Goal: Task Accomplishment & Management: Use online tool/utility

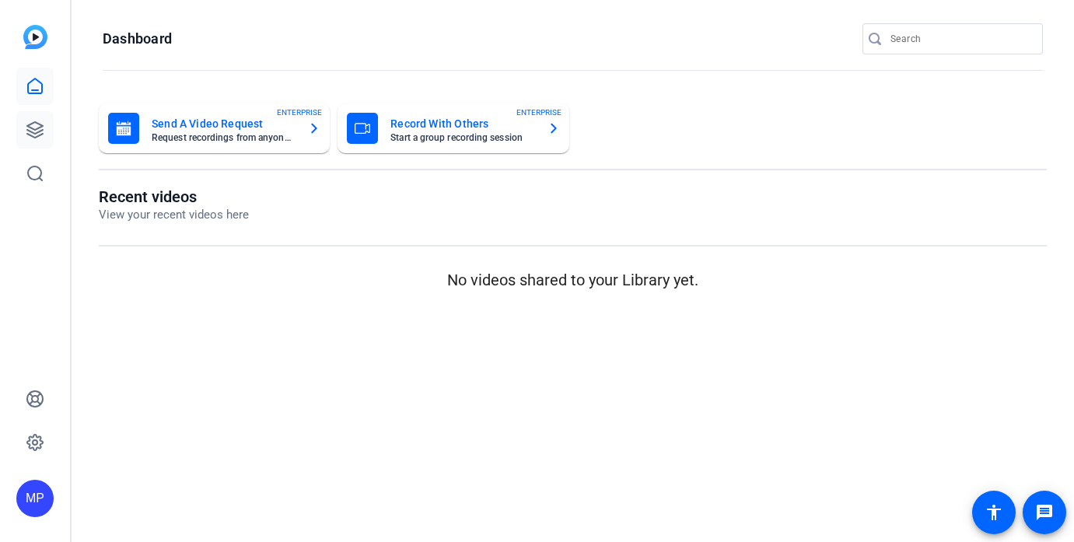
click at [39, 124] on icon at bounding box center [35, 130] width 16 height 16
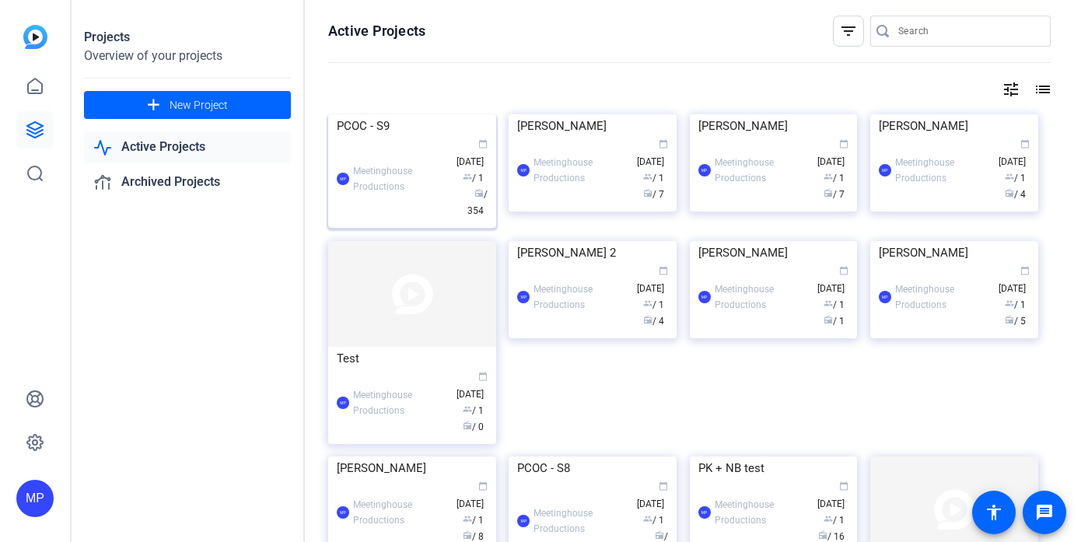
click at [376, 114] on img at bounding box center [412, 114] width 168 height 0
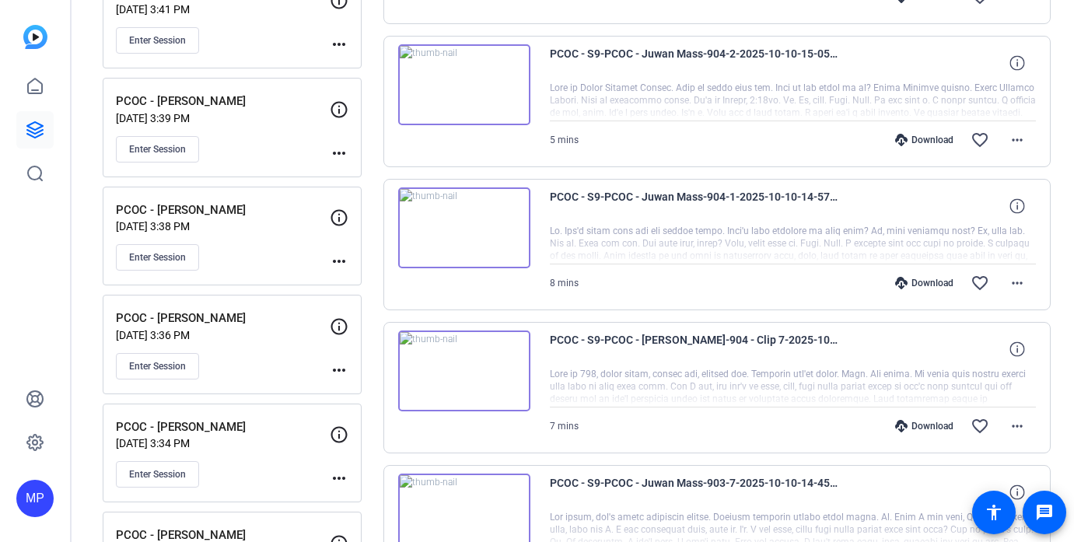
scroll to position [1223, 0]
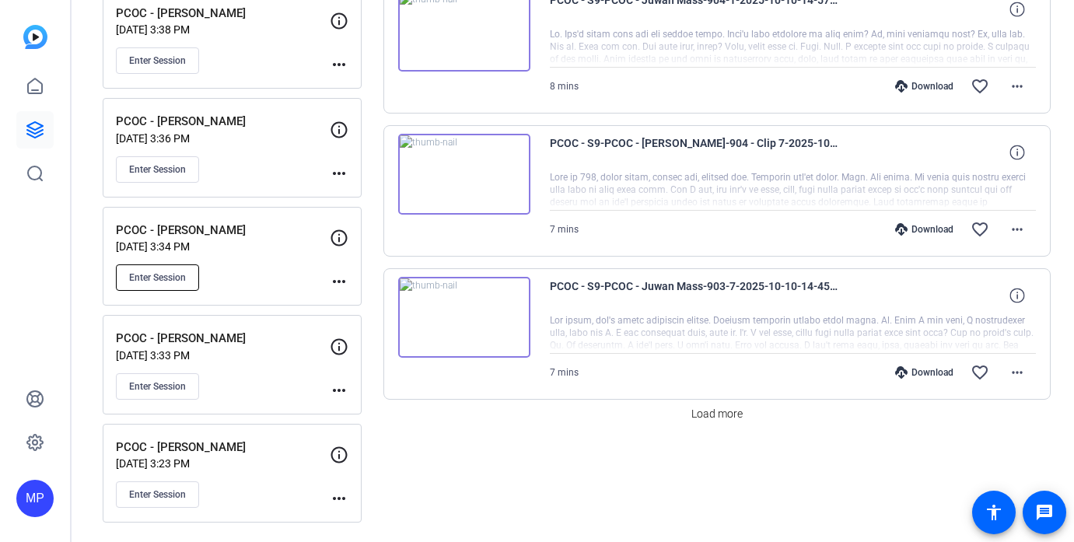
click at [174, 268] on button "Enter Session" at bounding box center [157, 277] width 83 height 26
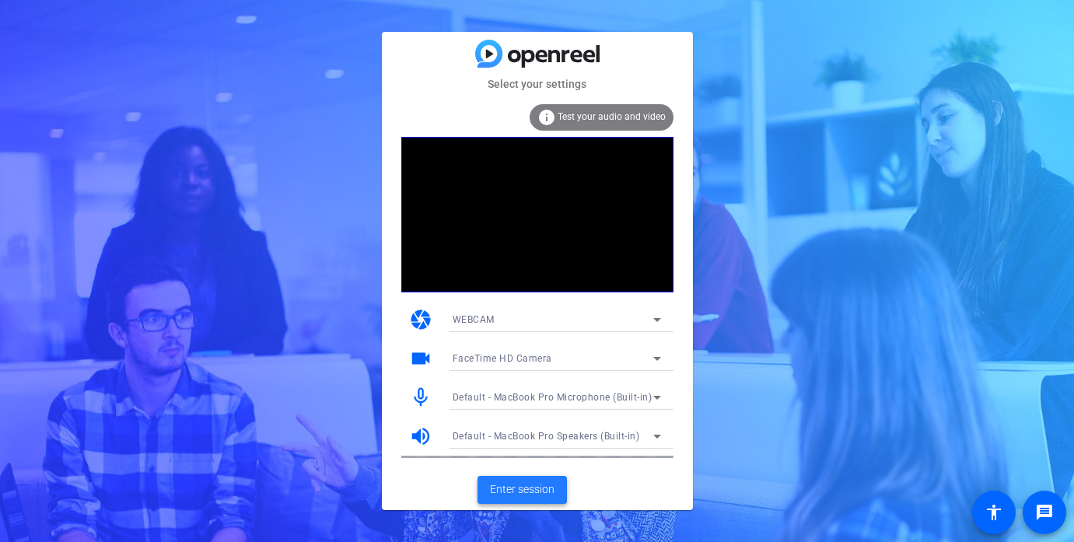
click at [532, 485] on span "Enter session" at bounding box center [522, 489] width 65 height 16
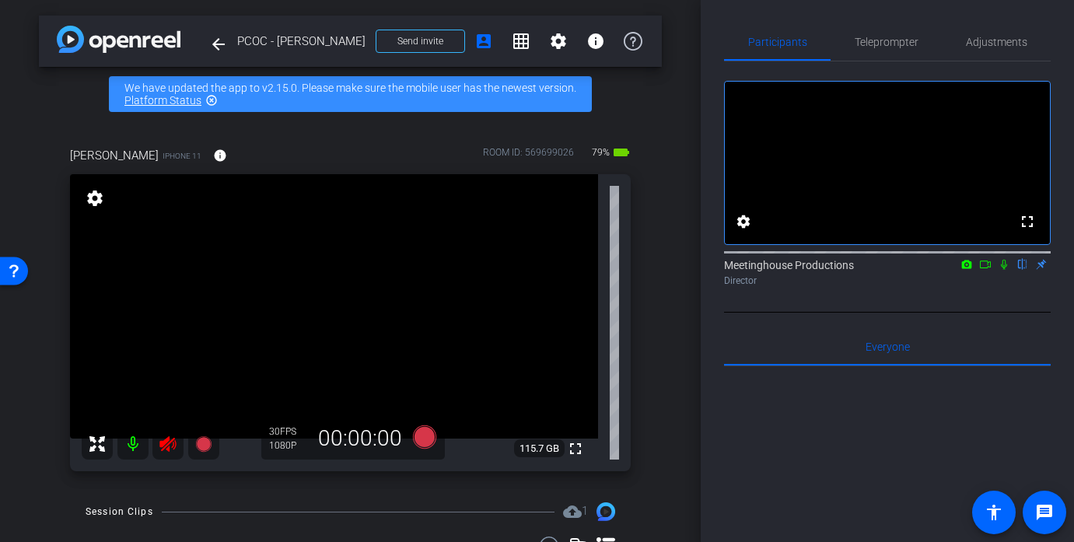
click at [155, 440] on mat-icon at bounding box center [167, 443] width 31 height 31
click at [994, 32] on span "Adjustments" at bounding box center [996, 41] width 61 height 37
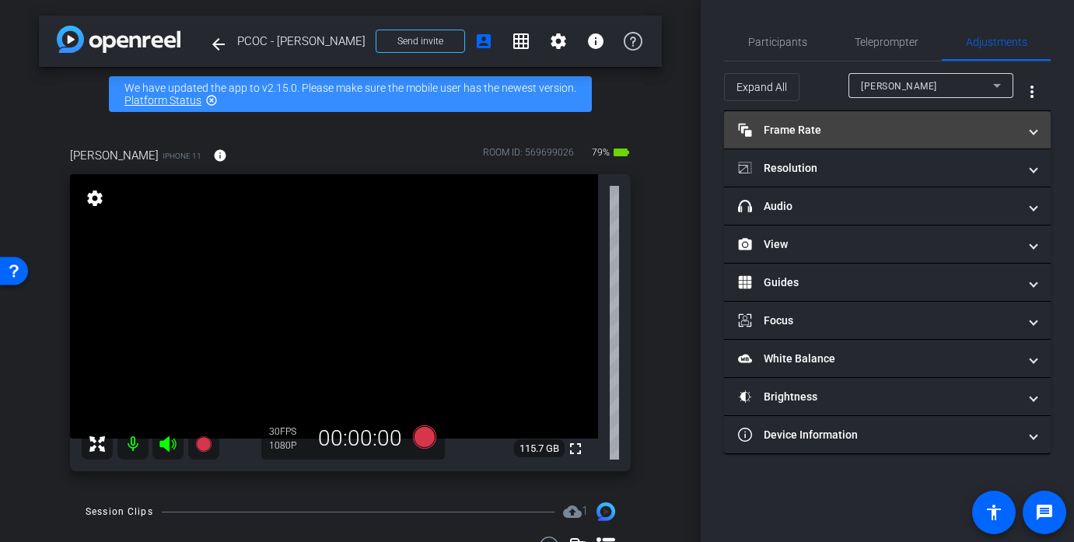
click at [819, 133] on mat-panel-title "Frame Rate Frame Rate" at bounding box center [878, 130] width 280 height 16
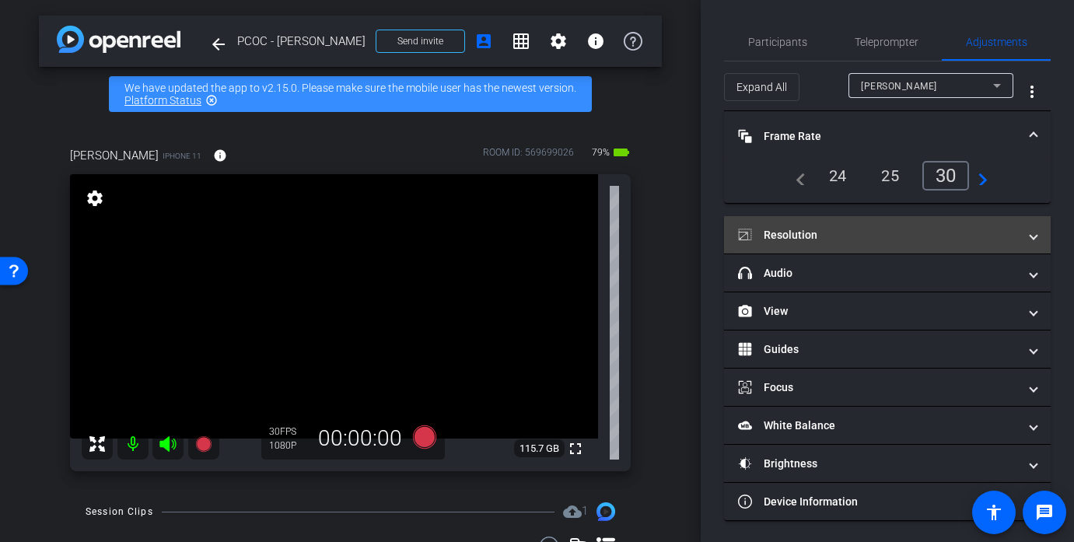
click at [893, 232] on mat-panel-title "Resolution" at bounding box center [878, 235] width 280 height 16
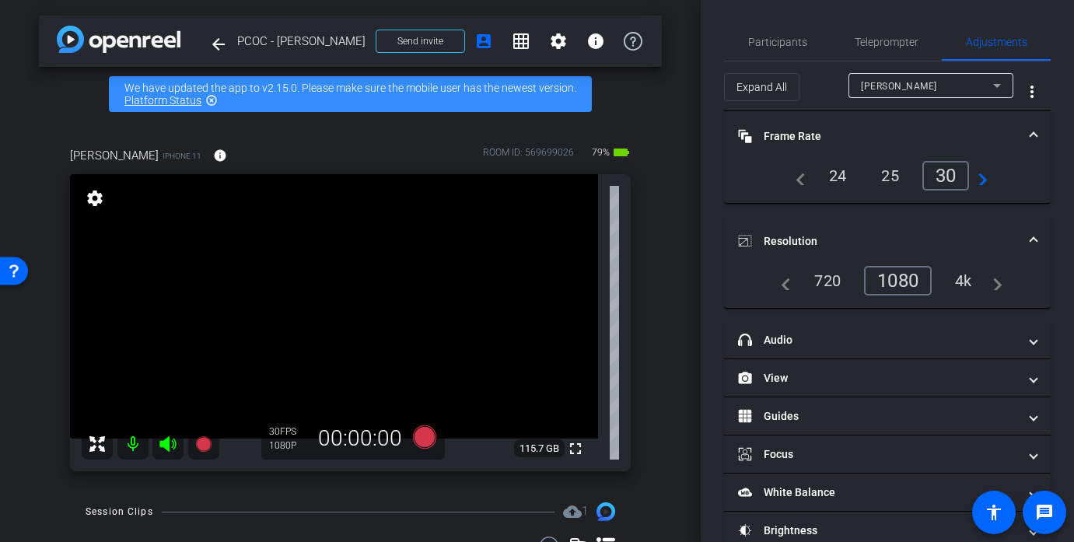
click at [949, 280] on div "4k" at bounding box center [963, 280] width 40 height 26
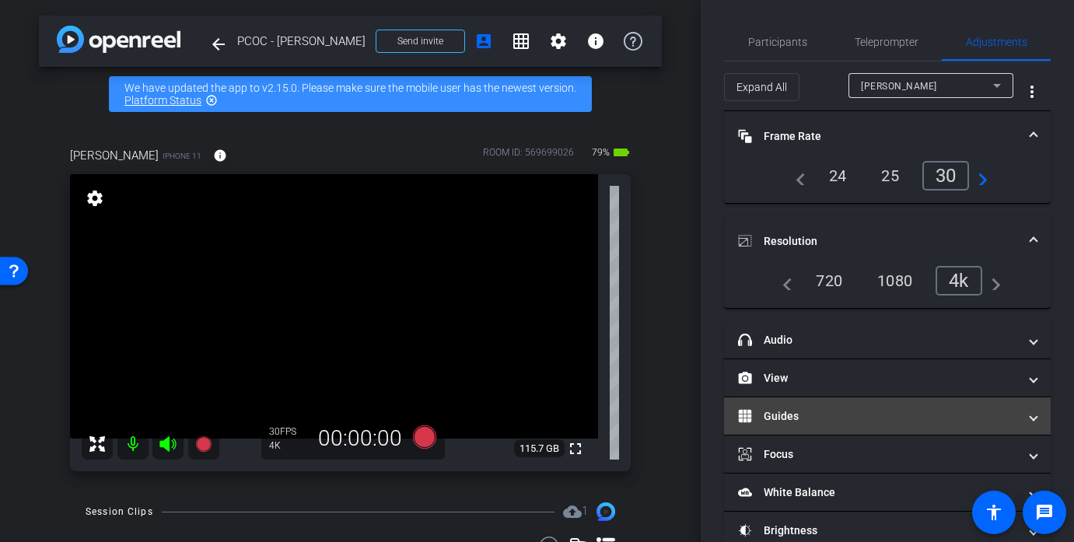
scroll to position [26, 0]
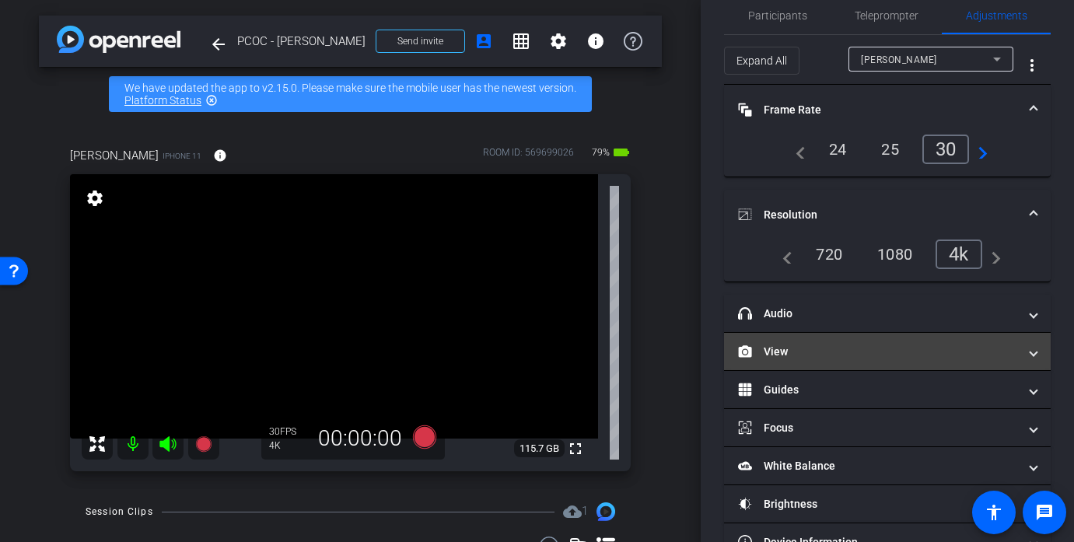
click at [837, 358] on mat-panel-title "View" at bounding box center [878, 352] width 280 height 16
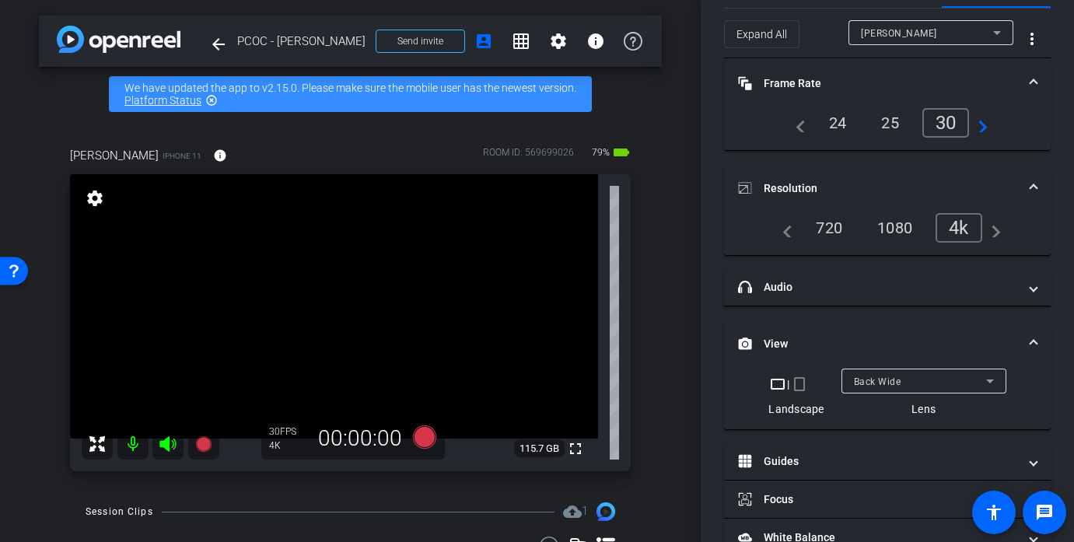
scroll to position [51, 0]
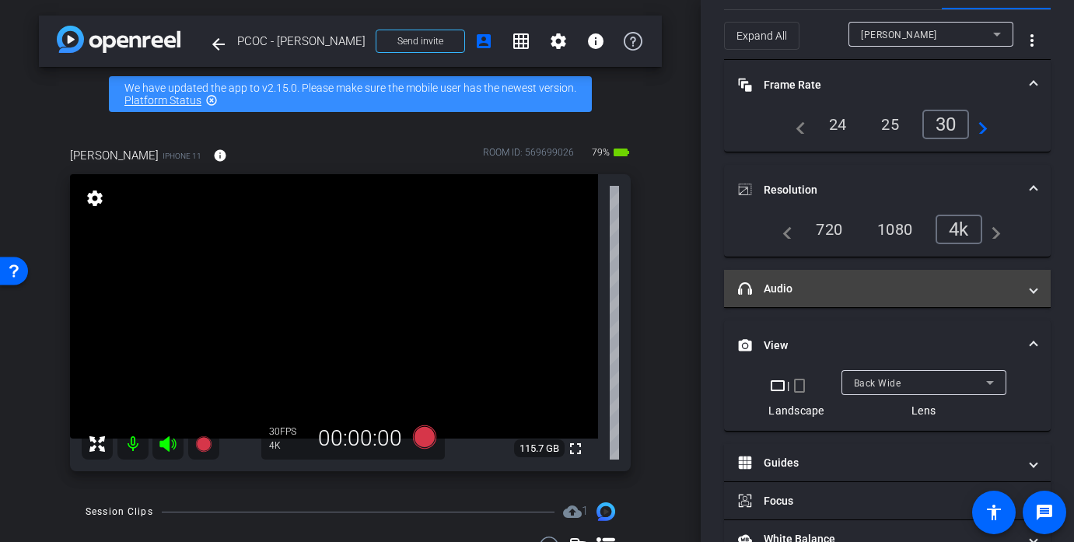
click at [853, 291] on mat-panel-title "headphone icon Audio" at bounding box center [878, 289] width 280 height 16
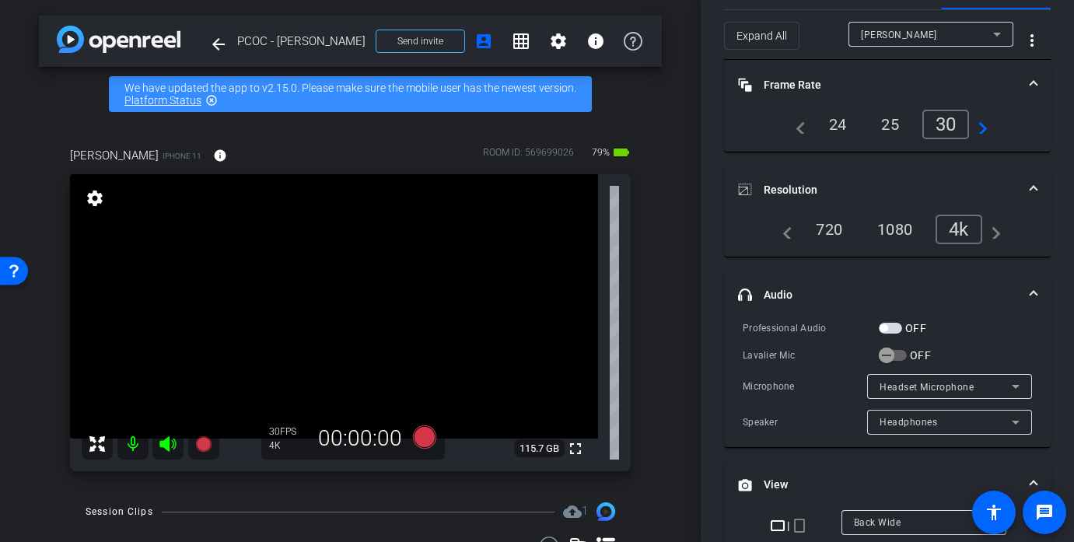
click at [907, 336] on div "Professional Audio OFF Lavalier Mic OFF Microphone Headset Microphone Speaker H…" at bounding box center [886, 377] width 289 height 115
click at [885, 334] on div "OFF" at bounding box center [902, 328] width 47 height 16
click at [885, 323] on span "button" at bounding box center [890, 328] width 23 height 11
click at [886, 357] on icon "button" at bounding box center [886, 355] width 14 height 14
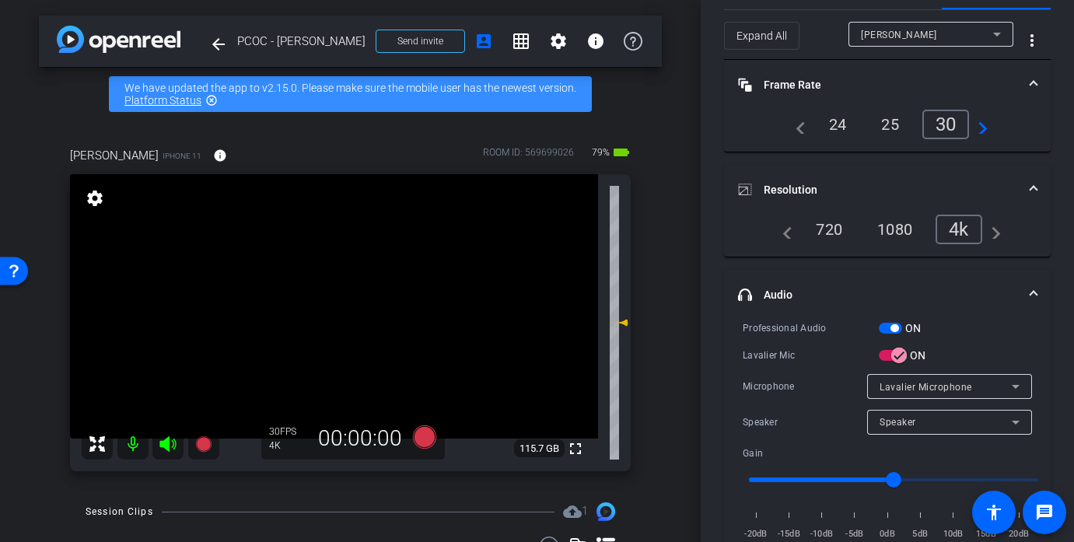
scroll to position [0, 0]
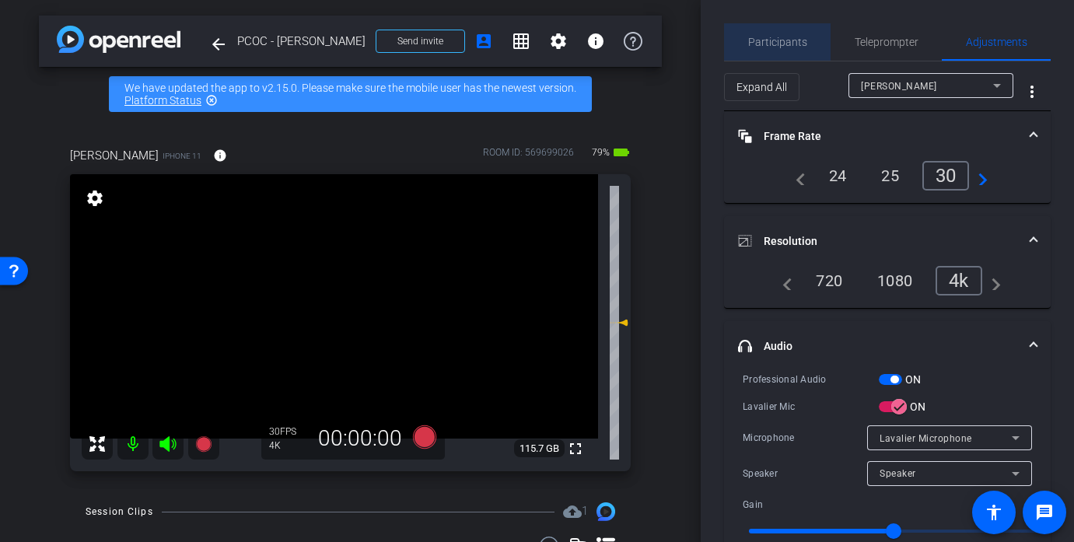
click at [789, 30] on span "Participants" at bounding box center [777, 41] width 59 height 37
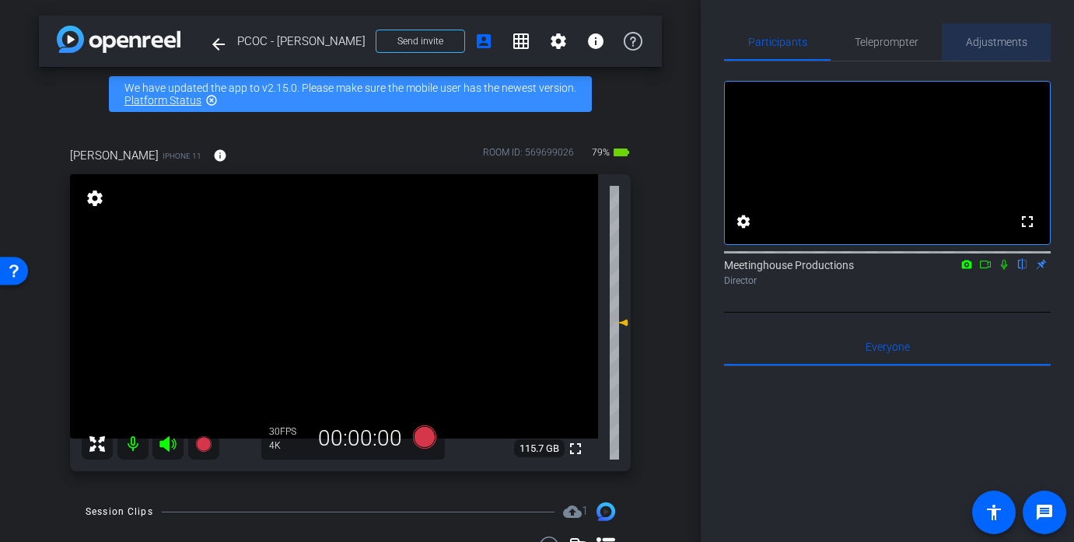
click at [980, 53] on span "Adjustments" at bounding box center [996, 41] width 61 height 37
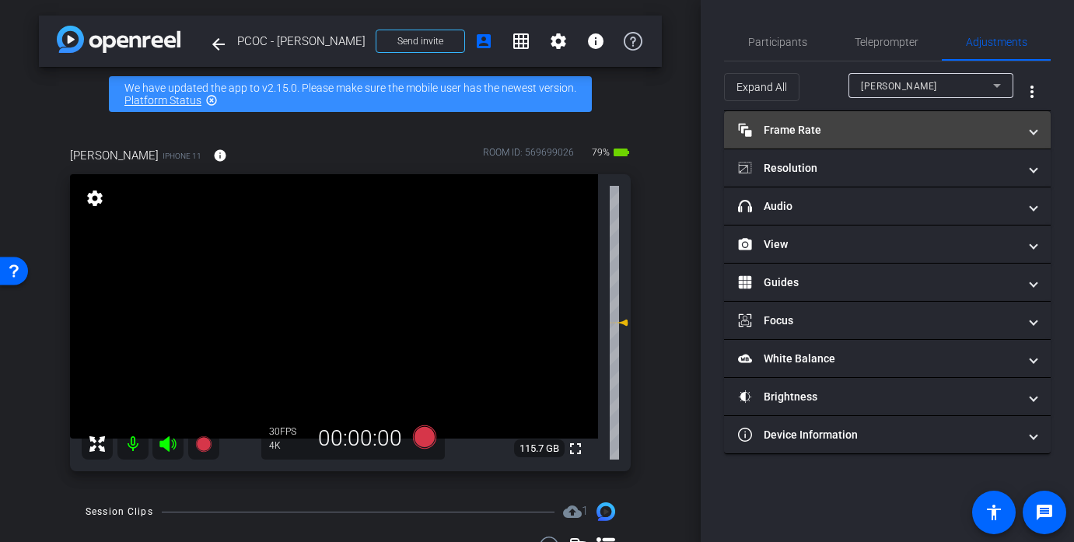
click at [819, 131] on mat-panel-title "Frame Rate Frame Rate" at bounding box center [878, 130] width 280 height 16
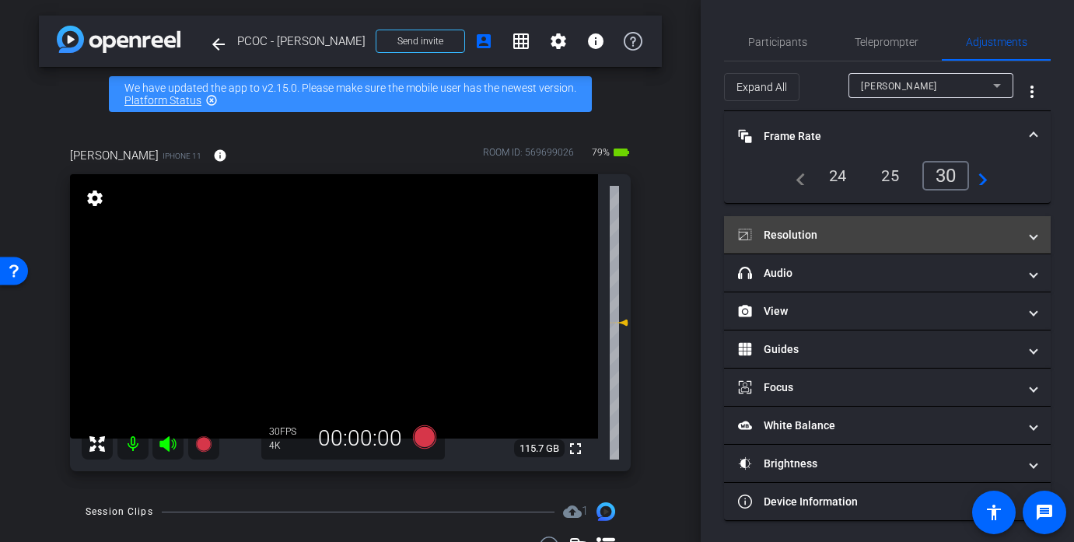
click at [895, 222] on mat-expansion-panel-header "Resolution" at bounding box center [887, 234] width 327 height 37
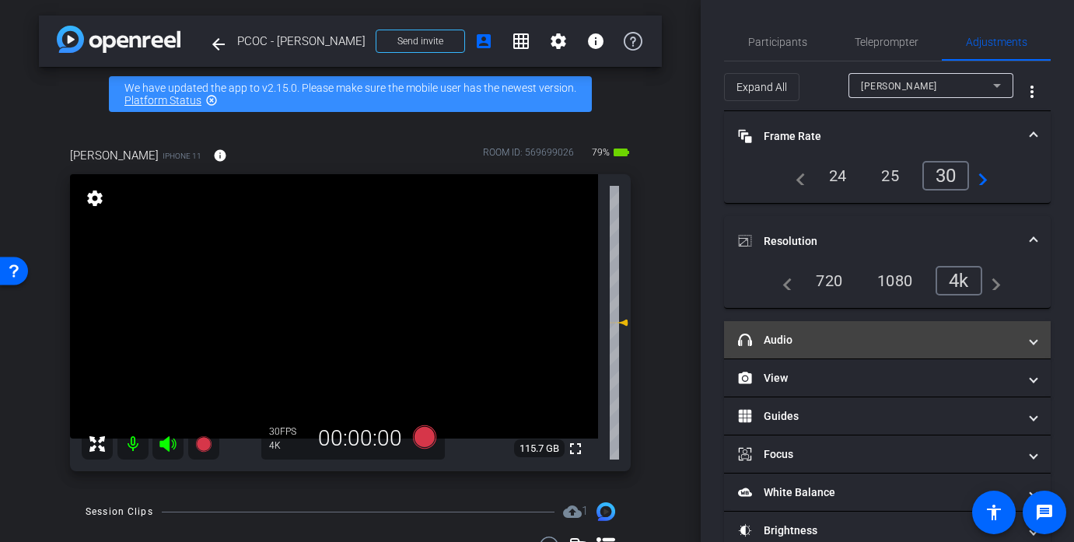
scroll to position [69, 0]
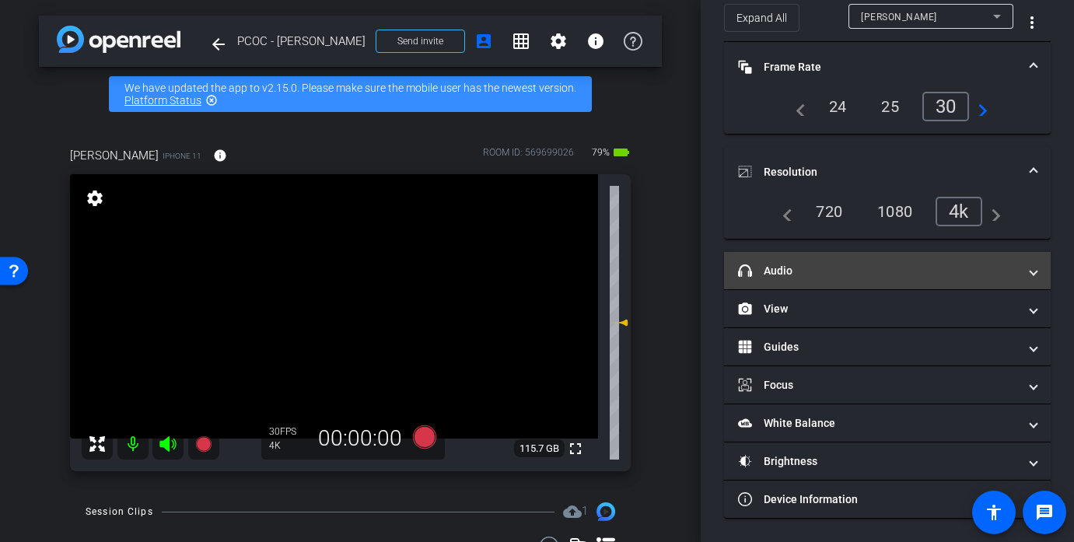
click at [849, 263] on mat-panel-title "headphone icon Audio" at bounding box center [878, 271] width 280 height 16
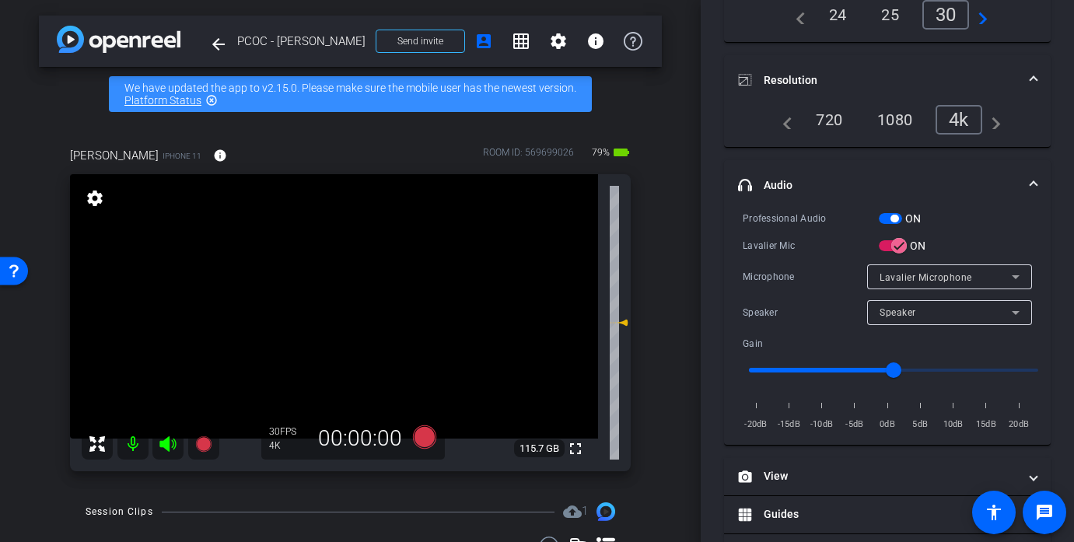
scroll to position [168, 0]
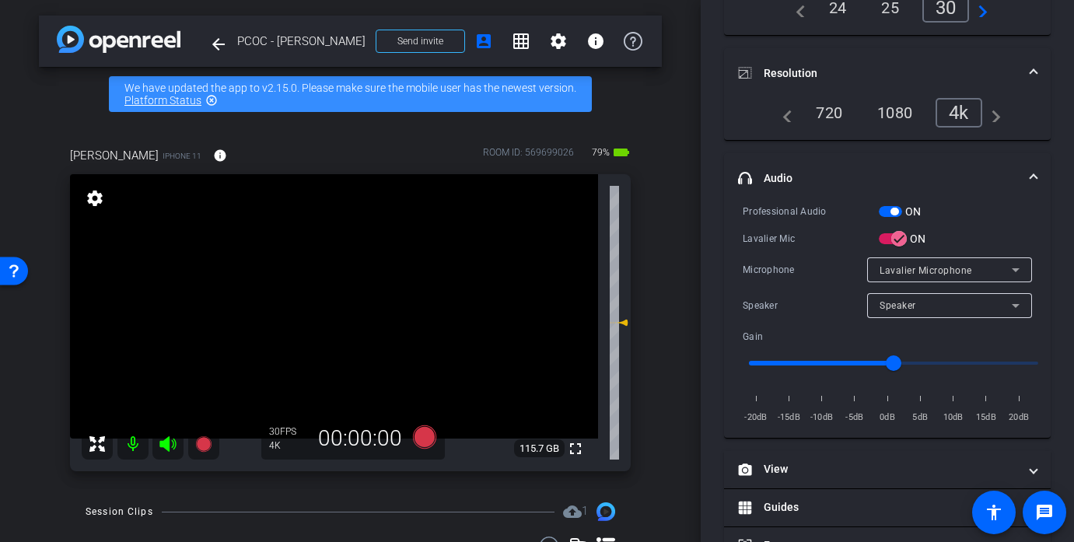
click at [166, 436] on icon at bounding box center [168, 444] width 19 height 19
click at [172, 443] on icon at bounding box center [168, 444] width 19 height 19
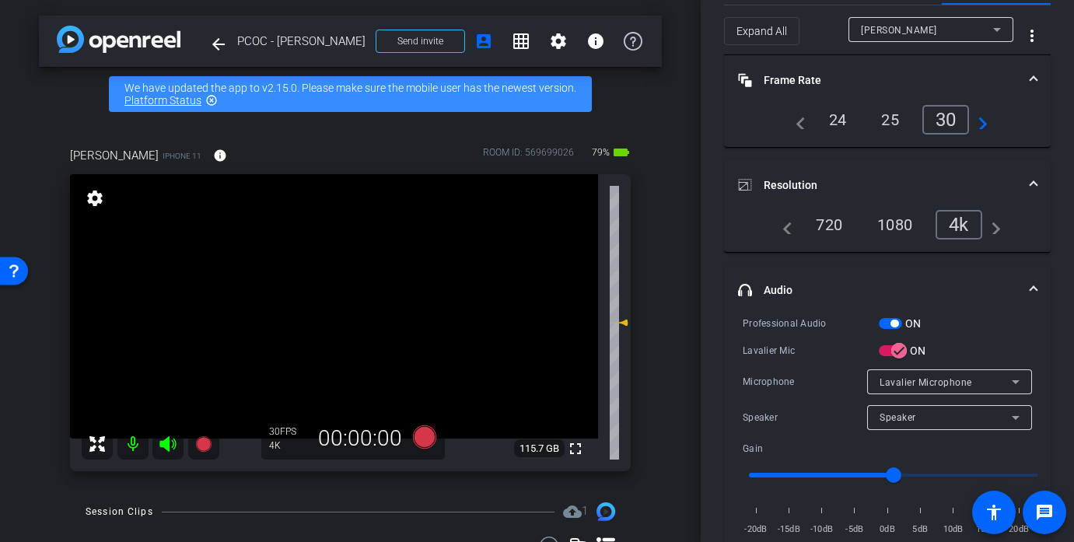
scroll to position [0, 0]
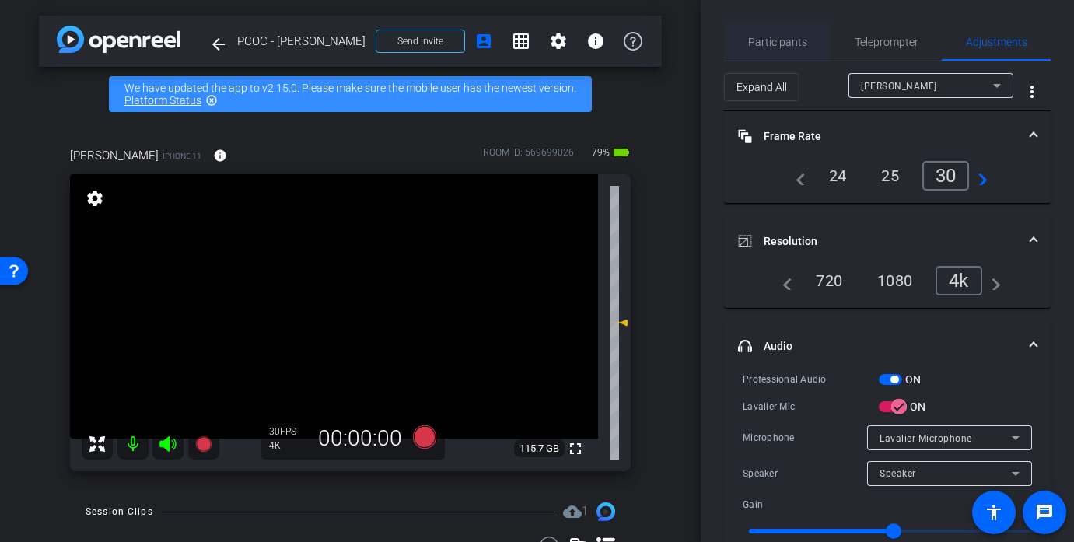
click at [773, 53] on span "Participants" at bounding box center [777, 41] width 59 height 37
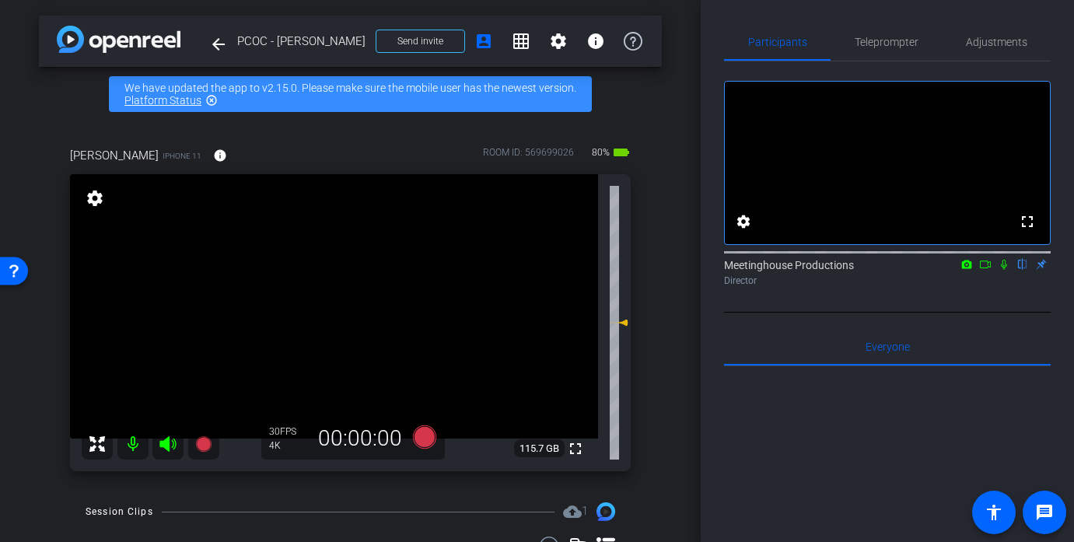
scroll to position [14, 0]
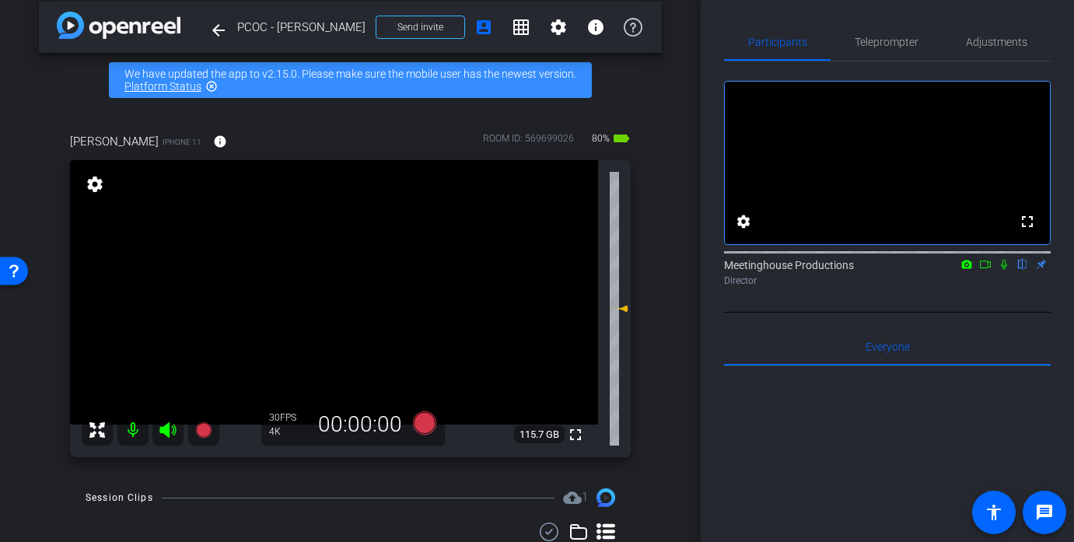
click at [367, 275] on video at bounding box center [334, 292] width 528 height 264
click at [367, 275] on div at bounding box center [367, 275] width 39 height 39
click at [363, 271] on div at bounding box center [367, 275] width 39 height 39
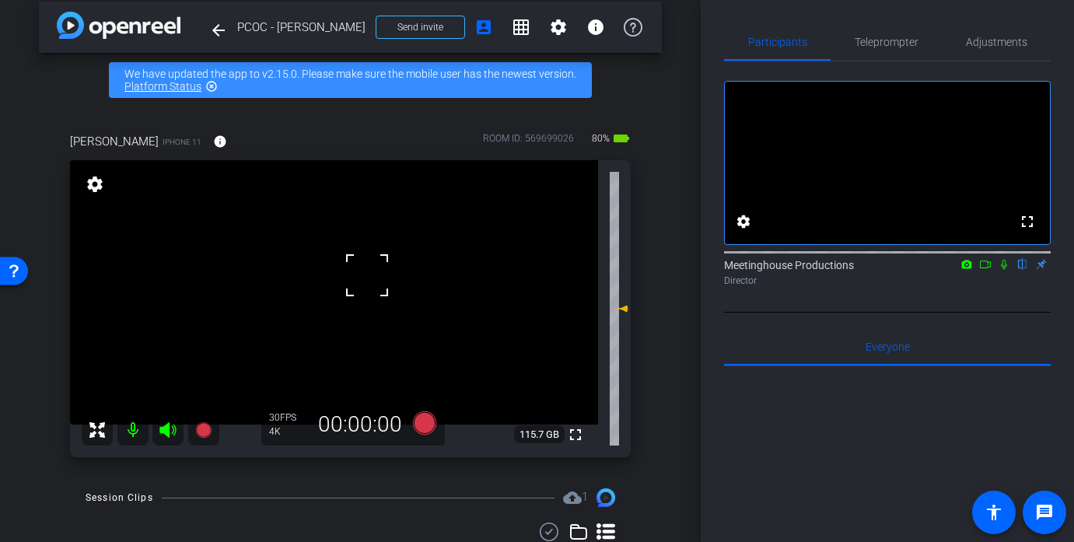
click at [363, 271] on div at bounding box center [367, 275] width 39 height 39
click at [352, 278] on div at bounding box center [367, 275] width 39 height 39
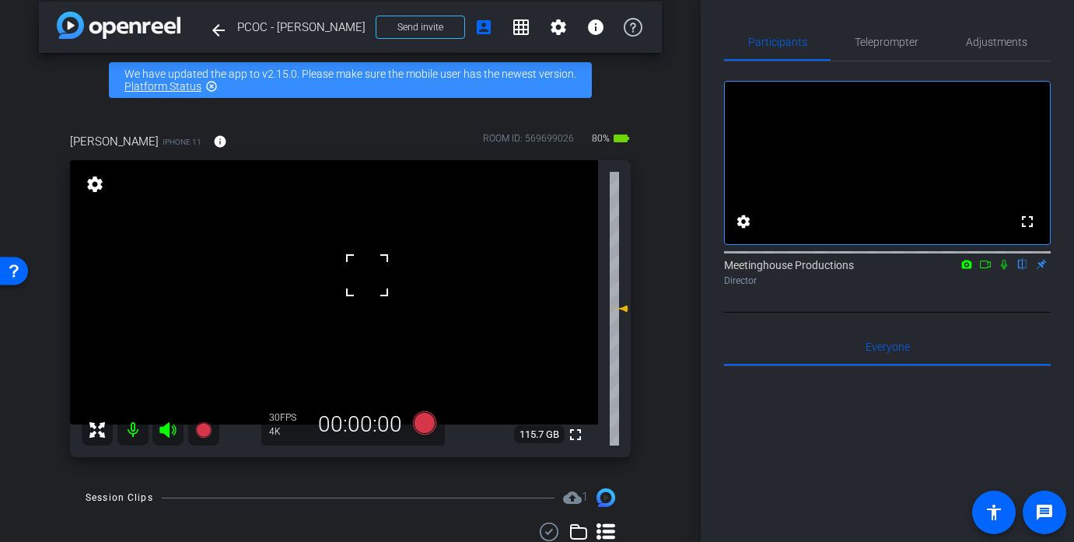
click at [352, 278] on div at bounding box center [367, 275] width 39 height 39
click at [567, 434] on mat-icon "fullscreen" at bounding box center [575, 434] width 19 height 19
click at [319, 272] on video at bounding box center [334, 292] width 528 height 264
click at [319, 272] on div at bounding box center [318, 272] width 39 height 39
click at [581, 440] on mat-icon "fullscreen" at bounding box center [575, 434] width 19 height 19
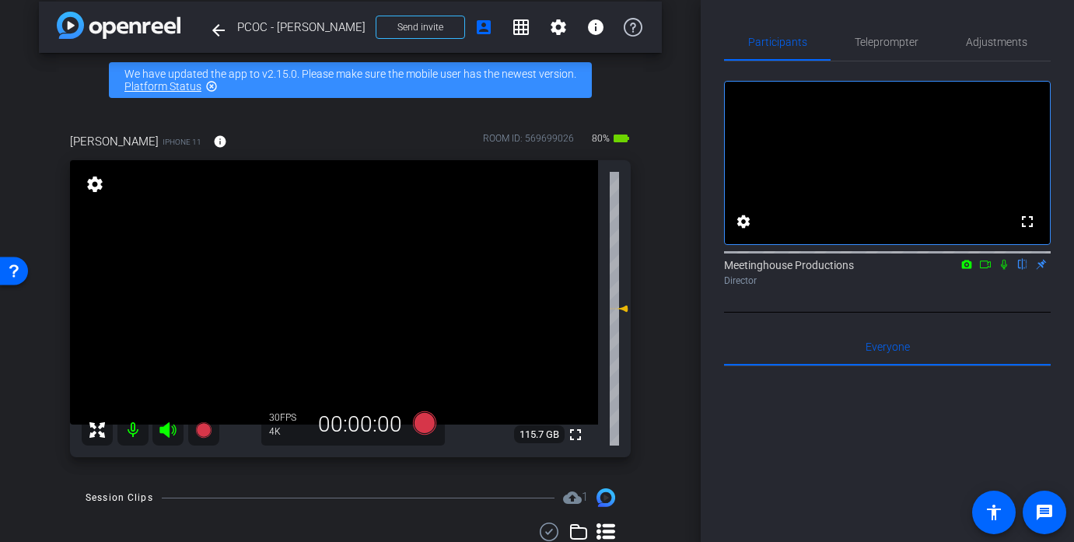
click at [322, 267] on video at bounding box center [334, 292] width 528 height 264
click at [322, 267] on div at bounding box center [321, 266] width 39 height 39
click at [977, 55] on span "Adjustments" at bounding box center [996, 41] width 61 height 37
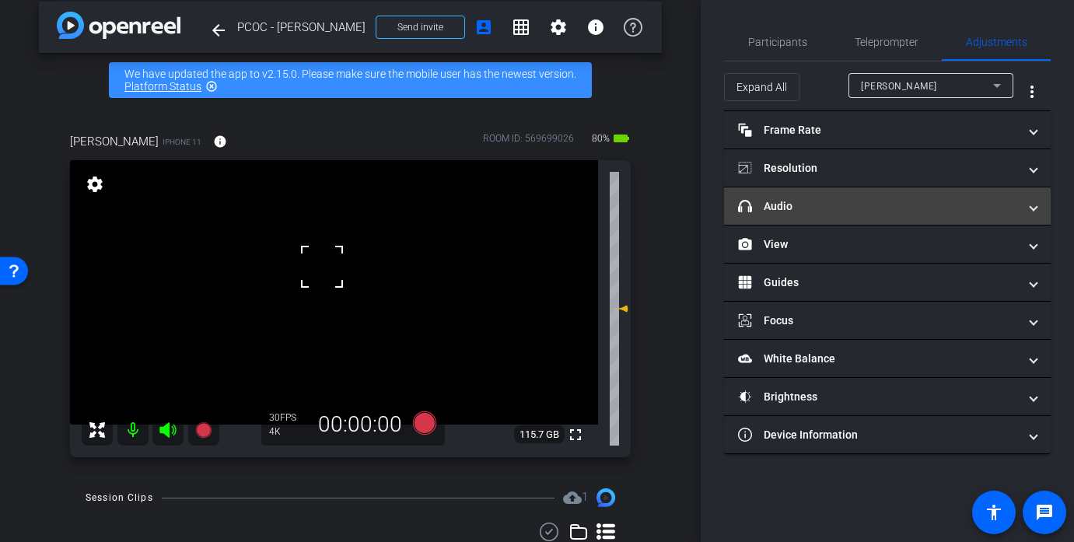
click at [851, 190] on mat-expansion-panel-header "headphone icon Audio" at bounding box center [887, 205] width 327 height 37
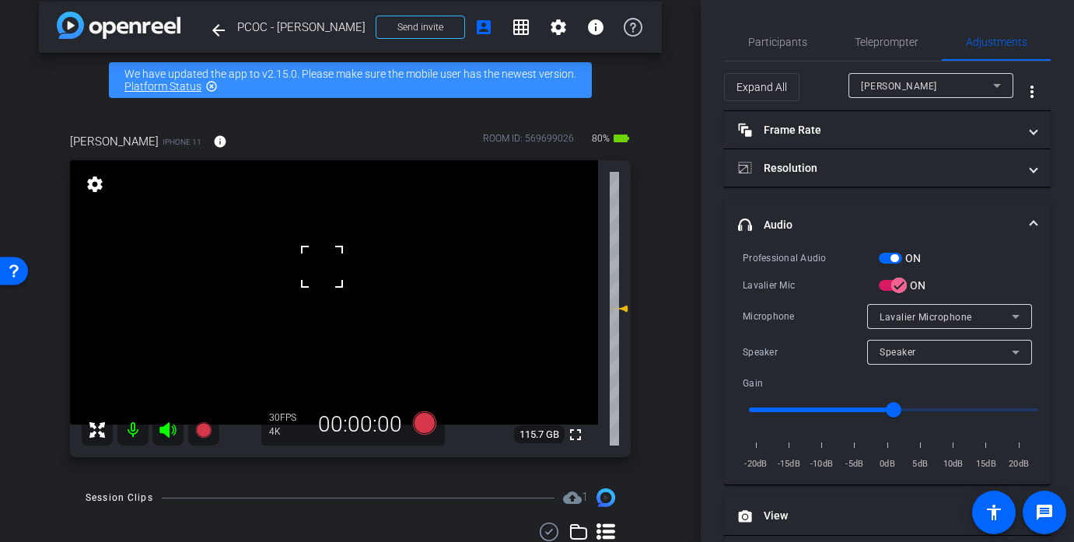
click at [349, 272] on video at bounding box center [334, 292] width 528 height 264
click at [424, 425] on icon at bounding box center [423, 422] width 23 height 23
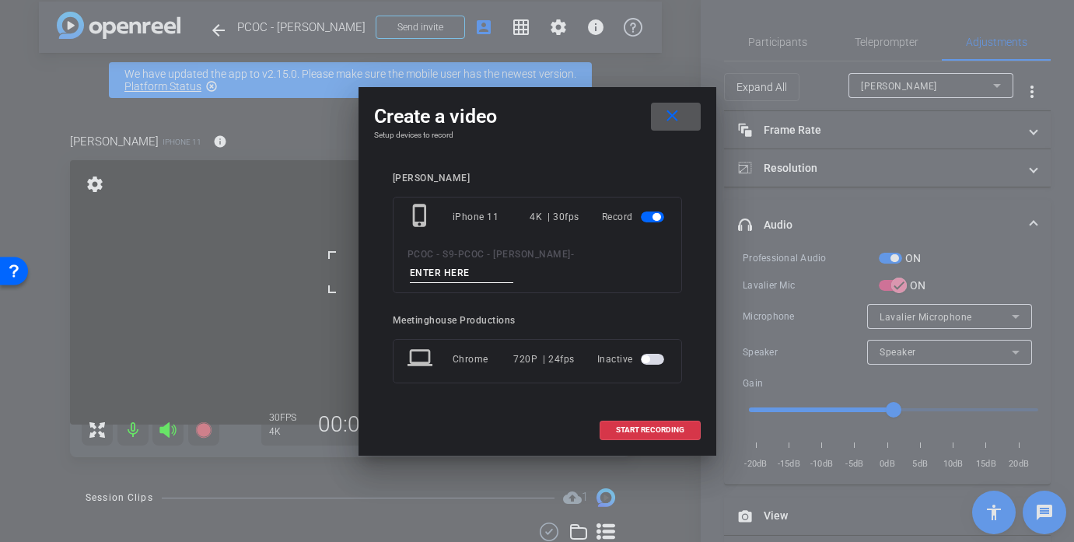
click at [443, 278] on input at bounding box center [462, 273] width 104 height 19
type input "903 [PERSON_NAME]"
click at [661, 435] on span at bounding box center [650, 429] width 100 height 37
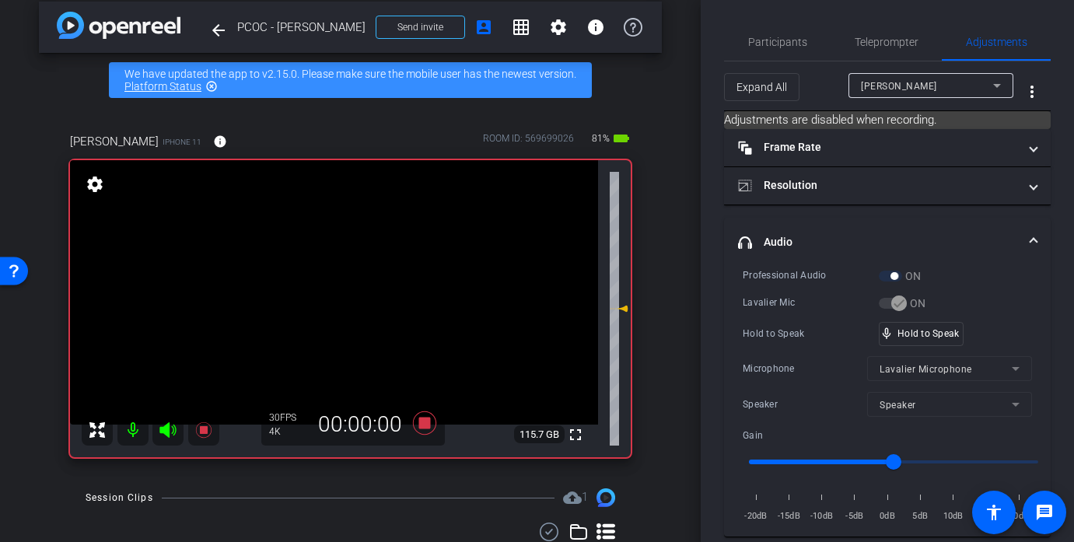
click at [345, 307] on video at bounding box center [334, 292] width 528 height 264
click at [1025, 347] on div "Professional Audio ON Lavalier Mic ON Hold to Speak mic_none Hold to Speak Micr…" at bounding box center [886, 395] width 289 height 257
click at [341, 303] on video at bounding box center [334, 292] width 528 height 264
click at [341, 303] on div at bounding box center [340, 303] width 39 height 39
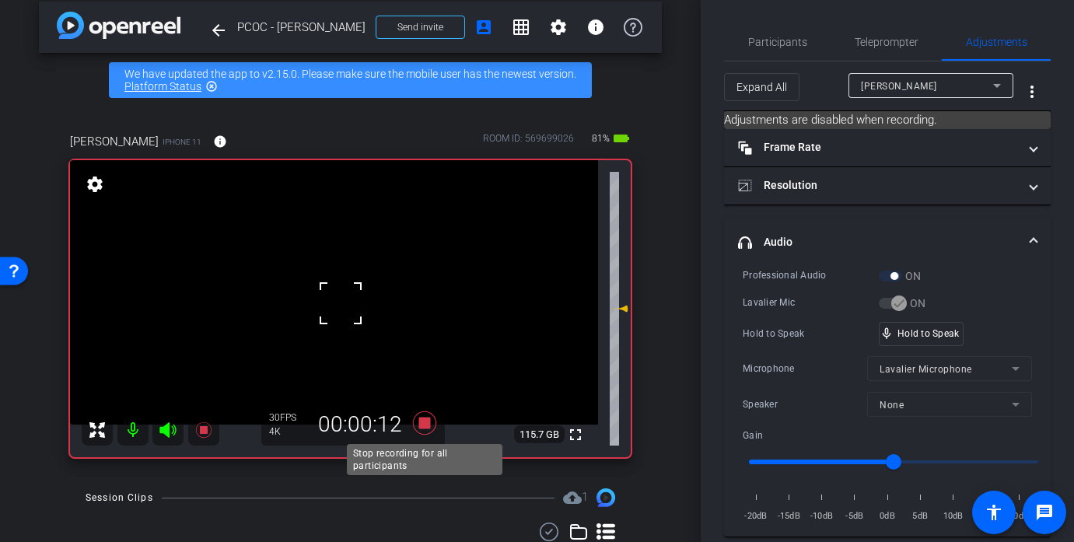
click at [428, 427] on icon at bounding box center [423, 422] width 23 height 23
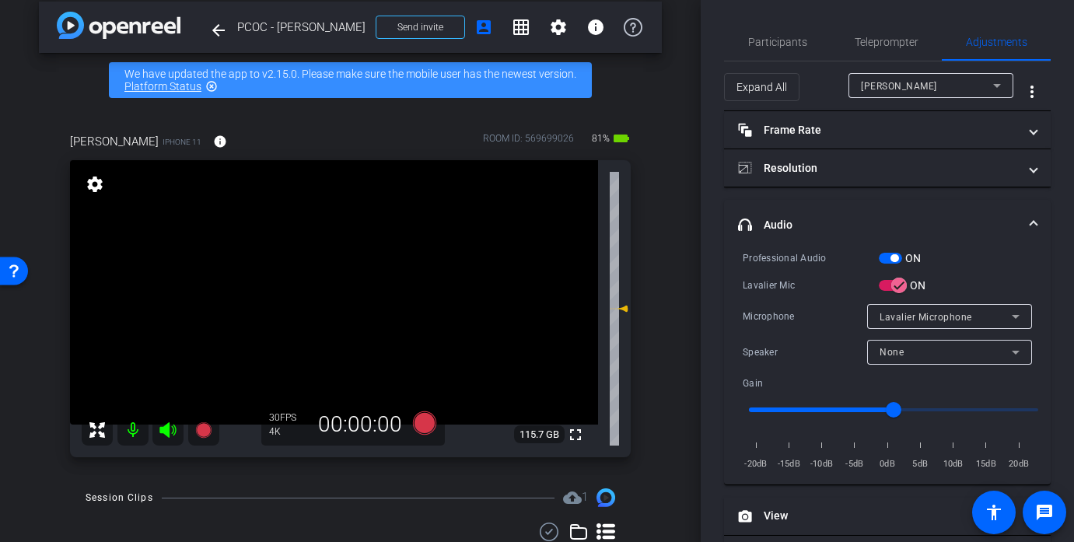
click at [342, 295] on video at bounding box center [334, 292] width 528 height 264
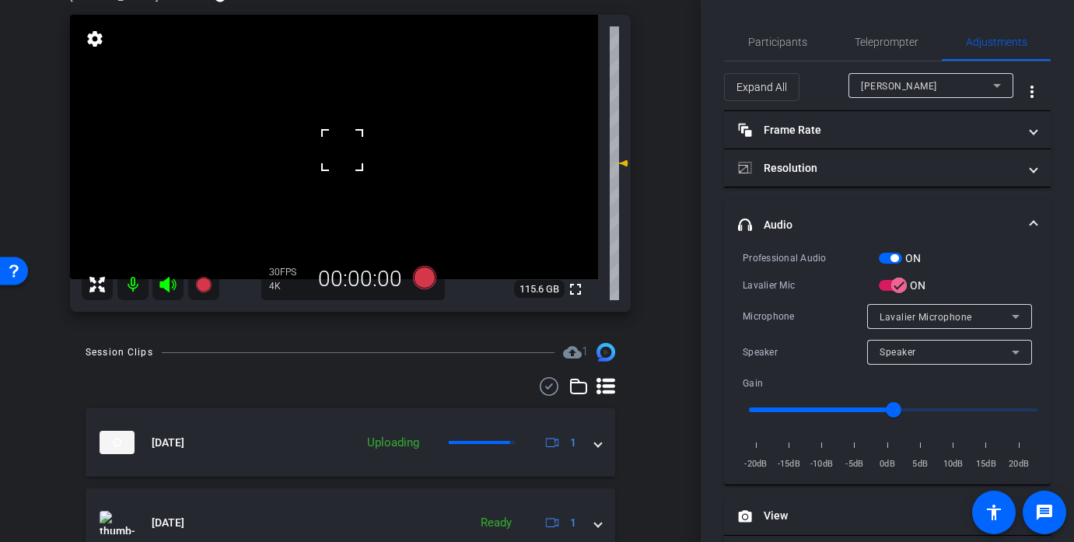
scroll to position [194, 0]
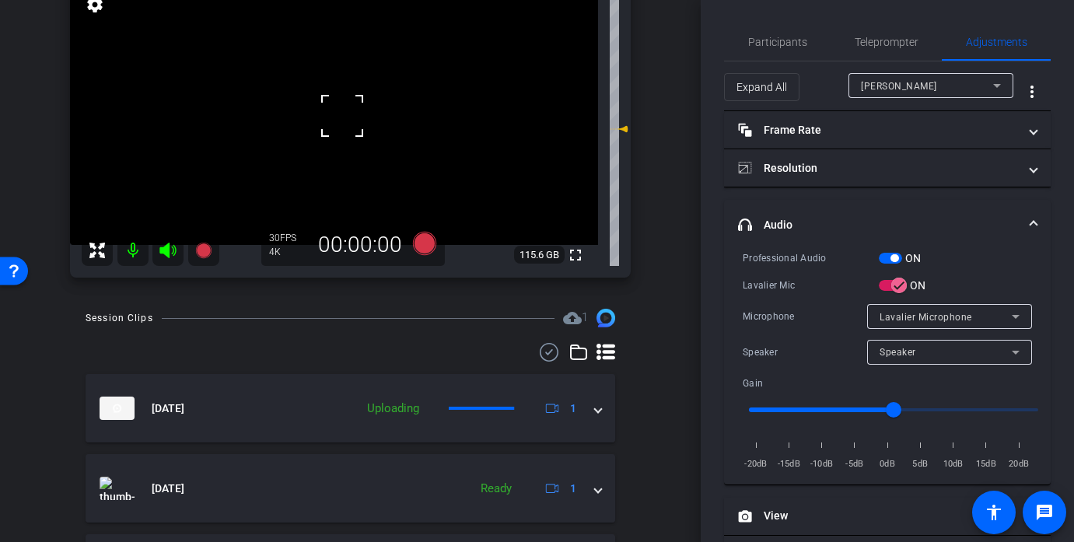
click at [320, 134] on video at bounding box center [334, 113] width 528 height 264
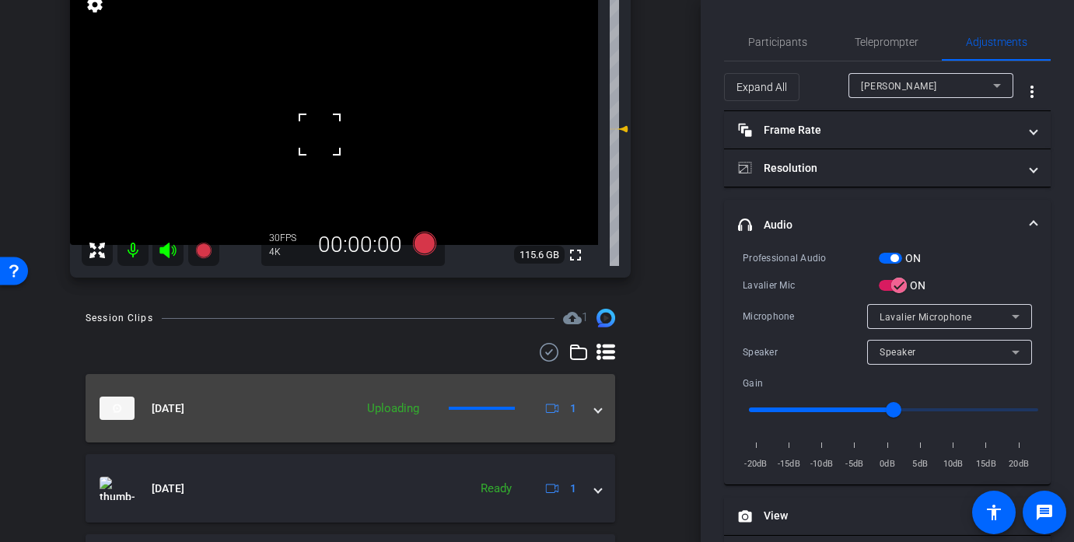
click at [300, 397] on mat-panel-title "[DATE]" at bounding box center [223, 407] width 247 height 23
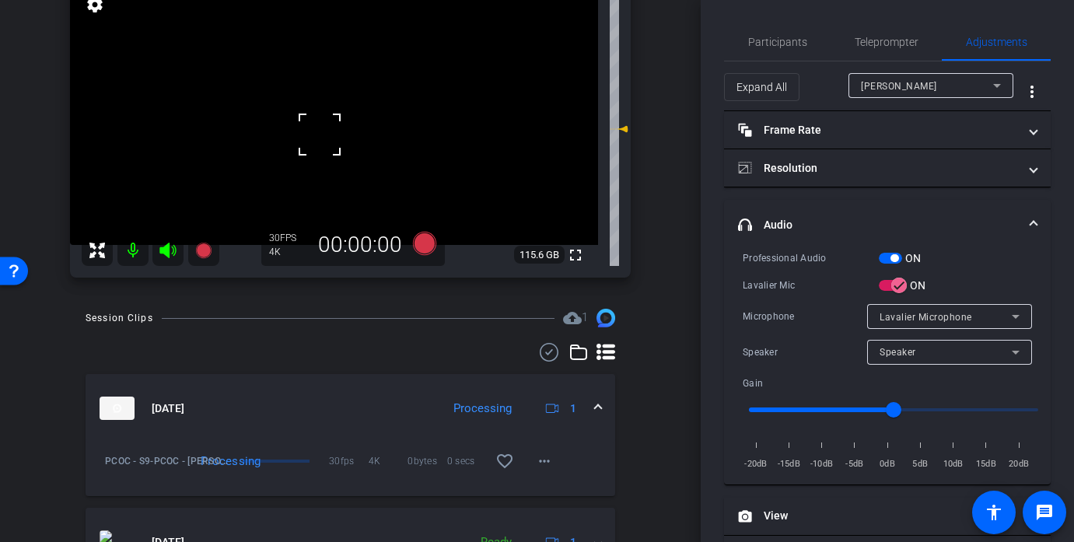
click at [356, 408] on mat-panel-title "[DATE]" at bounding box center [267, 407] width 334 height 23
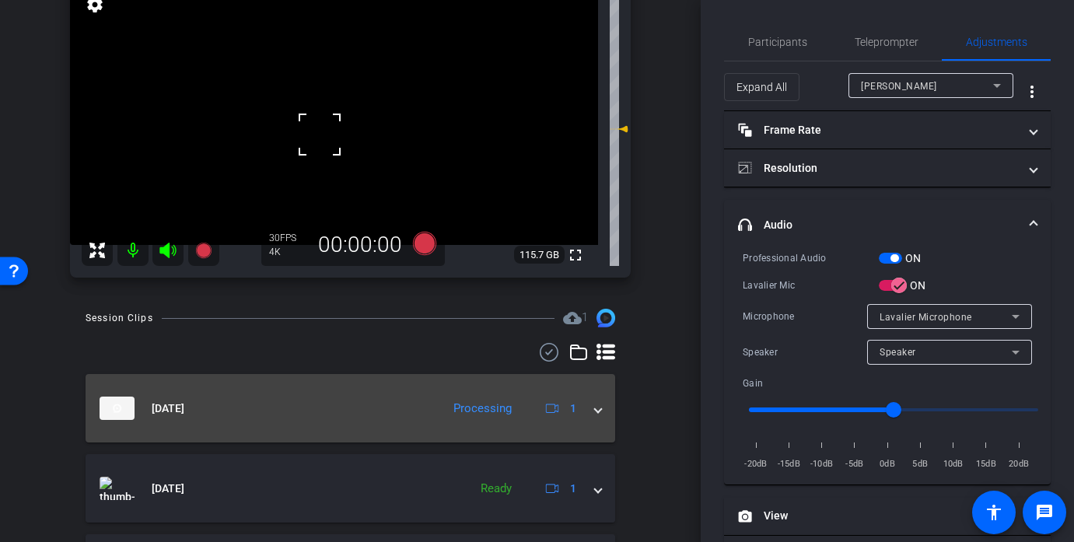
click at [350, 403] on mat-panel-title "[DATE]" at bounding box center [267, 407] width 334 height 23
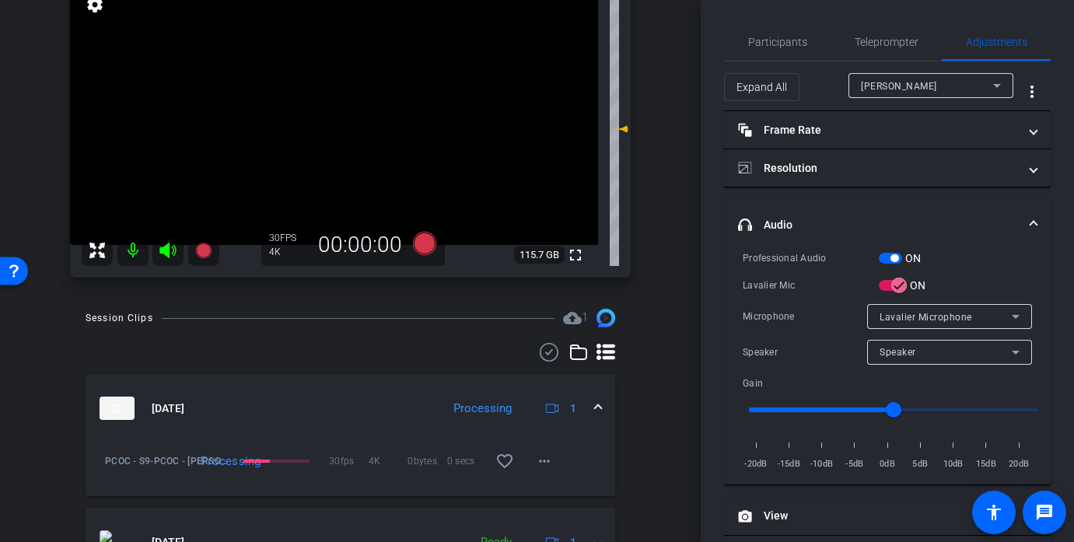
click at [350, 403] on mat-panel-title "[DATE]" at bounding box center [267, 407] width 334 height 23
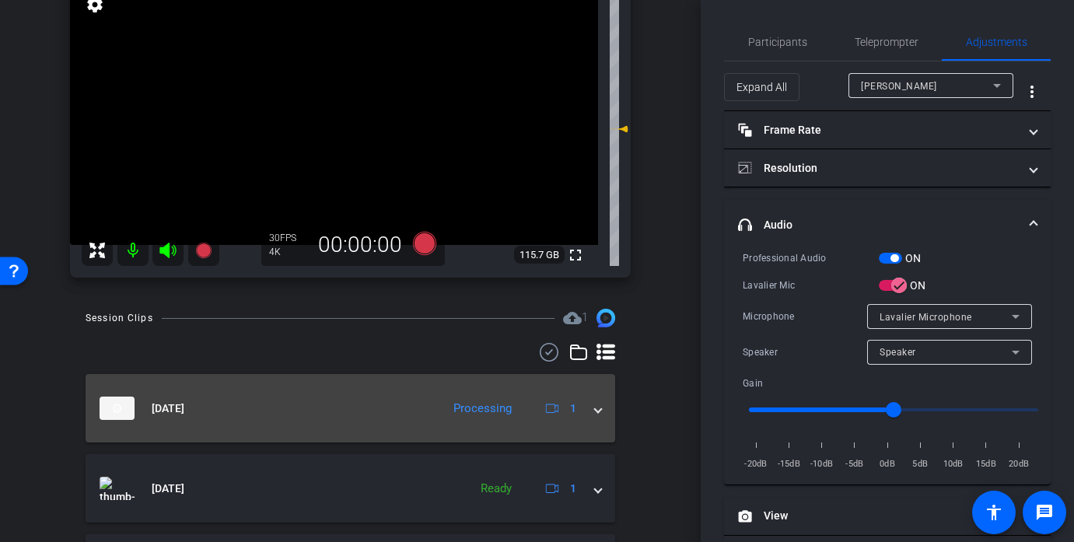
click at [350, 403] on mat-panel-title "[DATE]" at bounding box center [267, 407] width 334 height 23
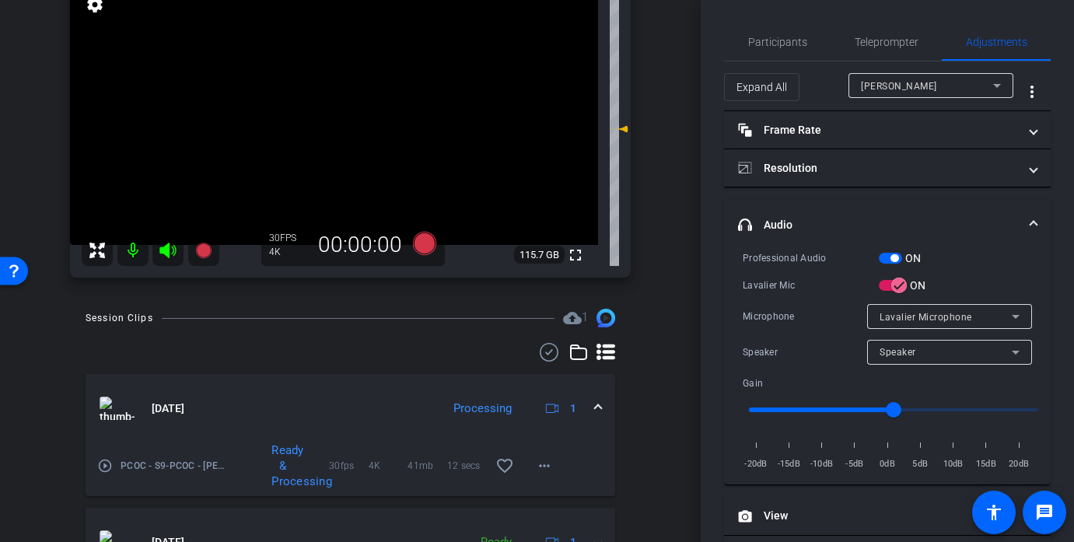
click at [344, 115] on video at bounding box center [334, 113] width 528 height 264
click at [344, 115] on div at bounding box center [343, 115] width 39 height 39
click at [338, 118] on div at bounding box center [343, 115] width 39 height 39
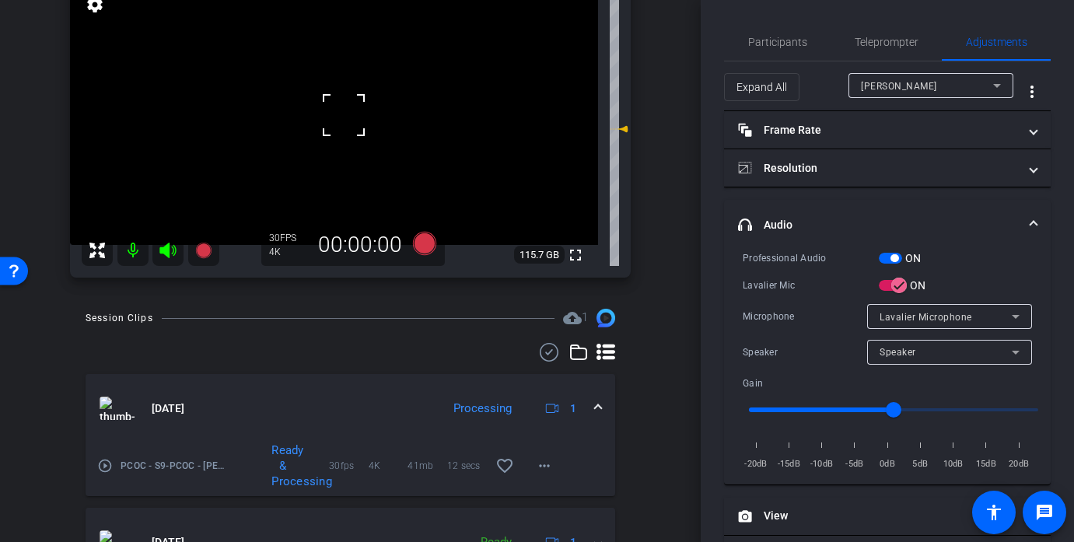
click at [338, 118] on div at bounding box center [343, 115] width 39 height 39
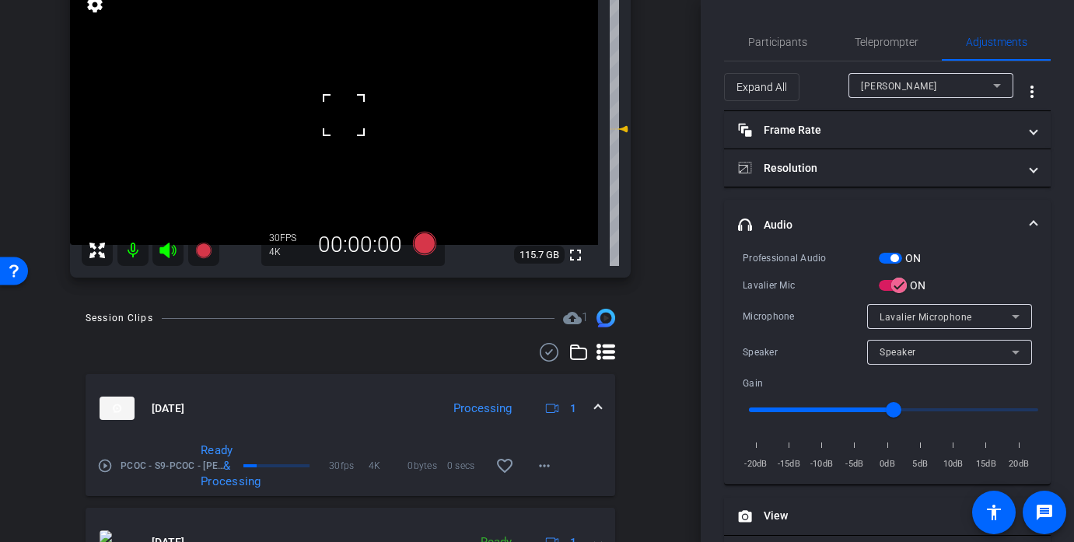
click at [323, 90] on video at bounding box center [334, 113] width 528 height 264
click at [350, 410] on mat-panel-title "[DATE]" at bounding box center [267, 407] width 334 height 23
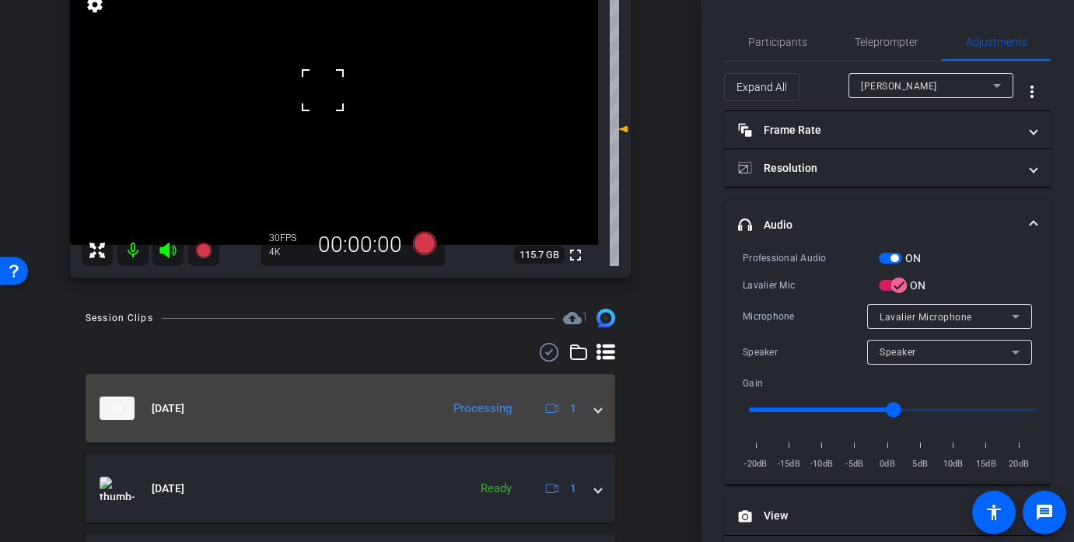
click at [350, 410] on mat-panel-title "[DATE]" at bounding box center [267, 407] width 334 height 23
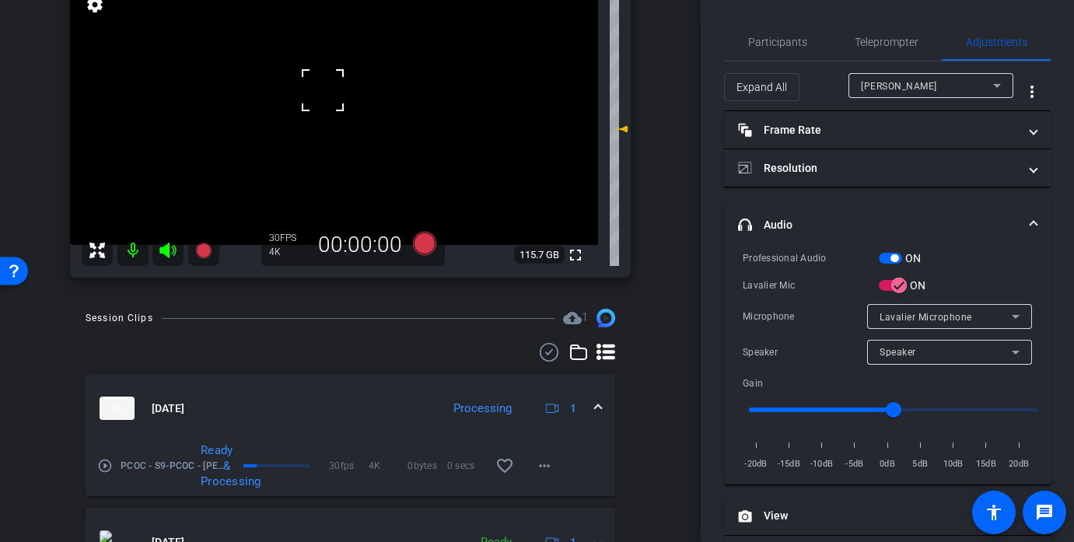
scroll to position [254, 0]
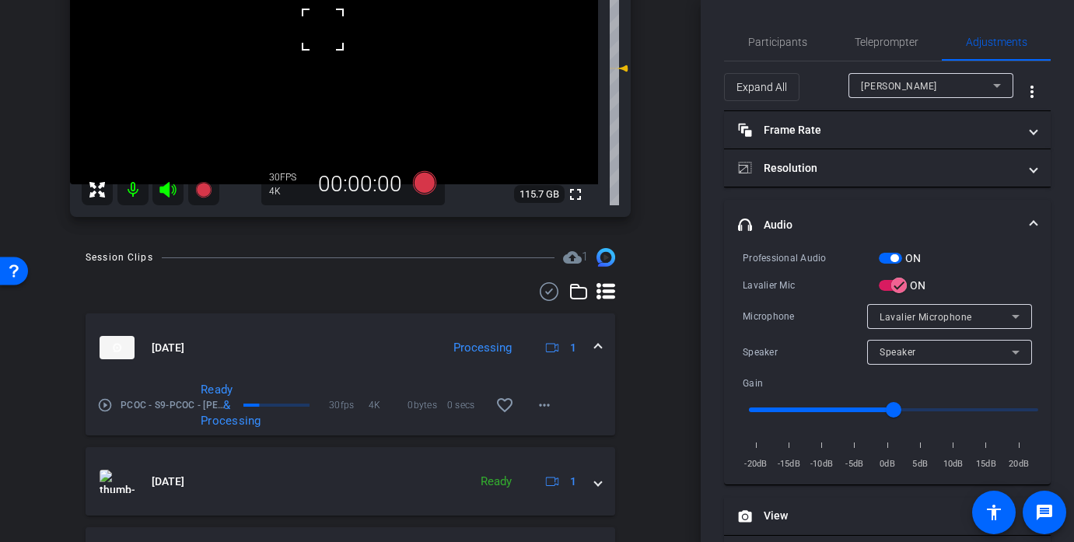
click at [337, 338] on mat-panel-title "[DATE]" at bounding box center [267, 347] width 334 height 23
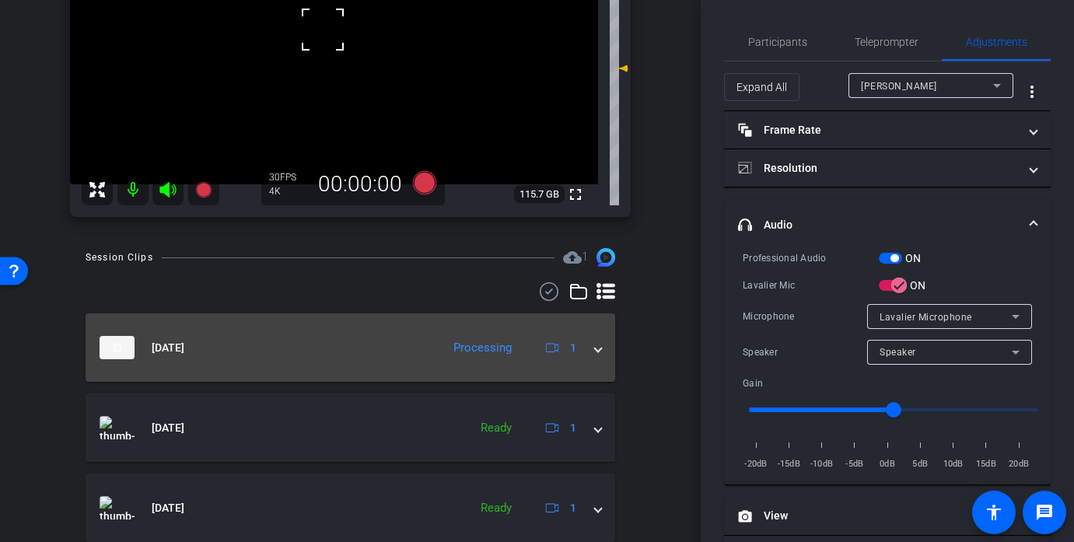
click at [337, 338] on mat-panel-title "[DATE]" at bounding box center [267, 347] width 334 height 23
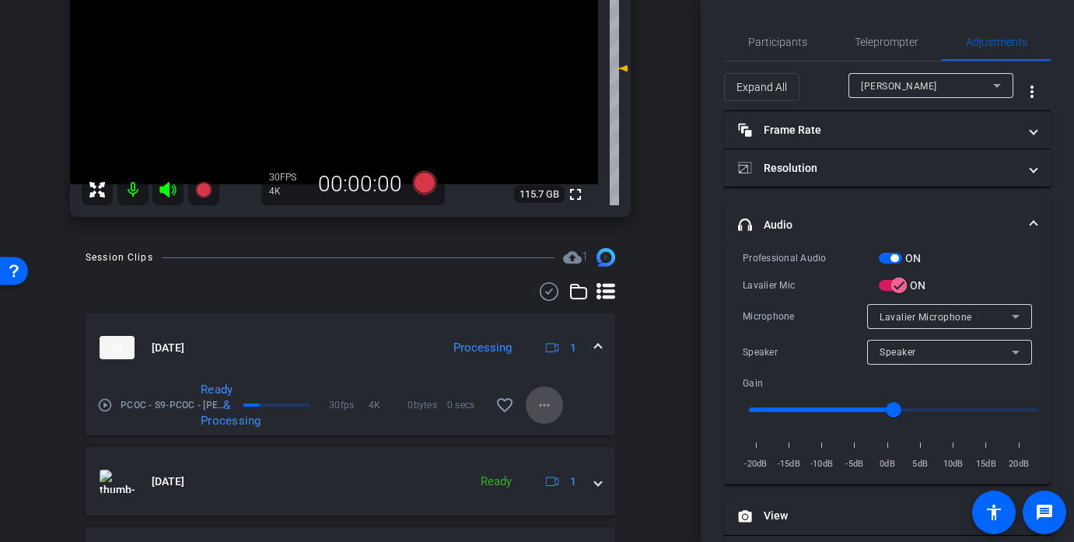
click at [549, 411] on mat-icon "more_horiz" at bounding box center [544, 405] width 19 height 19
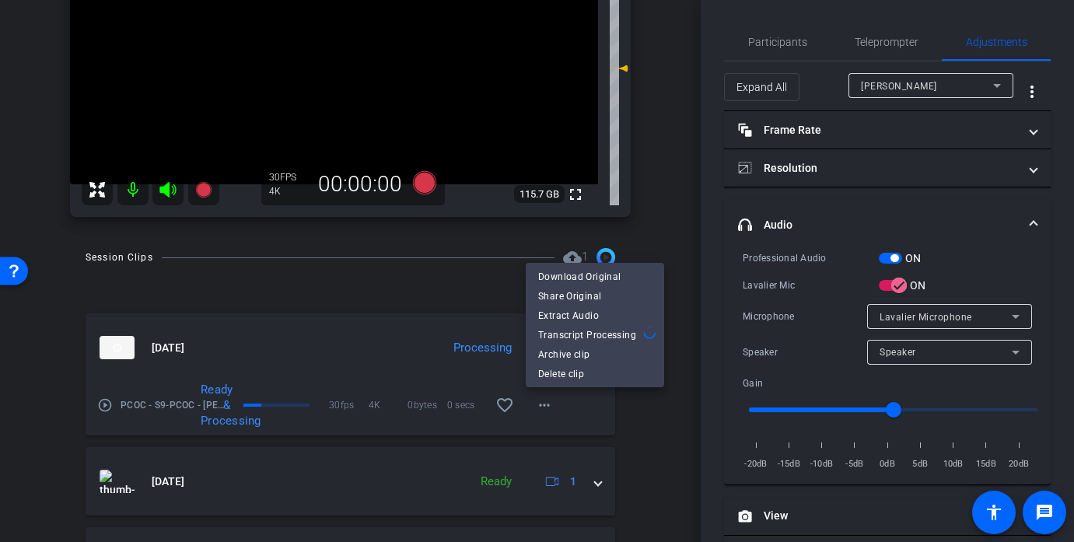
click at [339, 40] on div at bounding box center [537, 271] width 1074 height 542
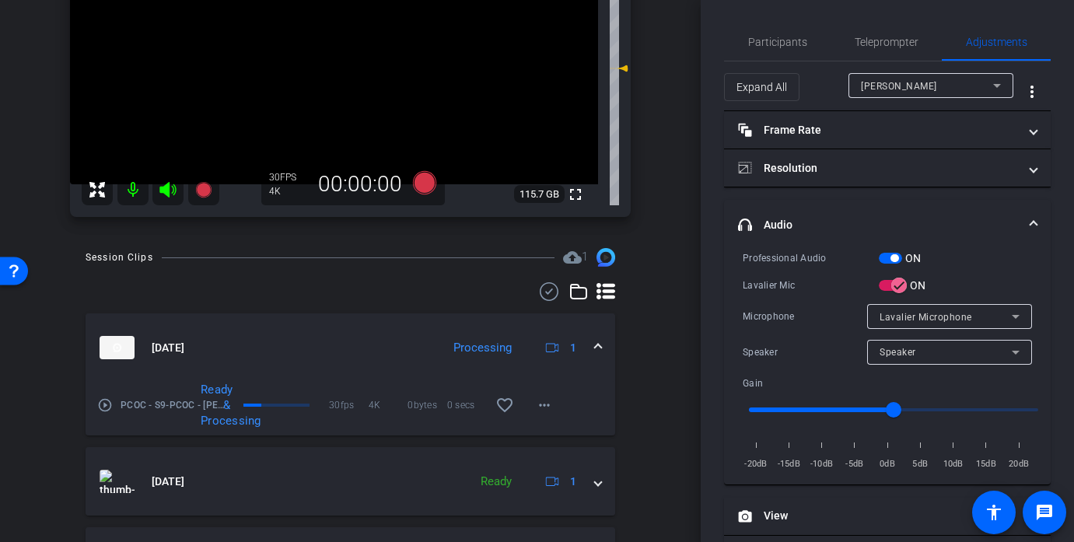
click at [330, 55] on video at bounding box center [334, 52] width 528 height 264
click at [330, 49] on div at bounding box center [322, 29] width 39 height 39
click at [538, 404] on mat-icon "more_horiz" at bounding box center [544, 405] width 19 height 19
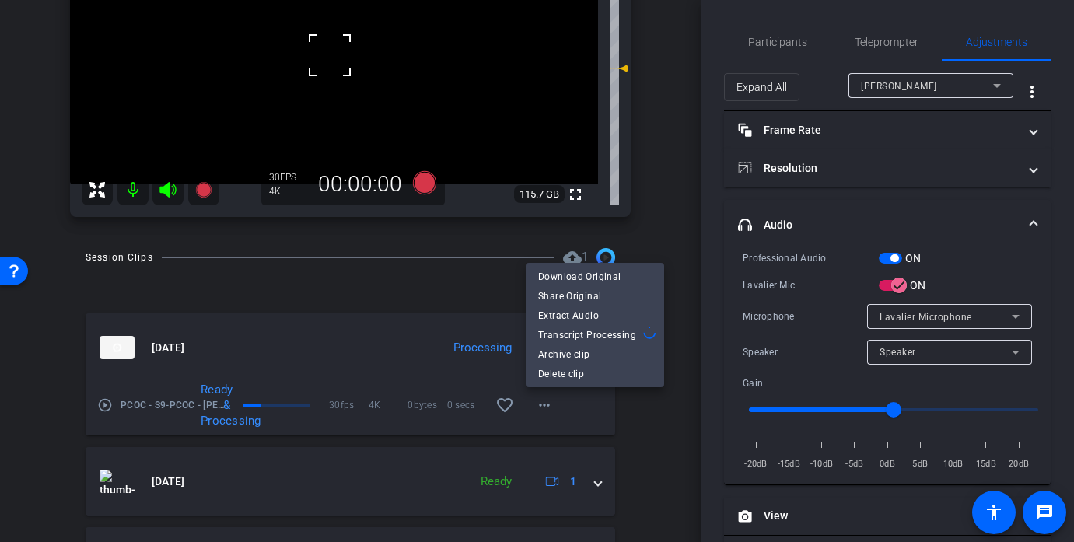
click at [672, 203] on div at bounding box center [537, 271] width 1074 height 542
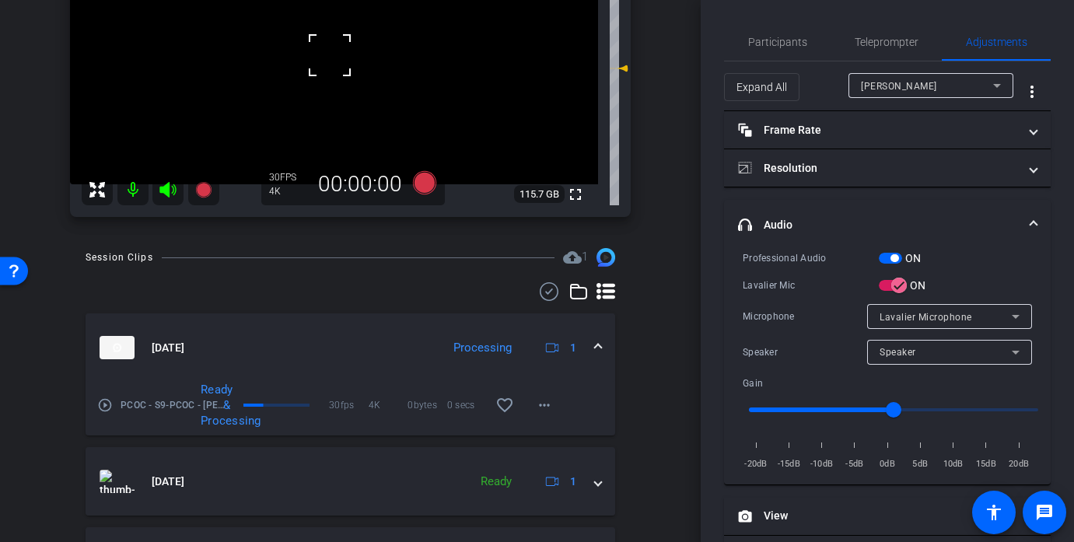
click at [330, 58] on div at bounding box center [329, 55] width 39 height 39
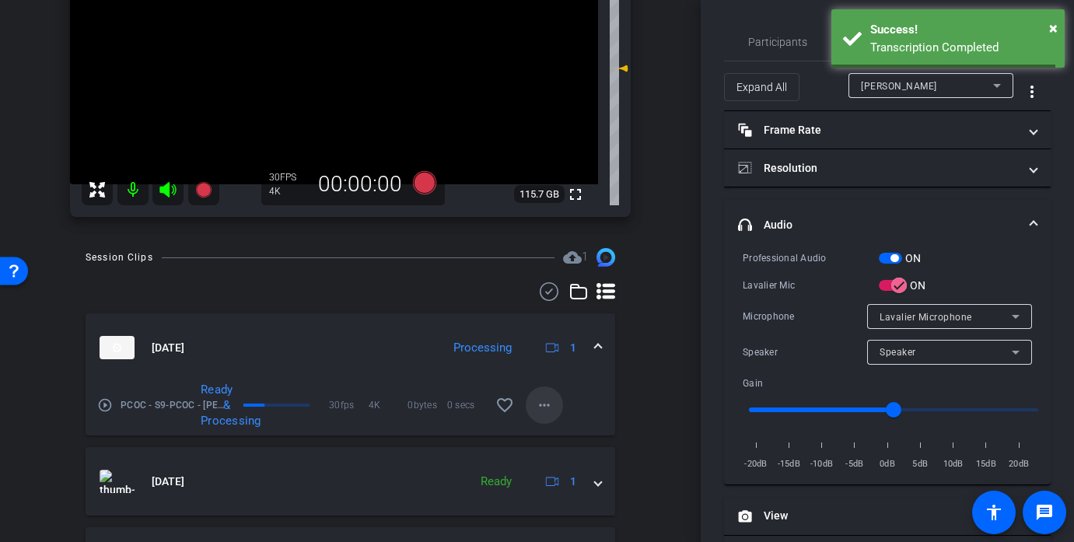
click at [550, 410] on mat-icon "more_horiz" at bounding box center [544, 405] width 19 height 19
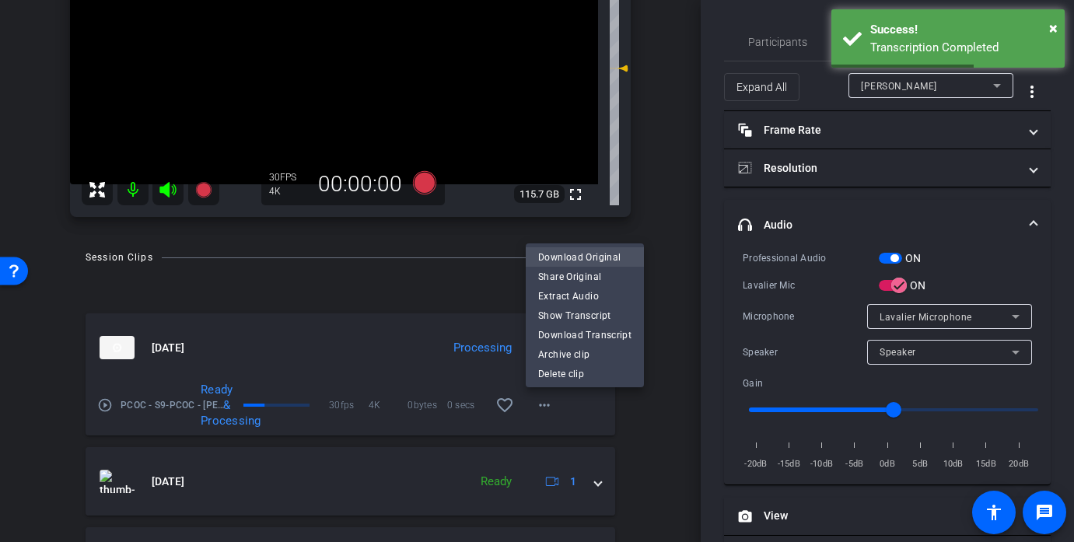
click at [592, 260] on span "Download Original" at bounding box center [584, 256] width 93 height 19
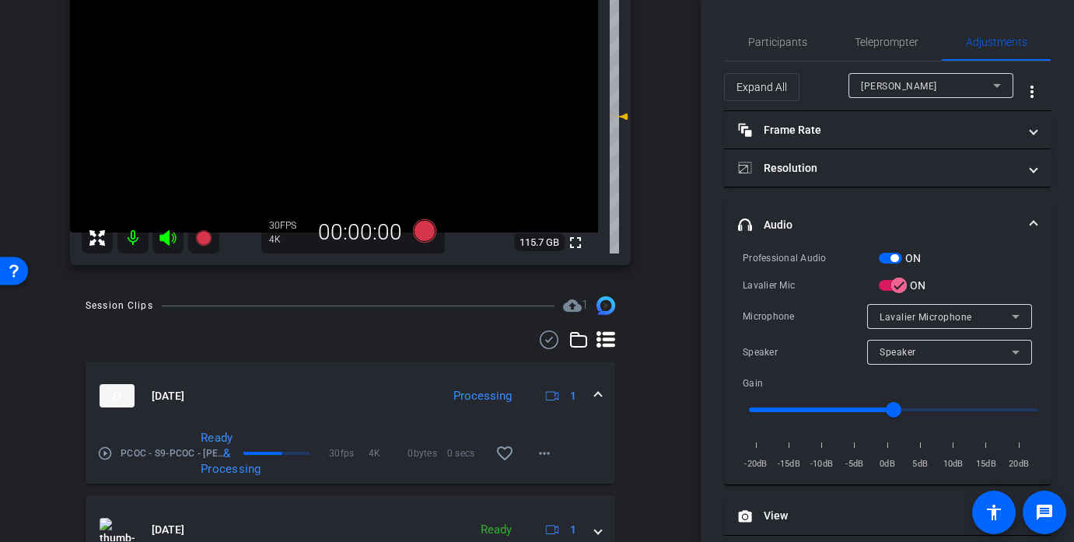
scroll to position [204, 0]
click at [327, 107] on video at bounding box center [334, 102] width 528 height 264
click at [327, 107] on div at bounding box center [326, 106] width 39 height 39
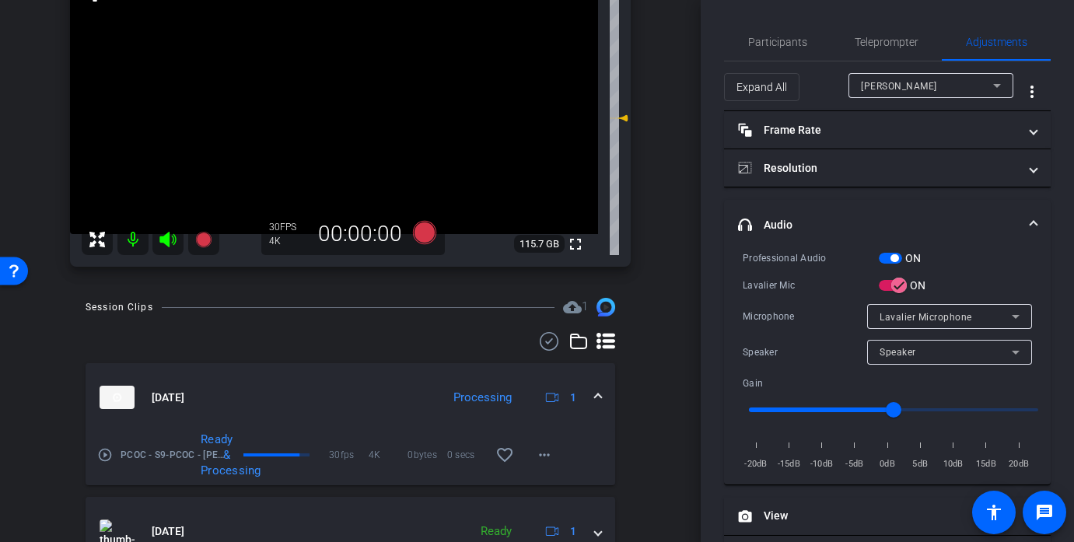
click at [327, 107] on video at bounding box center [334, 102] width 528 height 264
click at [327, 107] on div at bounding box center [326, 106] width 39 height 39
click at [334, 107] on video at bounding box center [334, 102] width 528 height 264
click at [334, 107] on div at bounding box center [326, 106] width 39 height 39
click at [334, 107] on div at bounding box center [334, 107] width 39 height 39
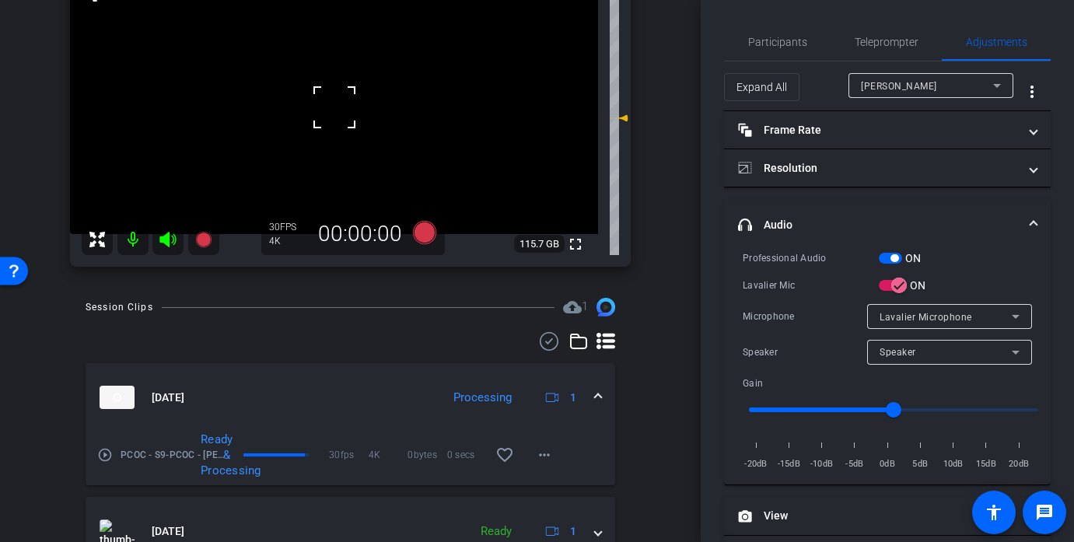
click at [334, 107] on div at bounding box center [334, 107] width 39 height 39
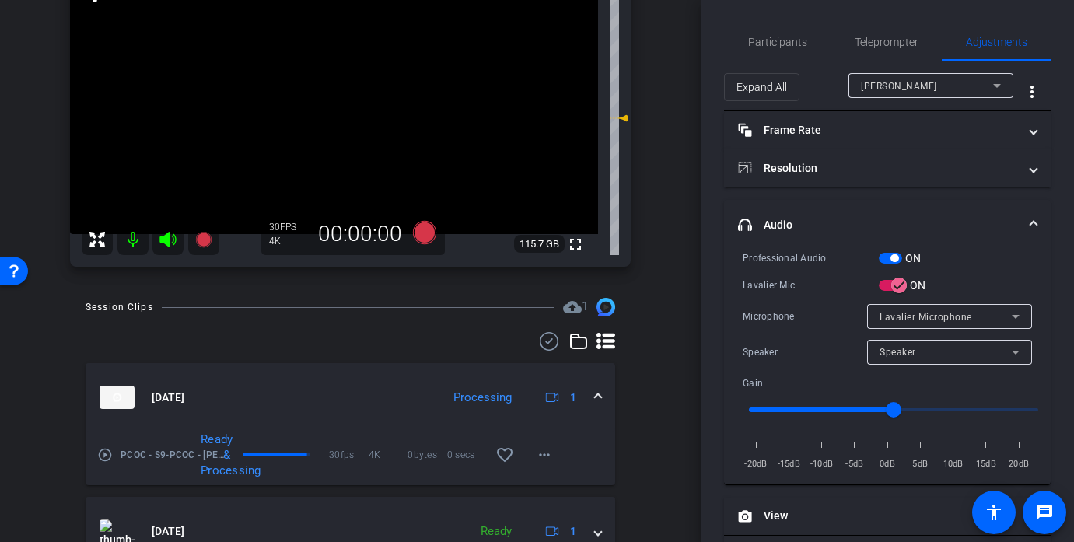
click at [334, 107] on video at bounding box center [334, 102] width 528 height 264
click at [334, 107] on div at bounding box center [334, 107] width 39 height 39
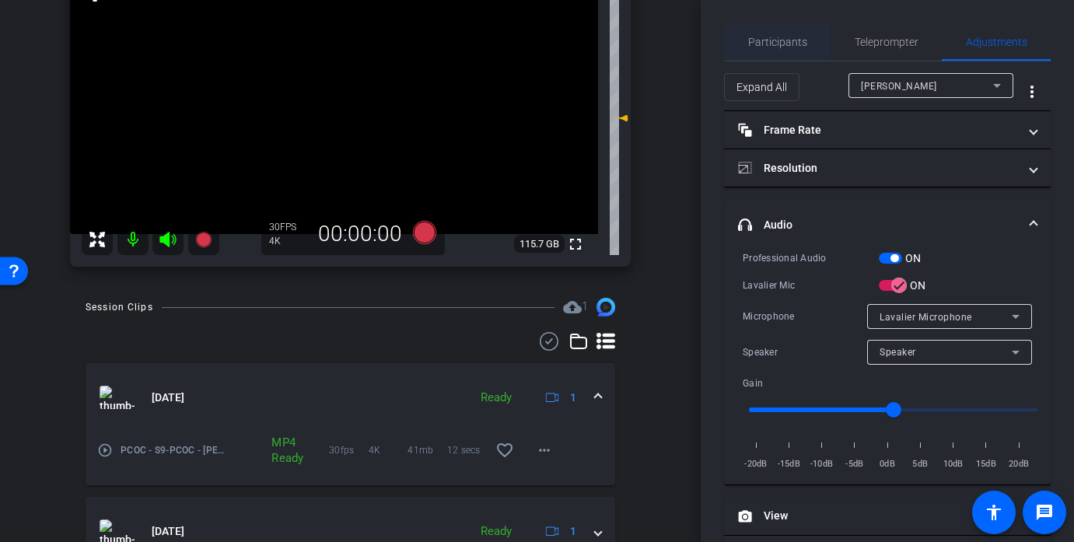
click at [778, 48] on span "Participants" at bounding box center [777, 41] width 59 height 37
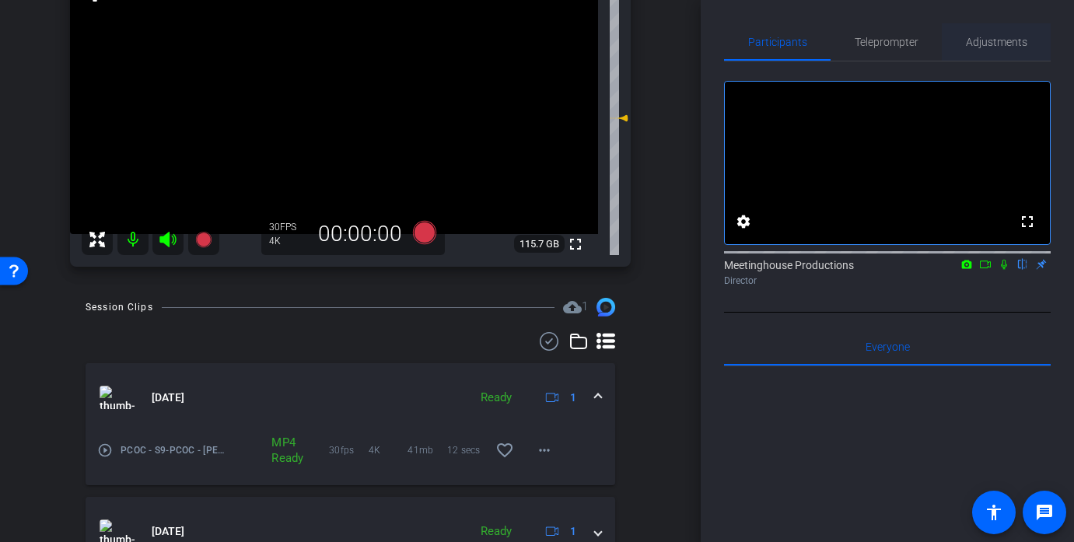
click at [983, 44] on span "Adjustments" at bounding box center [996, 42] width 61 height 11
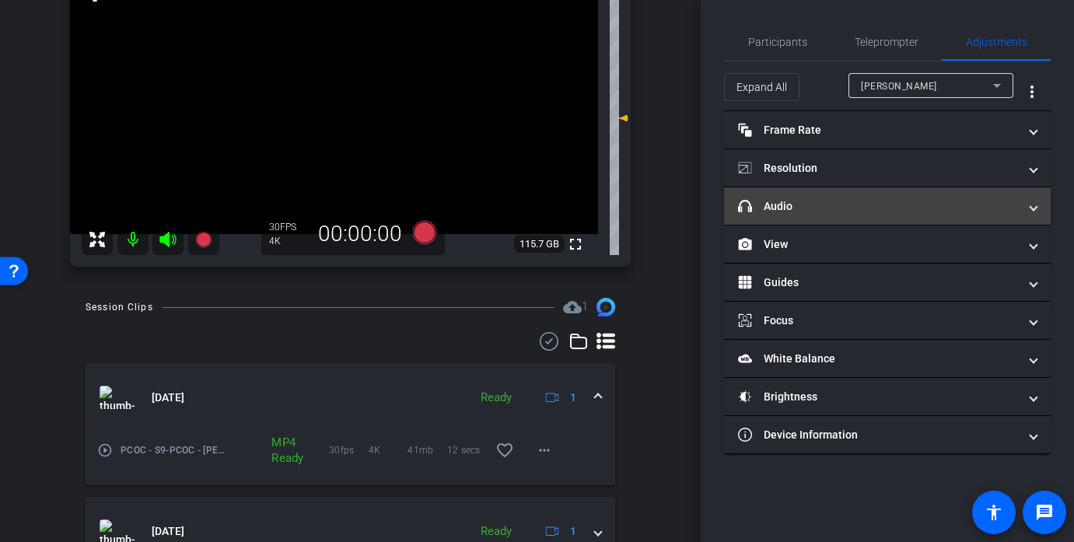
click at [790, 192] on mat-expansion-panel-header "headphone icon Audio" at bounding box center [887, 205] width 327 height 37
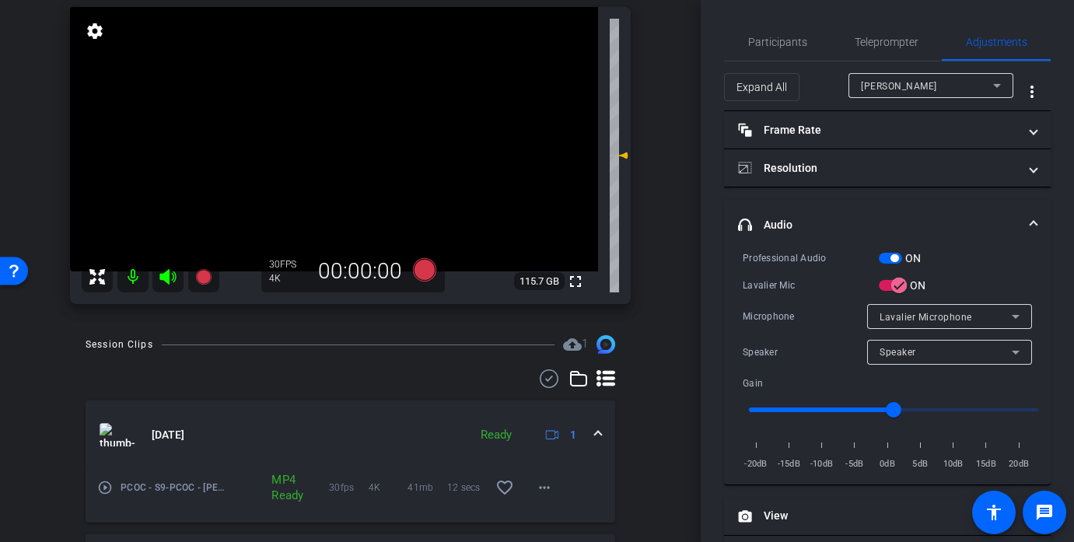
scroll to position [166, 0]
click at [341, 159] on video at bounding box center [334, 141] width 528 height 264
click at [330, 161] on div at bounding box center [340, 158] width 39 height 39
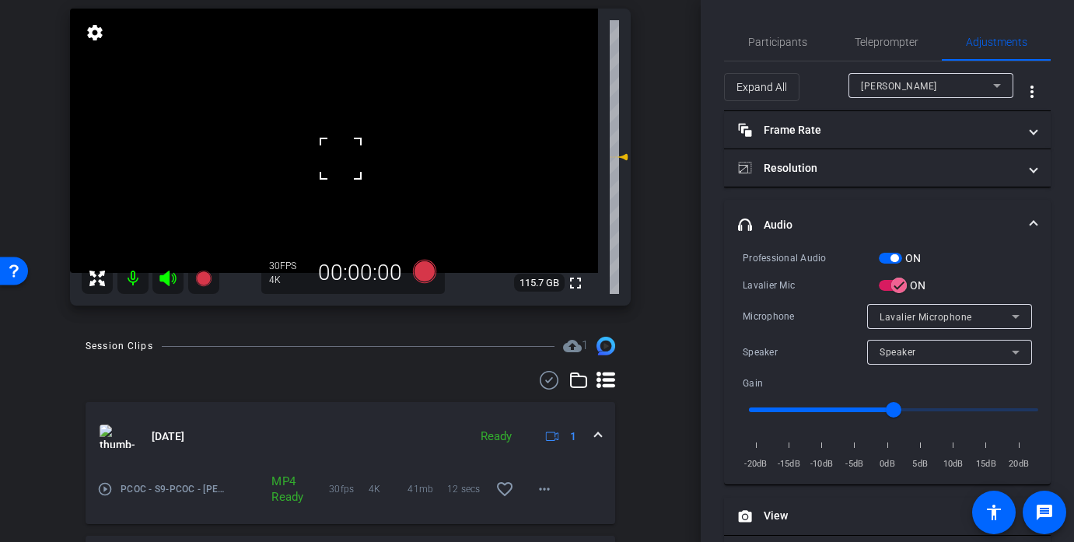
click at [330, 161] on div at bounding box center [340, 158] width 39 height 39
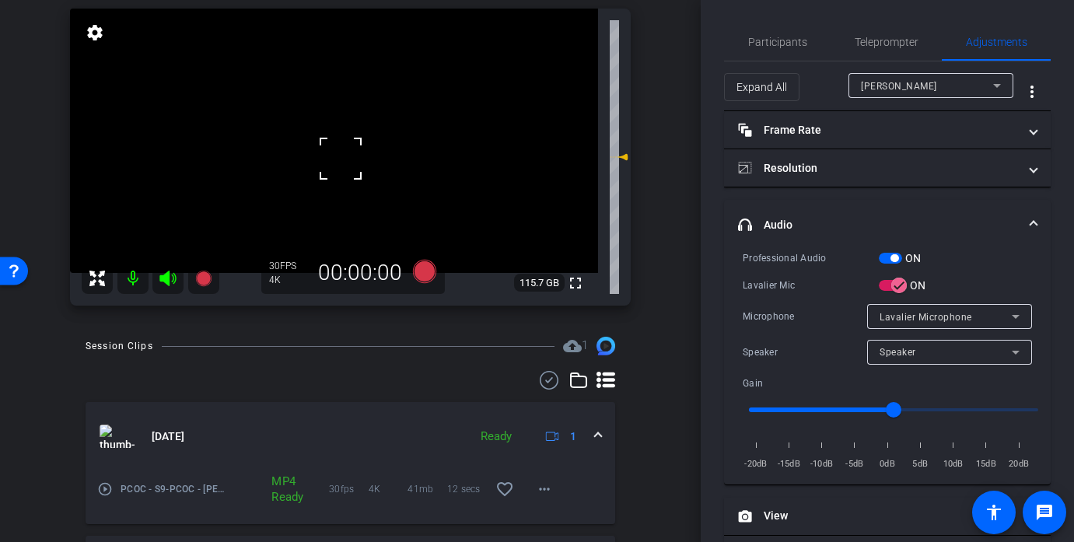
click at [330, 161] on div at bounding box center [340, 158] width 39 height 39
click at [319, 121] on video at bounding box center [334, 141] width 528 height 264
click at [319, 121] on div at bounding box center [318, 121] width 39 height 39
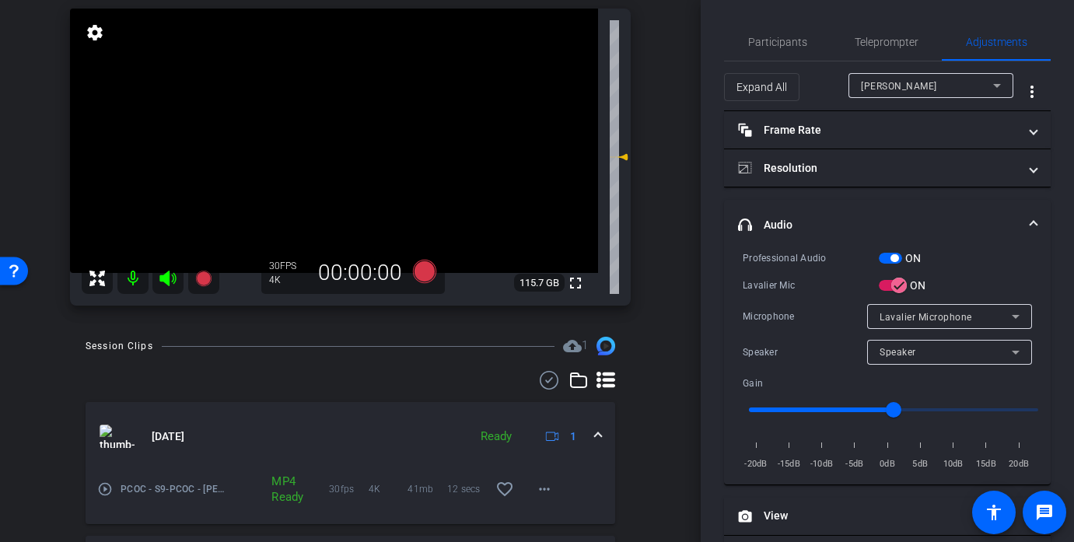
click at [327, 125] on video at bounding box center [334, 141] width 528 height 264
click at [327, 125] on div at bounding box center [326, 125] width 39 height 39
click at [334, 129] on div at bounding box center [326, 125] width 39 height 39
click at [328, 131] on div at bounding box center [326, 125] width 39 height 39
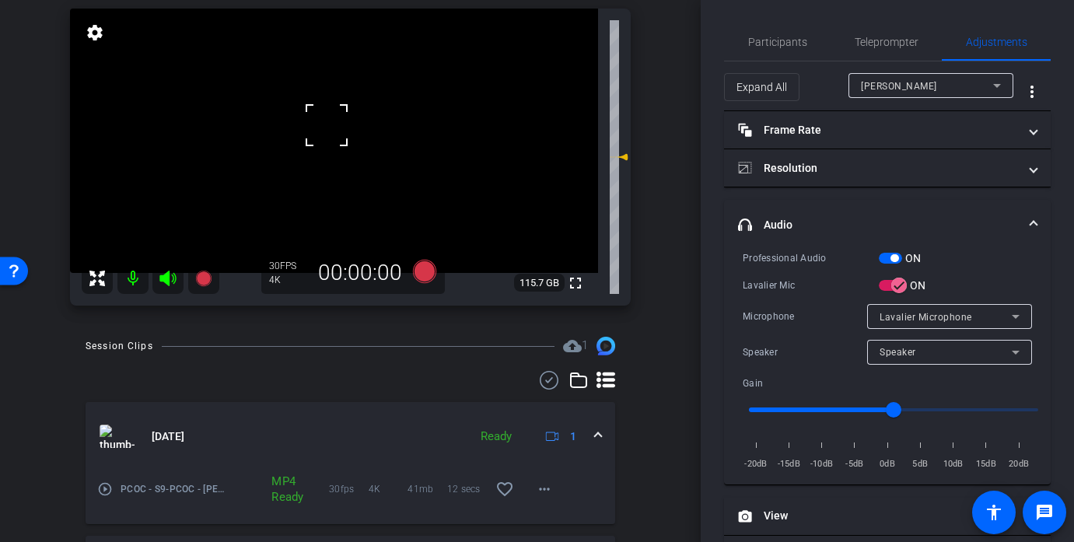
click at [328, 131] on div at bounding box center [326, 125] width 39 height 39
click at [345, 164] on video at bounding box center [334, 141] width 528 height 264
click at [323, 144] on video at bounding box center [334, 141] width 528 height 264
click at [323, 144] on div at bounding box center [322, 143] width 39 height 39
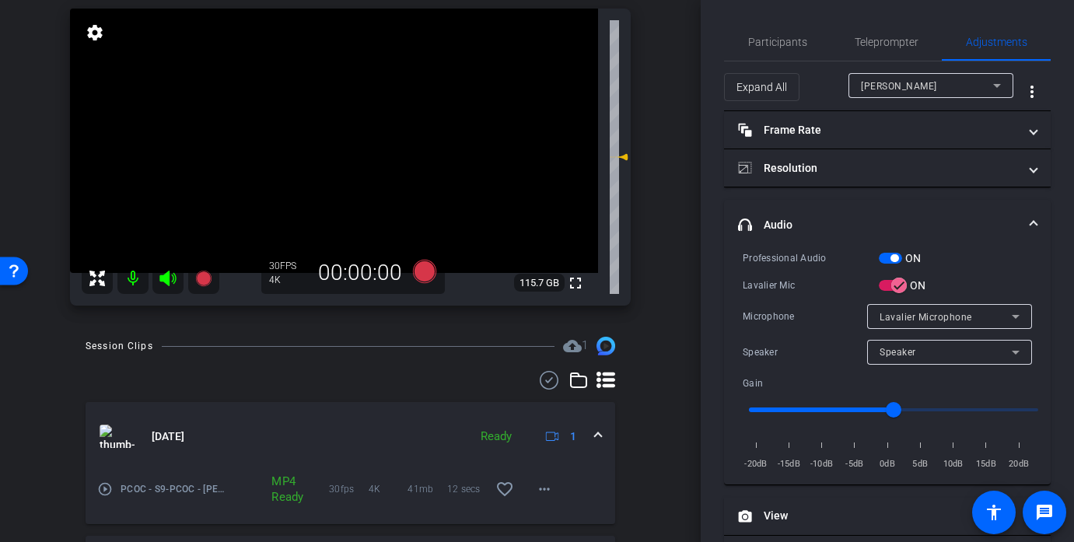
click at [323, 145] on video at bounding box center [334, 141] width 528 height 264
click at [323, 145] on div at bounding box center [322, 143] width 39 height 39
click at [332, 141] on video at bounding box center [334, 141] width 528 height 264
click at [332, 141] on div at bounding box center [332, 141] width 39 height 39
click at [328, 142] on div at bounding box center [332, 141] width 39 height 39
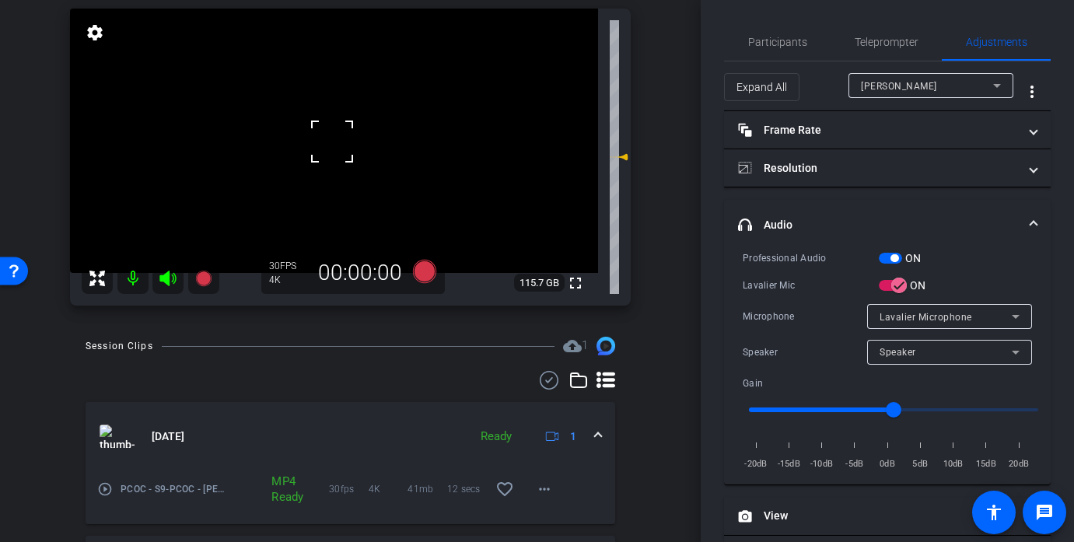
click at [328, 142] on div at bounding box center [332, 141] width 39 height 39
click at [328, 142] on video at bounding box center [334, 141] width 528 height 264
click at [328, 142] on div at bounding box center [332, 141] width 39 height 39
click at [326, 145] on div at bounding box center [328, 142] width 39 height 39
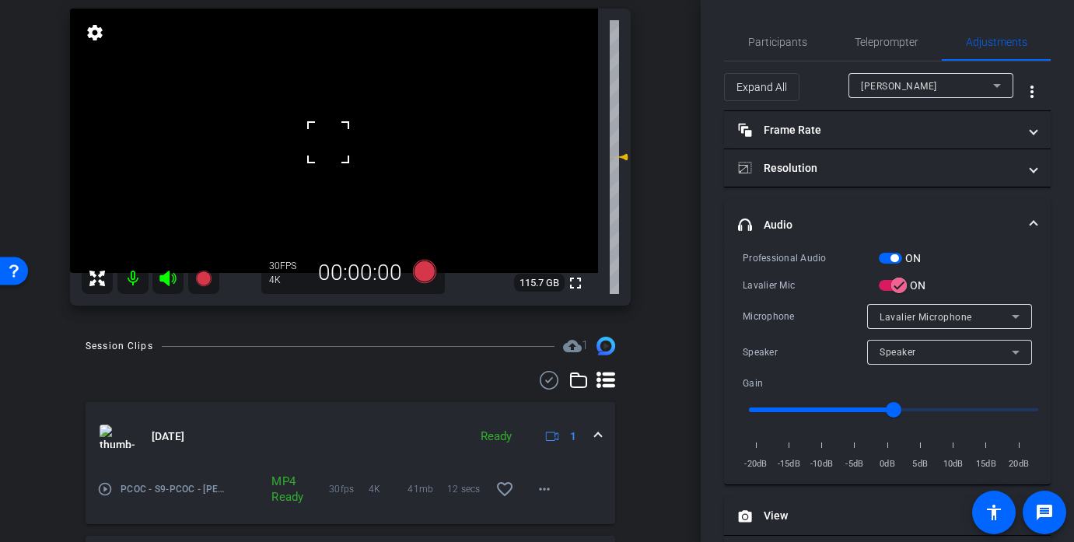
click at [326, 145] on div at bounding box center [328, 142] width 39 height 39
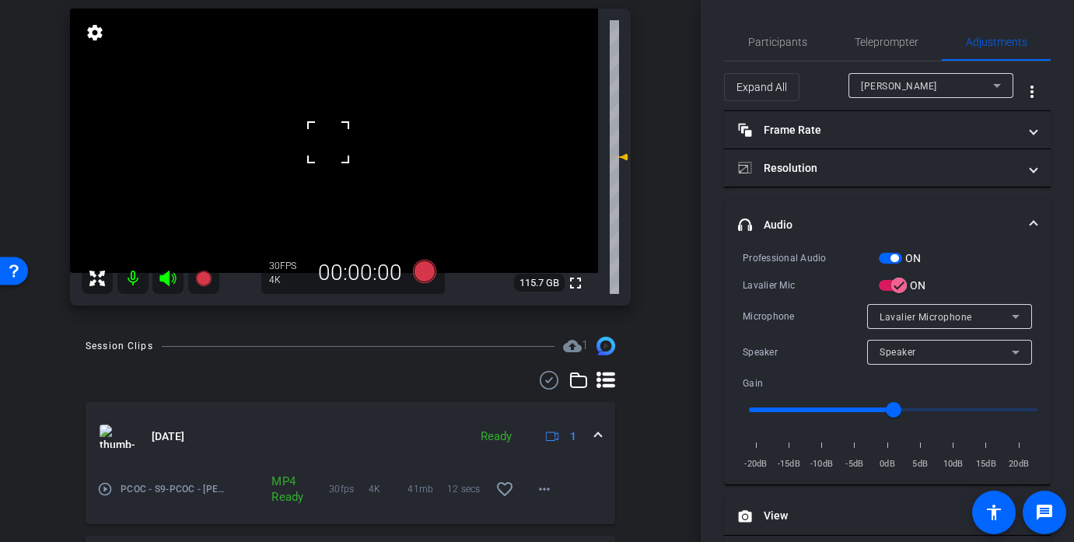
click at [326, 145] on div at bounding box center [328, 142] width 39 height 39
click at [879, 44] on span "Teleprompter" at bounding box center [886, 42] width 64 height 11
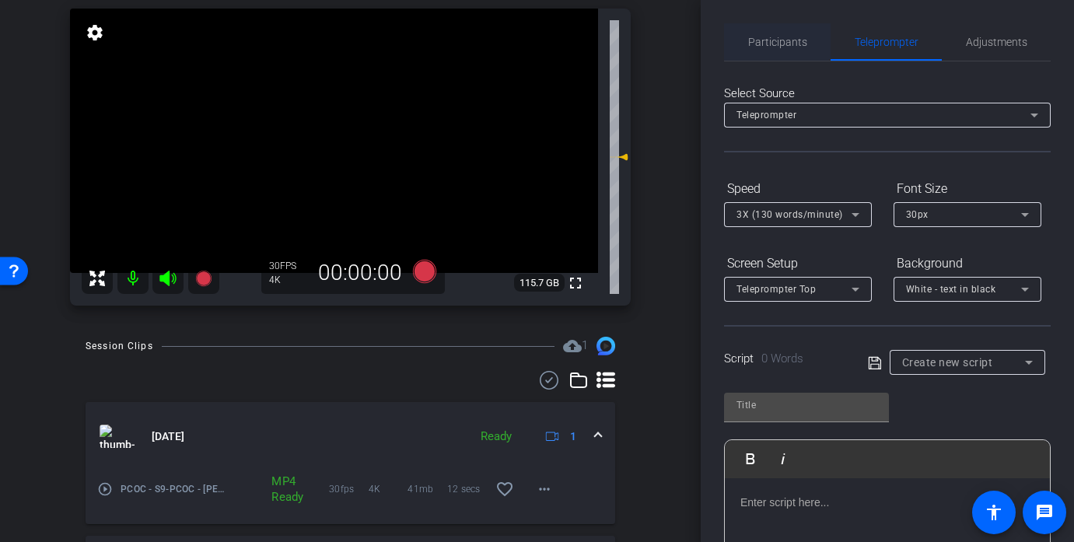
click at [764, 42] on span "Participants" at bounding box center [777, 42] width 59 height 11
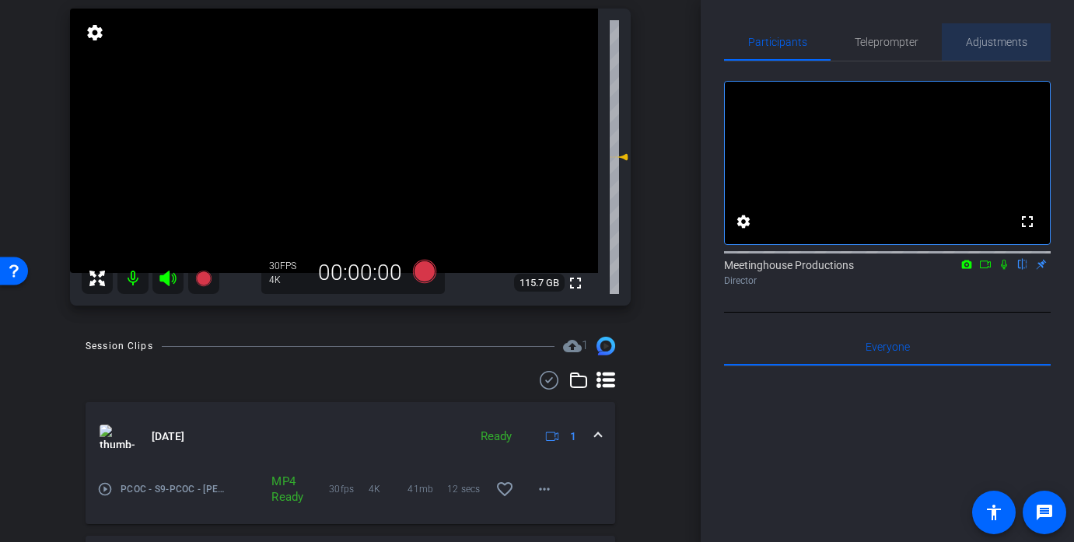
click at [994, 37] on span "Adjustments" at bounding box center [996, 42] width 61 height 11
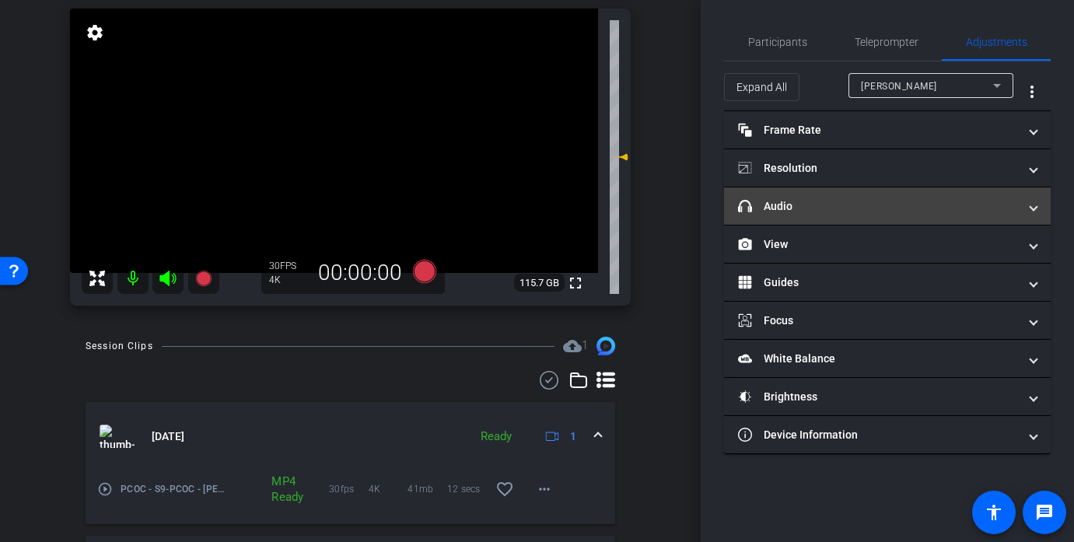
click at [806, 206] on mat-panel-title "headphone icon Audio" at bounding box center [878, 206] width 280 height 16
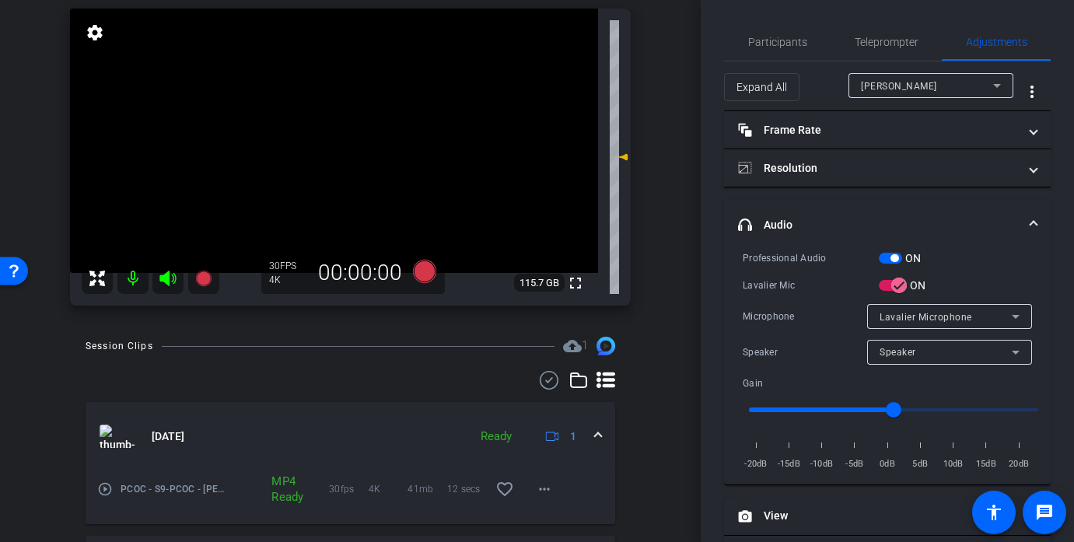
click at [326, 141] on video at bounding box center [334, 141] width 528 height 264
click at [326, 141] on div at bounding box center [325, 141] width 39 height 39
click at [320, 164] on video at bounding box center [334, 141] width 528 height 264
click at [320, 164] on div at bounding box center [320, 164] width 39 height 39
click at [327, 155] on div at bounding box center [320, 164] width 39 height 39
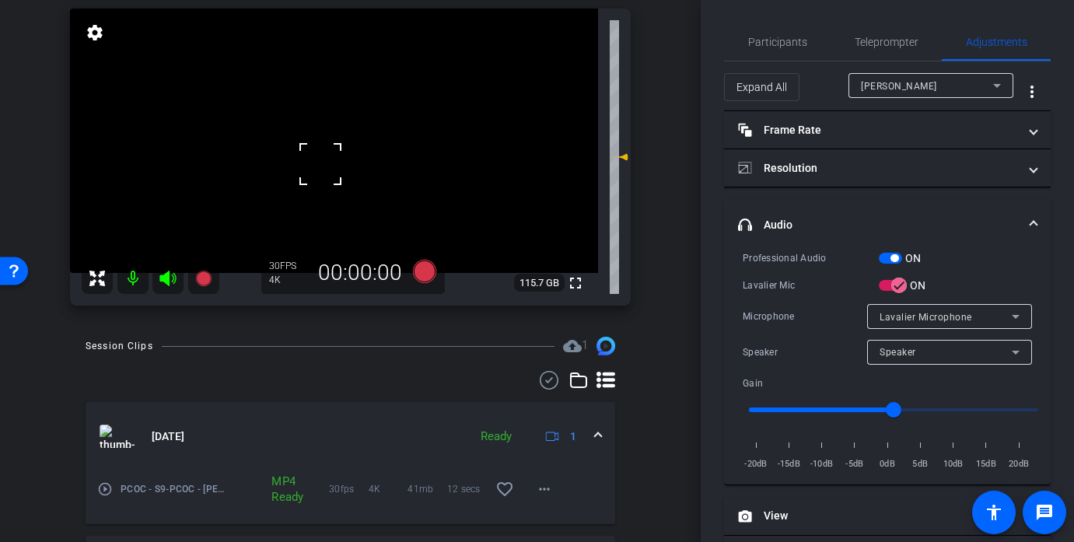
click at [327, 155] on div at bounding box center [320, 164] width 39 height 39
click at [424, 262] on icon at bounding box center [423, 271] width 23 height 23
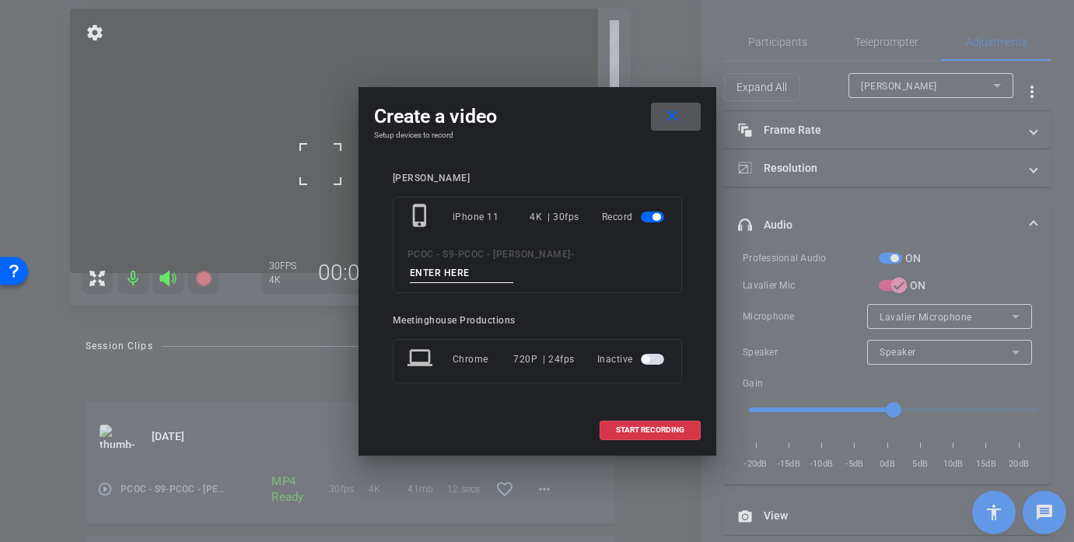
click at [466, 273] on input at bounding box center [462, 273] width 104 height 19
type input "903 story 1"
click at [632, 412] on span at bounding box center [650, 429] width 100 height 37
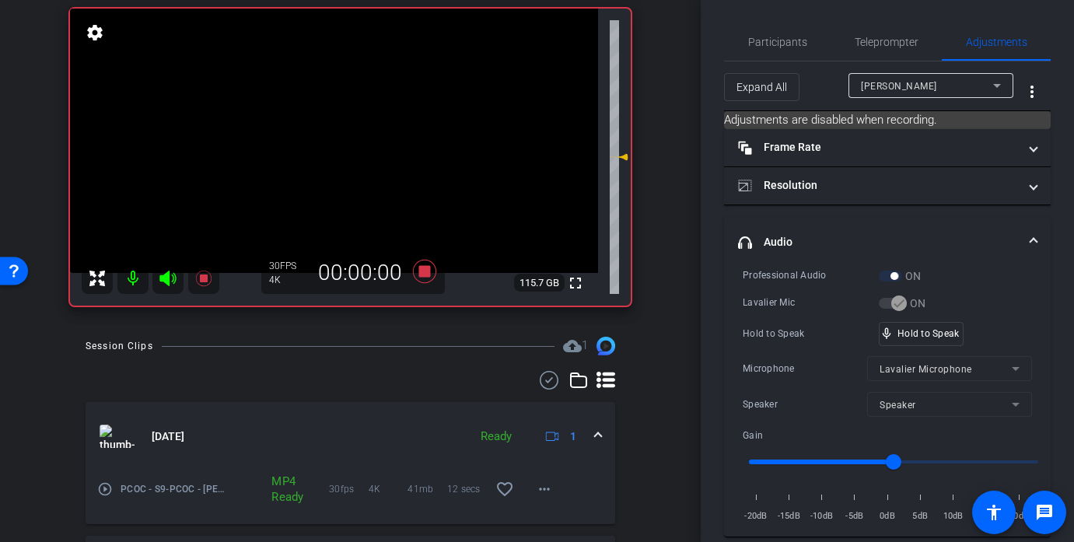
click at [323, 128] on video at bounding box center [334, 141] width 528 height 264
click at [323, 128] on div at bounding box center [323, 128] width 39 height 39
click at [348, 125] on video at bounding box center [334, 141] width 528 height 264
click at [343, 125] on div at bounding box center [323, 128] width 39 height 39
click at [343, 125] on div at bounding box center [348, 125] width 39 height 39
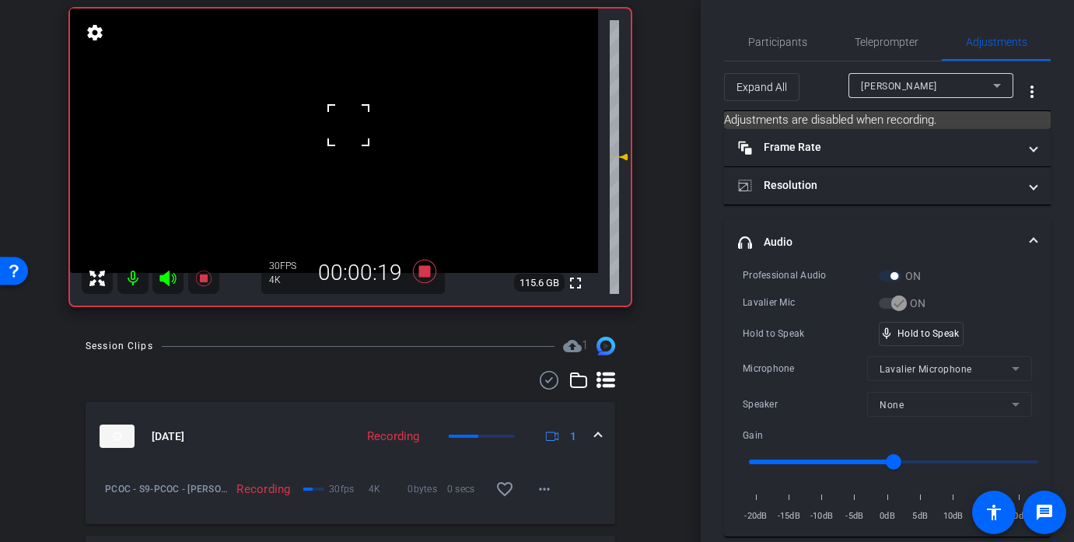
click at [343, 125] on div at bounding box center [348, 125] width 39 height 39
drag, startPoint x: 896, startPoint y: 463, endPoint x: 880, endPoint y: 465, distance: 15.6
click at [879, 465] on input "range" at bounding box center [893, 462] width 322 height 34
drag, startPoint x: 880, startPoint y: 465, endPoint x: 871, endPoint y: 465, distance: 9.3
type input "-3"
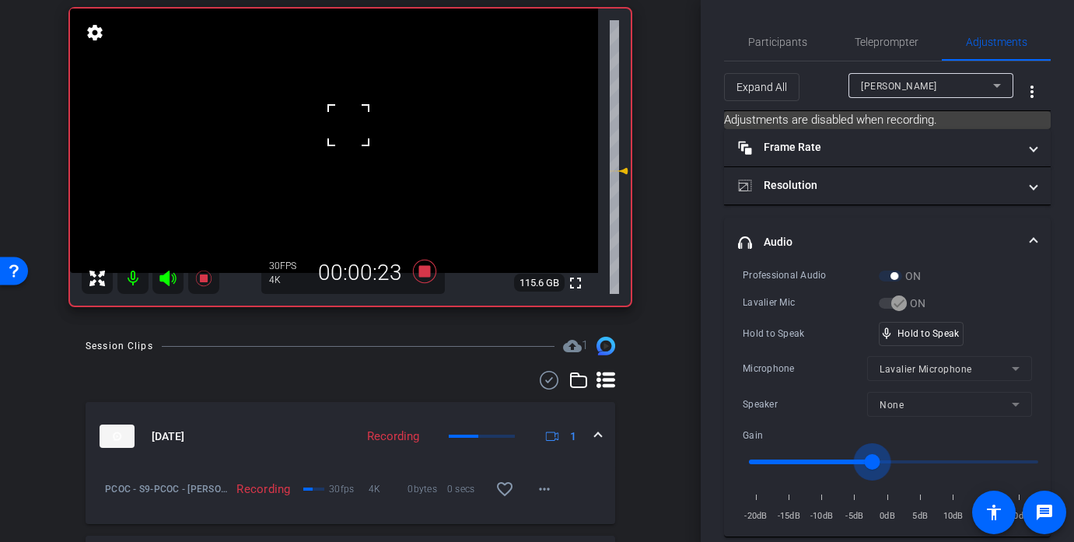
click at [871, 465] on input "range" at bounding box center [893, 462] width 322 height 34
click at [341, 137] on video at bounding box center [334, 141] width 528 height 264
click at [341, 137] on div at bounding box center [348, 125] width 39 height 39
click at [341, 137] on div at bounding box center [340, 136] width 39 height 39
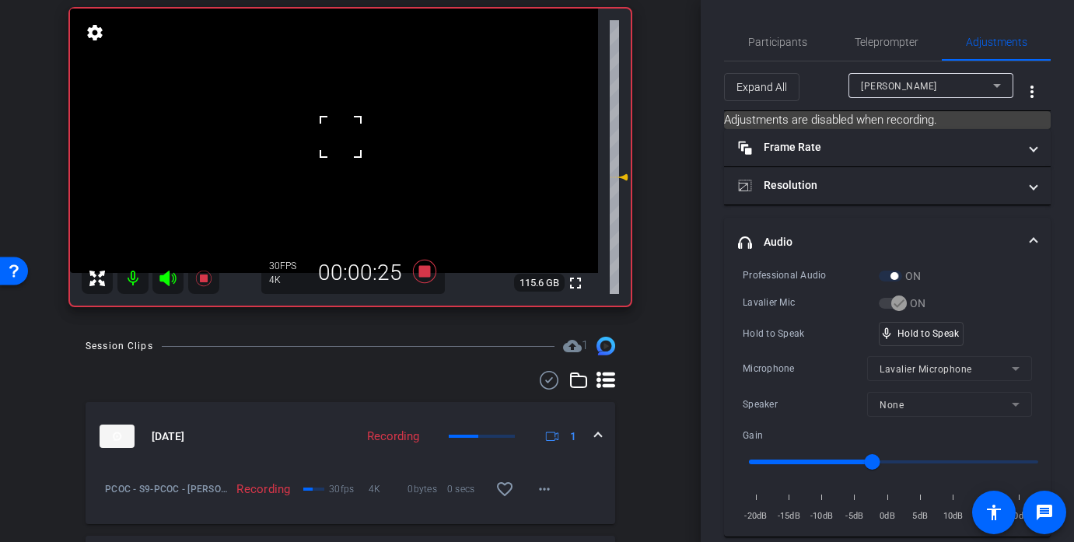
click at [341, 137] on div at bounding box center [340, 136] width 39 height 39
click at [870, 462] on input "range" at bounding box center [893, 462] width 322 height 34
click at [331, 135] on div at bounding box center [340, 136] width 39 height 39
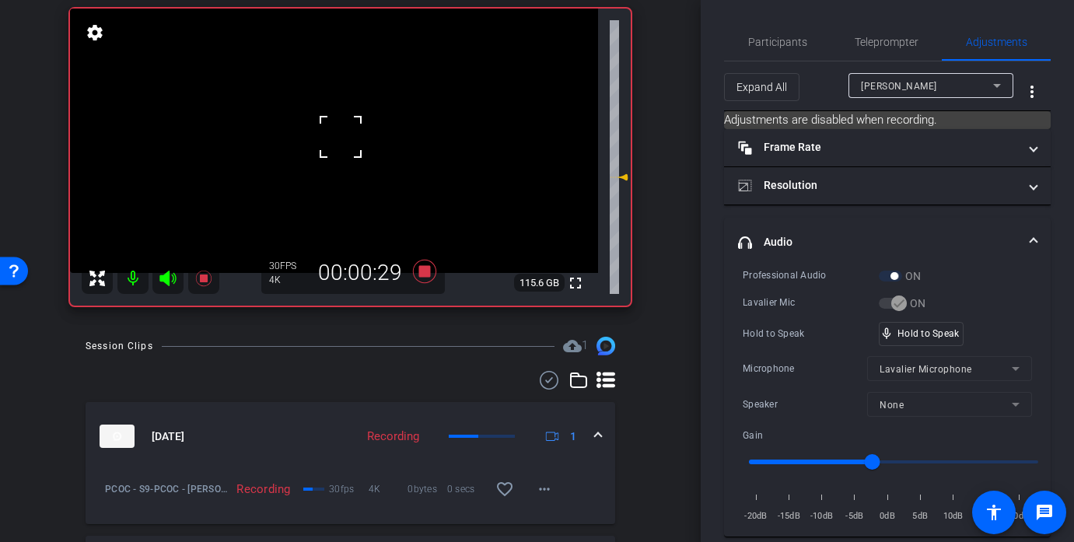
click at [331, 135] on div at bounding box center [340, 136] width 39 height 39
click at [331, 135] on div "fullscreen settings 115.6 GB" at bounding box center [350, 157] width 561 height 297
click at [331, 135] on video at bounding box center [334, 141] width 528 height 264
click at [331, 135] on div at bounding box center [331, 135] width 39 height 39
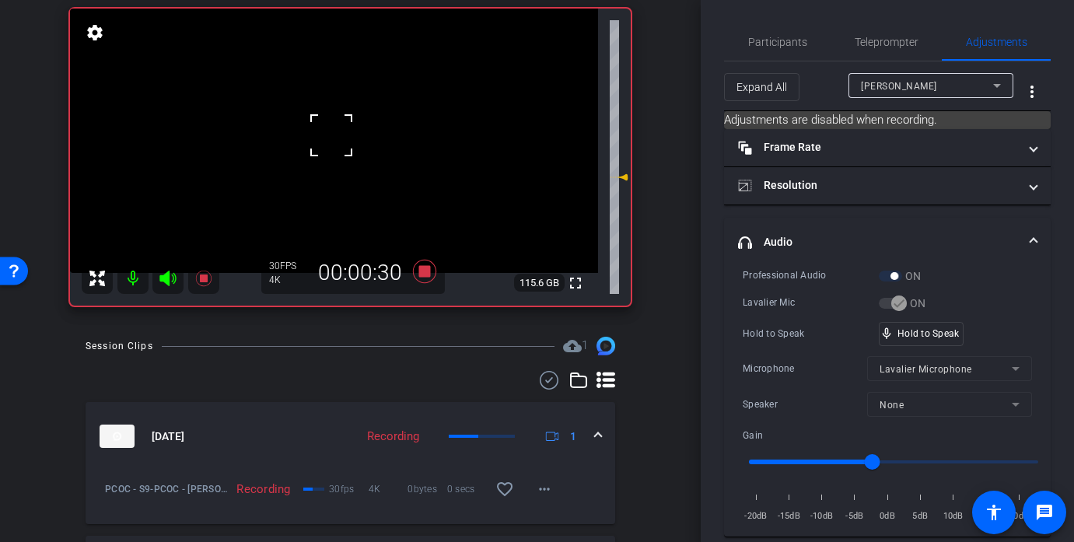
click at [331, 135] on div at bounding box center [331, 135] width 39 height 39
drag, startPoint x: 950, startPoint y: 337, endPoint x: 937, endPoint y: 337, distance: 13.2
click at [336, 110] on video at bounding box center [334, 141] width 528 height 264
click at [336, 116] on div at bounding box center [331, 135] width 39 height 39
click at [336, 131] on video at bounding box center [334, 141] width 528 height 264
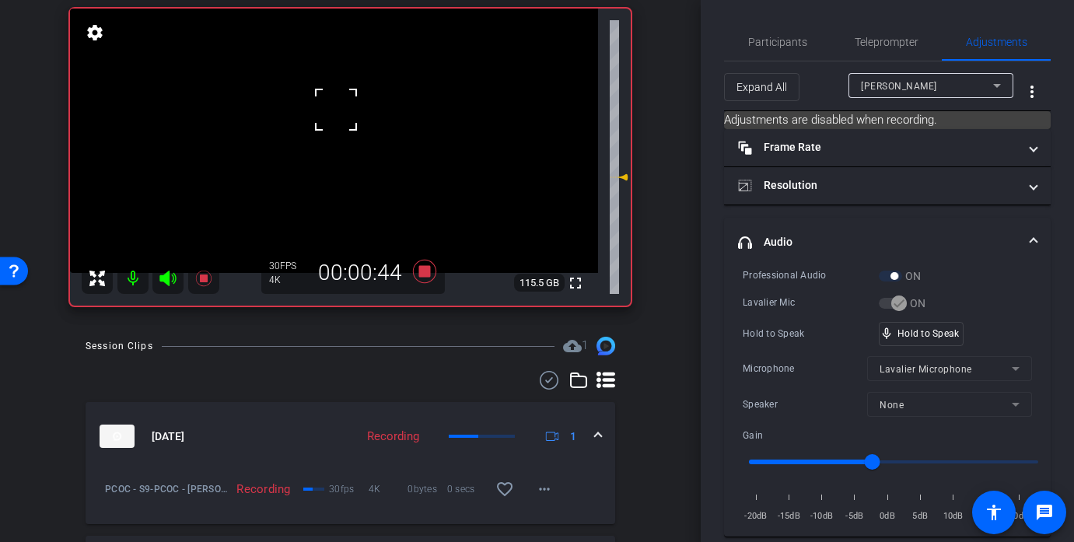
click at [336, 129] on div at bounding box center [335, 109] width 39 height 39
click at [336, 131] on div at bounding box center [335, 130] width 39 height 39
click at [335, 120] on div at bounding box center [335, 130] width 39 height 39
click at [315, 120] on video at bounding box center [334, 141] width 528 height 264
click at [316, 120] on div at bounding box center [335, 130] width 39 height 39
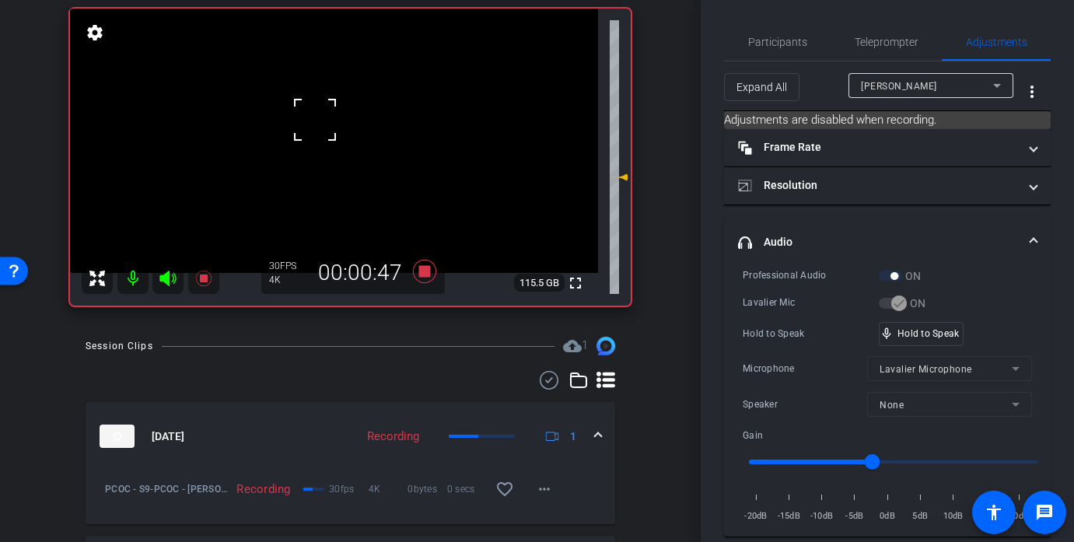
click at [315, 120] on div at bounding box center [314, 119] width 39 height 39
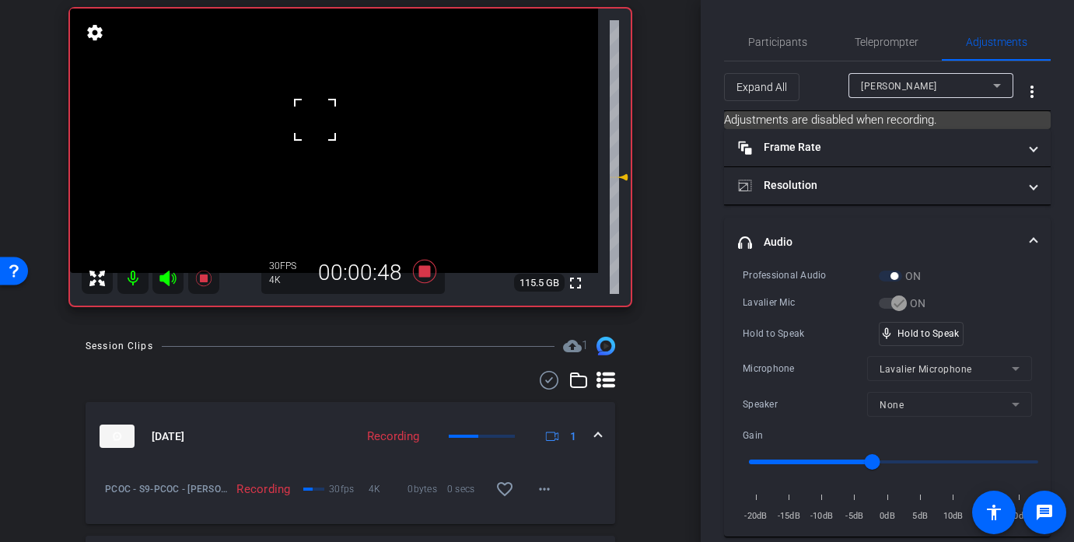
click at [328, 116] on div at bounding box center [314, 119] width 39 height 39
click at [328, 116] on video at bounding box center [334, 141] width 528 height 264
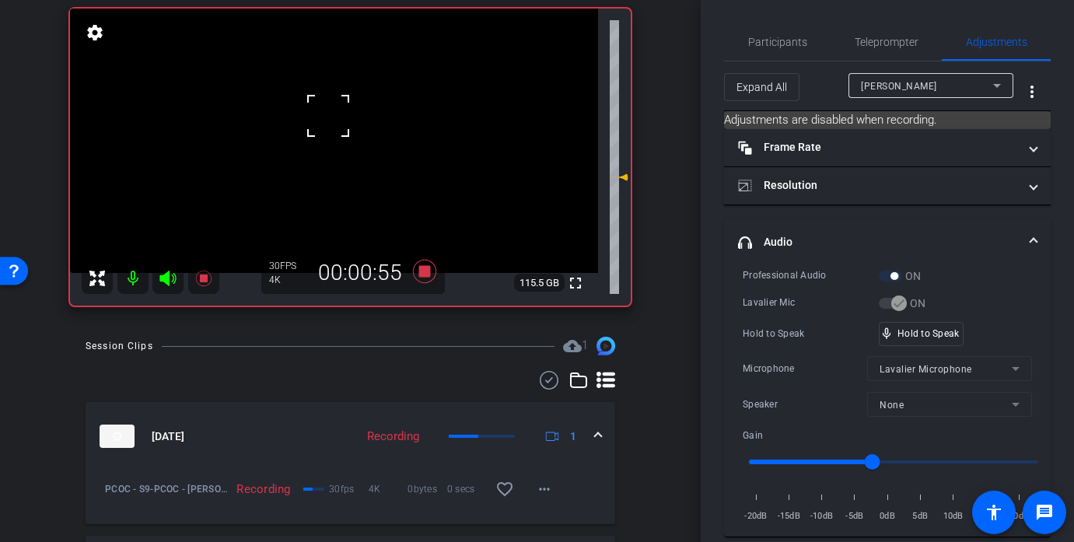
click at [328, 116] on div at bounding box center [328, 115] width 39 height 39
click at [354, 146] on video at bounding box center [334, 141] width 528 height 264
click at [354, 146] on div at bounding box center [353, 146] width 39 height 39
click at [330, 110] on video at bounding box center [334, 141] width 528 height 264
click at [334, 127] on div at bounding box center [353, 146] width 39 height 39
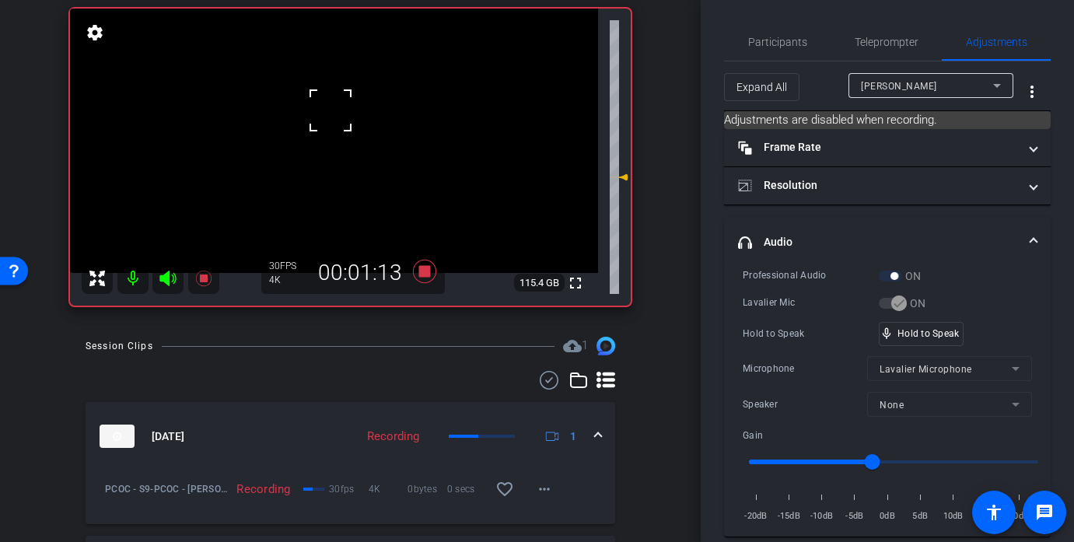
click at [330, 110] on div at bounding box center [330, 110] width 39 height 39
click at [330, 128] on video at bounding box center [334, 141] width 528 height 264
click at [330, 128] on div at bounding box center [330, 110] width 39 height 39
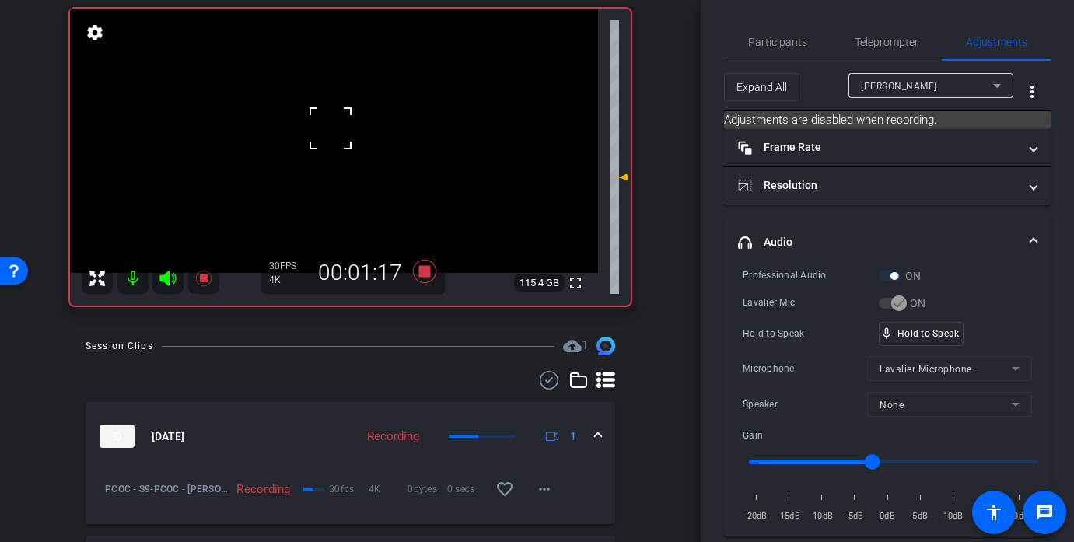
click at [330, 128] on div at bounding box center [330, 128] width 39 height 39
click at [781, 30] on span "Participants" at bounding box center [777, 41] width 59 height 37
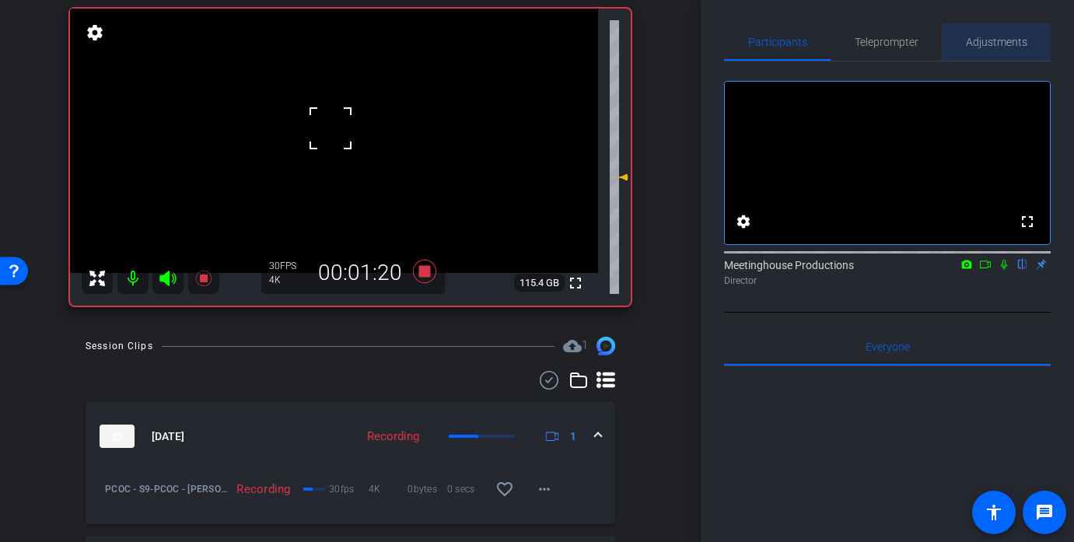
click at [974, 40] on span "Adjustments" at bounding box center [996, 42] width 61 height 11
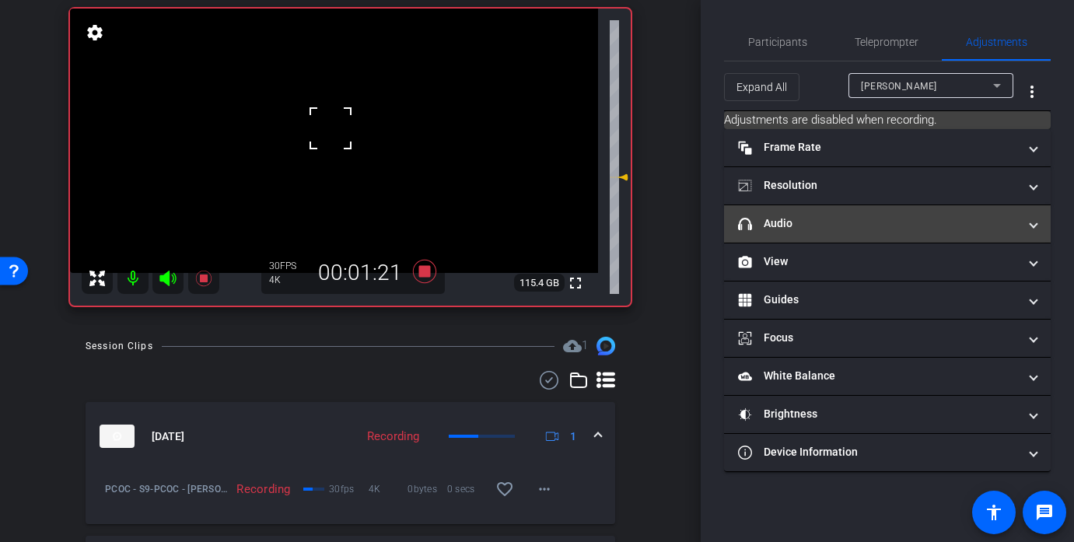
click at [790, 234] on mat-expansion-panel-header "headphone icon Audio" at bounding box center [887, 223] width 327 height 37
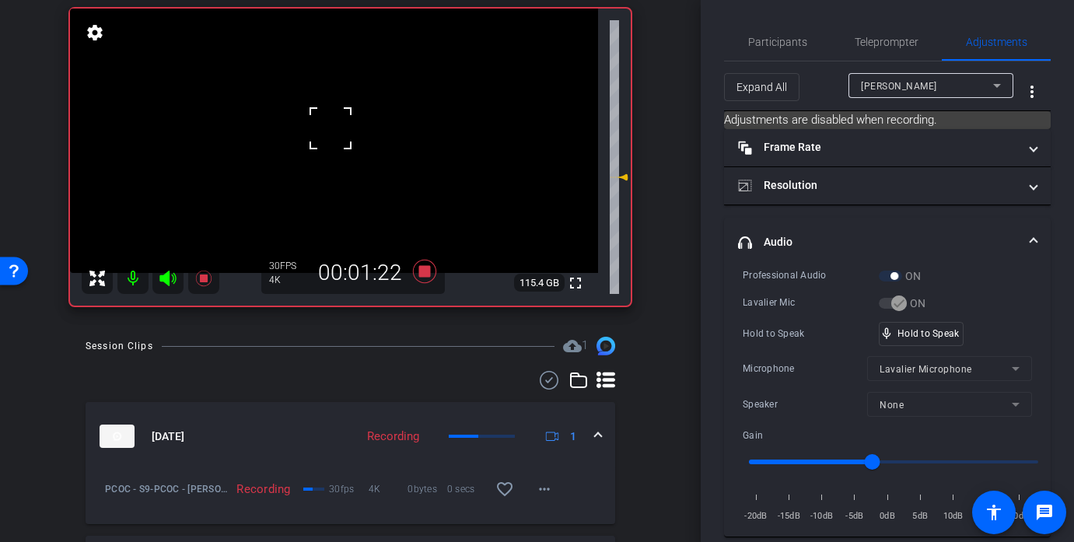
click at [335, 117] on div at bounding box center [330, 128] width 39 height 39
click at [337, 121] on video at bounding box center [334, 141] width 528 height 264
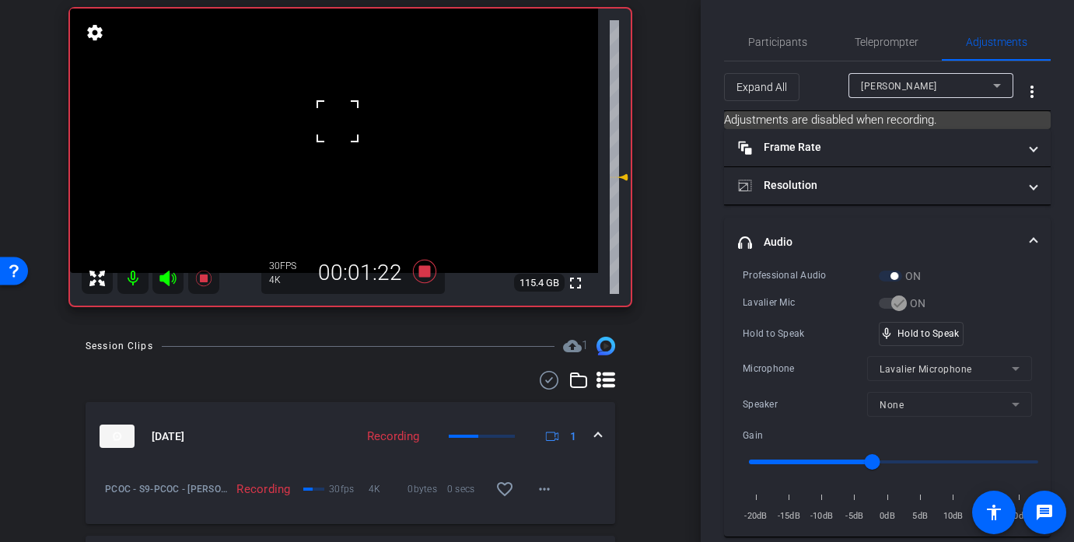
click at [337, 121] on div at bounding box center [337, 121] width 39 height 39
click at [337, 123] on div at bounding box center [337, 121] width 39 height 39
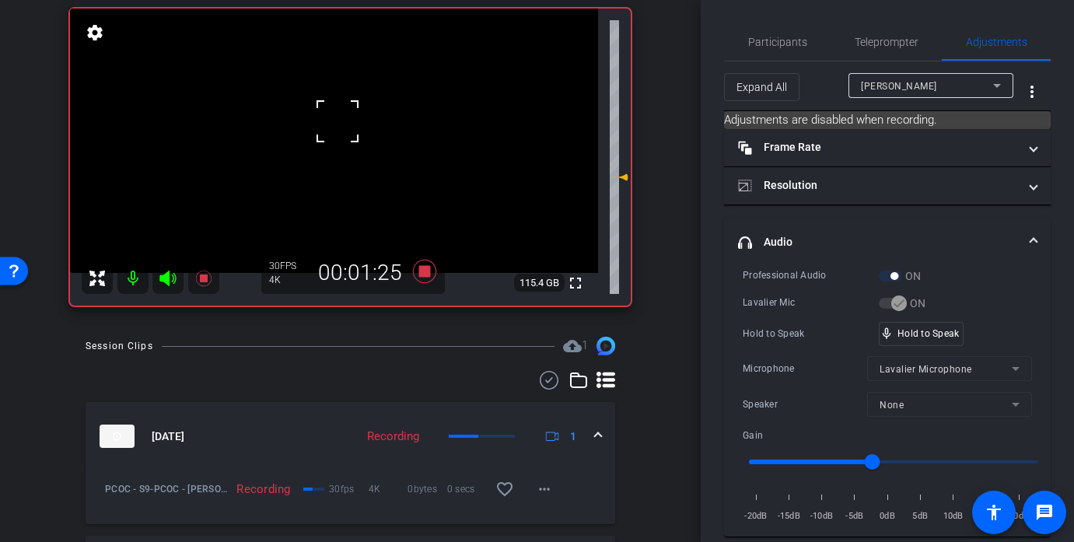
click at [337, 123] on div at bounding box center [337, 121] width 39 height 39
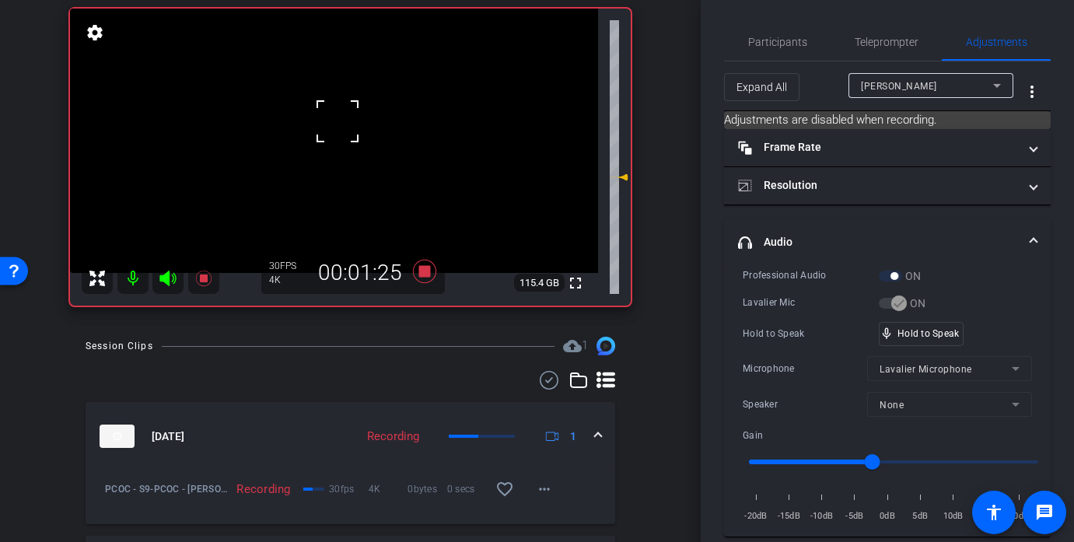
click at [337, 123] on div at bounding box center [337, 121] width 39 height 39
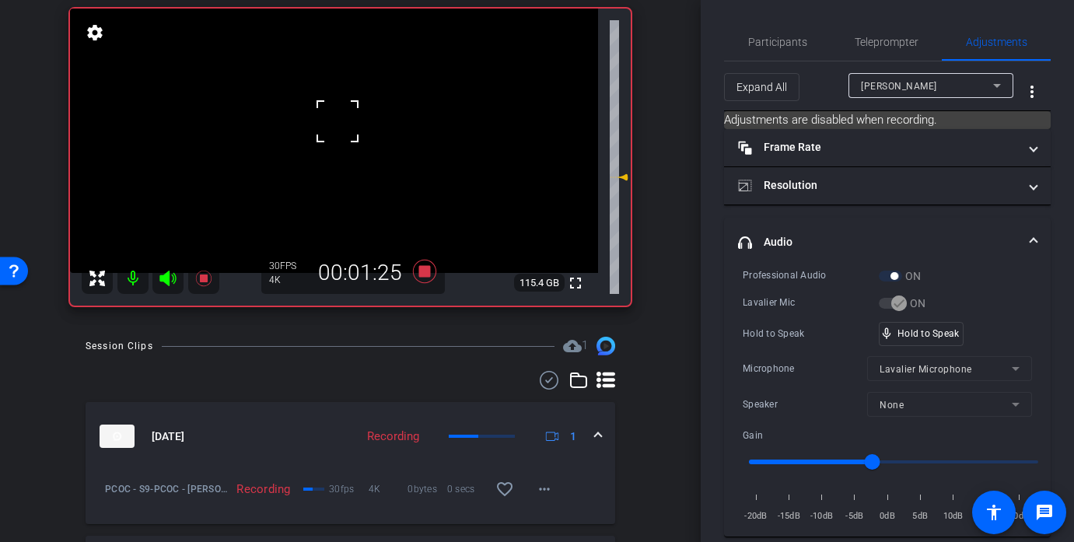
click at [337, 123] on div at bounding box center [337, 121] width 39 height 39
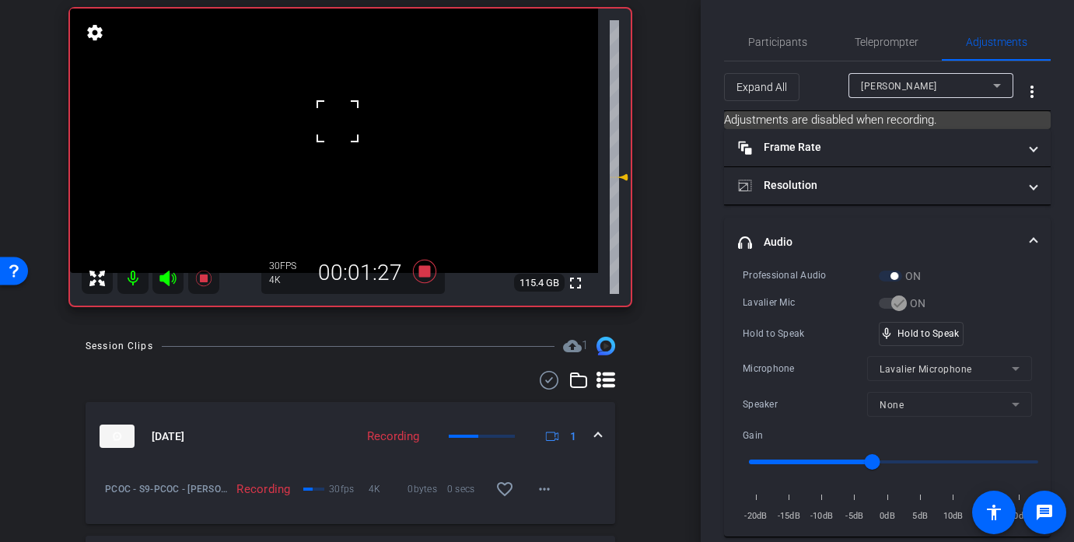
click at [337, 123] on div at bounding box center [337, 121] width 39 height 39
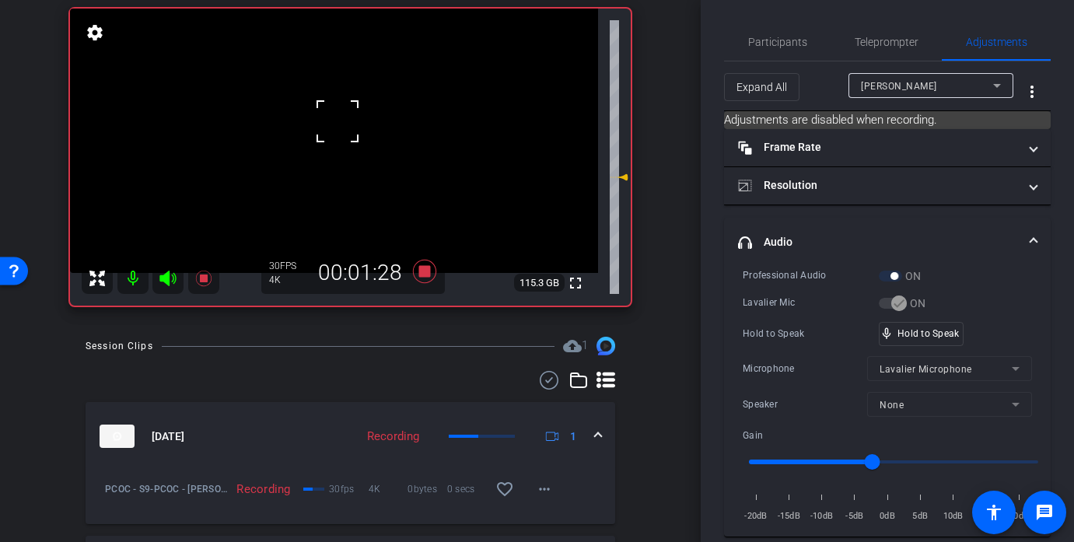
click at [337, 123] on div "fullscreen settings 115.3 GB" at bounding box center [350, 157] width 561 height 297
click at [337, 123] on video at bounding box center [334, 141] width 528 height 264
click at [337, 123] on div at bounding box center [337, 121] width 39 height 39
click at [337, 124] on div at bounding box center [337, 122] width 39 height 39
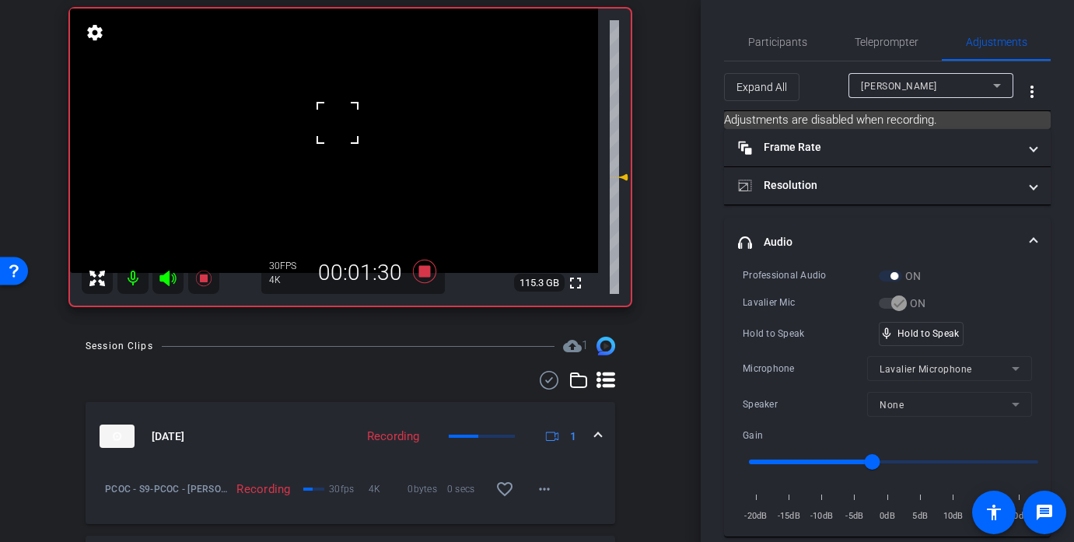
click at [338, 124] on div at bounding box center [337, 122] width 39 height 39
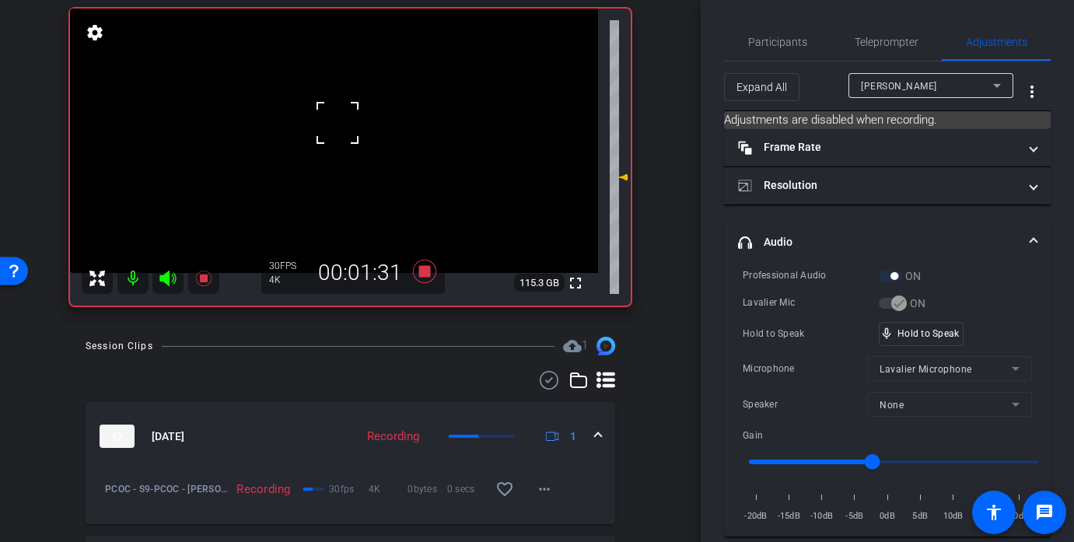
click at [338, 124] on div at bounding box center [337, 122] width 39 height 39
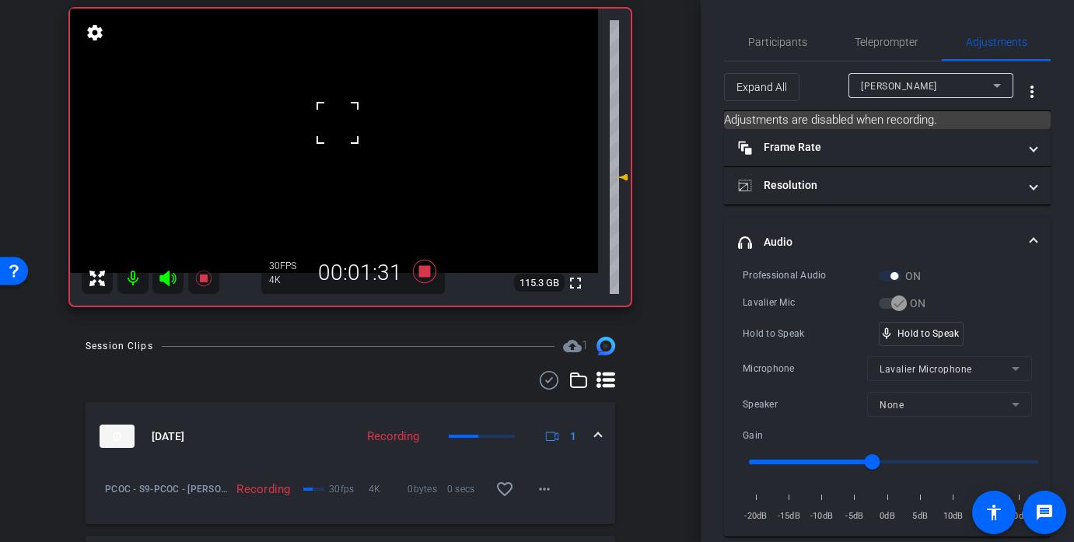
click at [338, 124] on div at bounding box center [337, 122] width 39 height 39
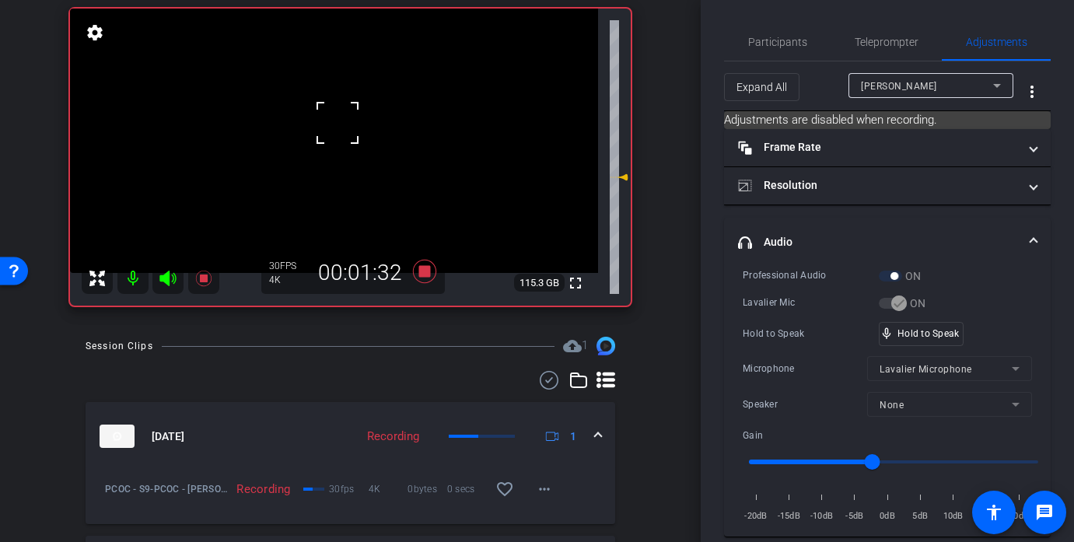
click at [338, 124] on div at bounding box center [337, 122] width 39 height 39
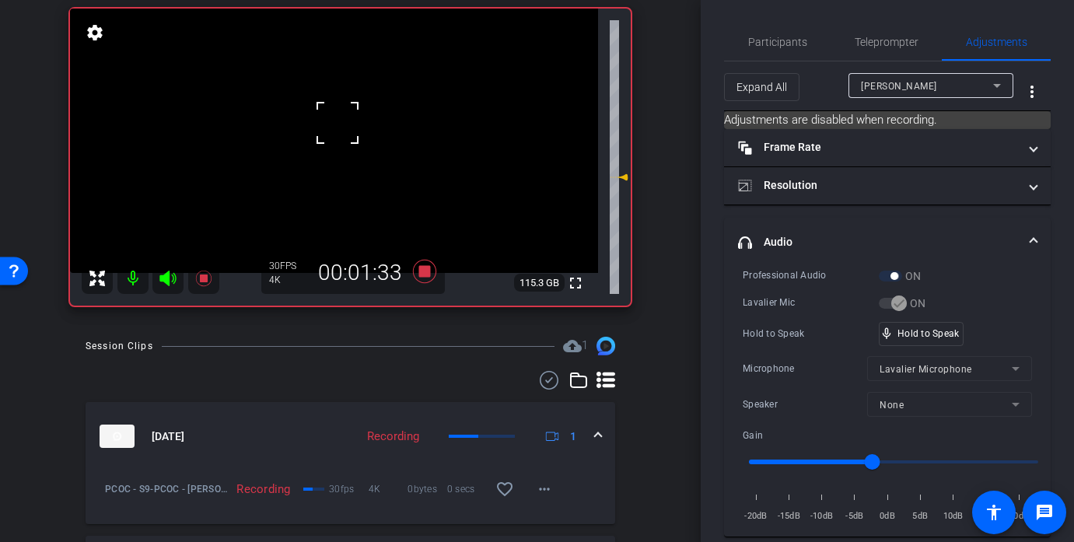
click at [338, 124] on div at bounding box center [337, 122] width 39 height 39
click at [338, 124] on video at bounding box center [334, 141] width 528 height 264
click at [338, 124] on div at bounding box center [338, 123] width 39 height 39
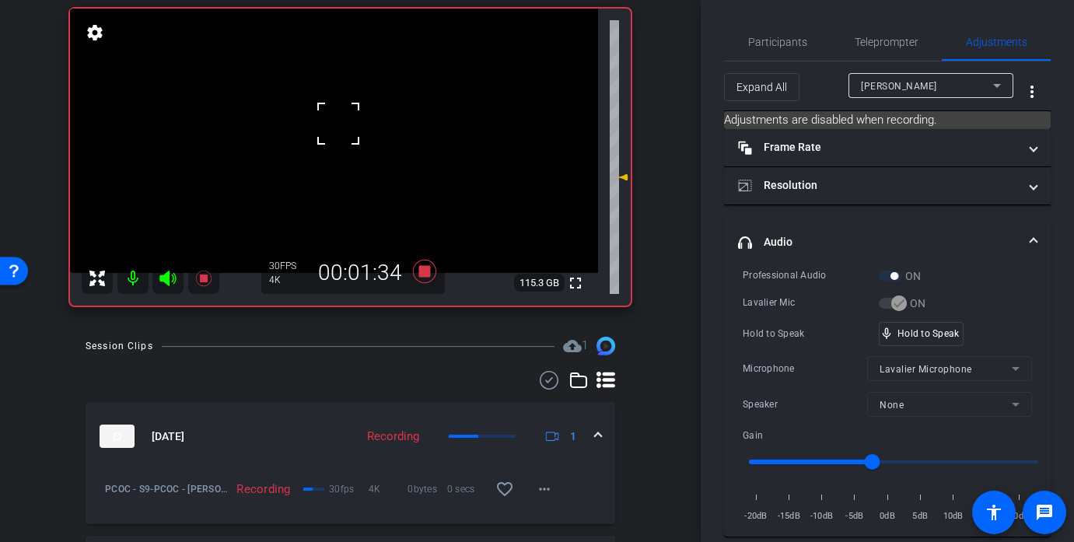
click at [338, 124] on div at bounding box center [338, 123] width 39 height 39
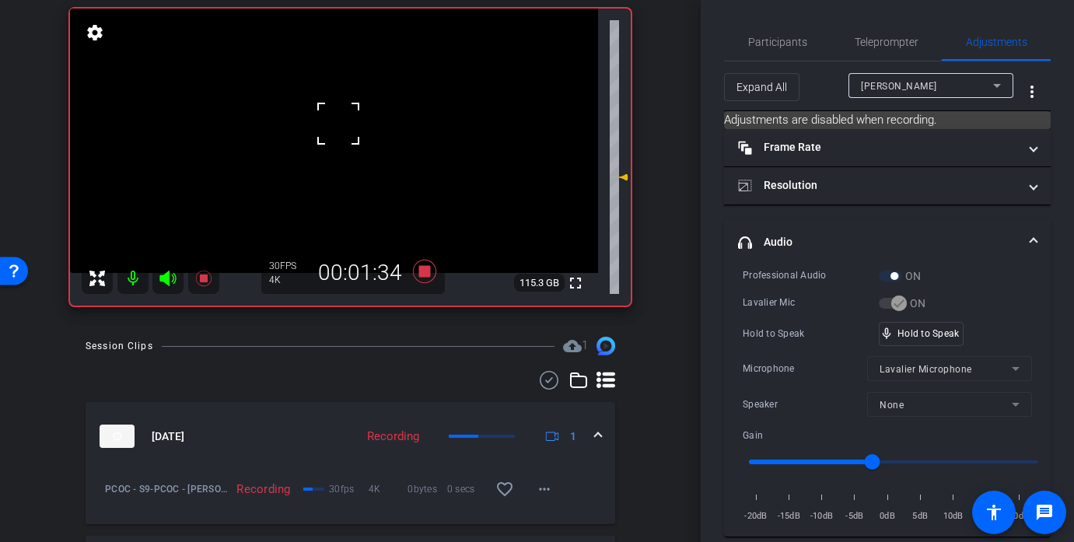
click at [338, 124] on div at bounding box center [338, 123] width 39 height 39
click at [940, 344] on div "mic_none Speaking..." at bounding box center [914, 334] width 70 height 23
click at [332, 114] on video at bounding box center [334, 141] width 528 height 264
click at [332, 114] on div at bounding box center [338, 123] width 39 height 39
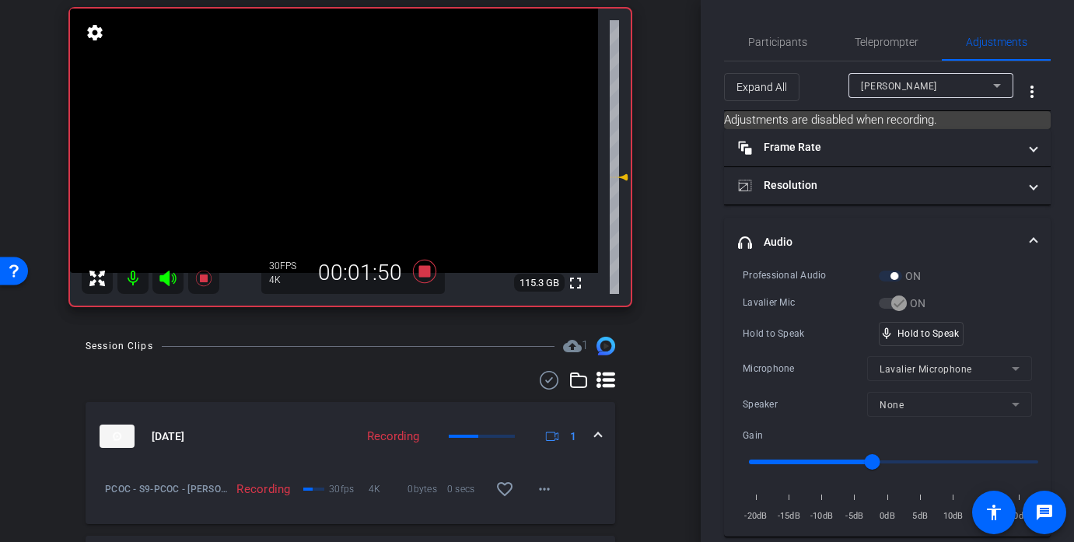
click at [332, 114] on video at bounding box center [334, 141] width 528 height 264
click at [332, 114] on div at bounding box center [332, 114] width 39 height 39
click at [332, 124] on div at bounding box center [332, 114] width 39 height 39
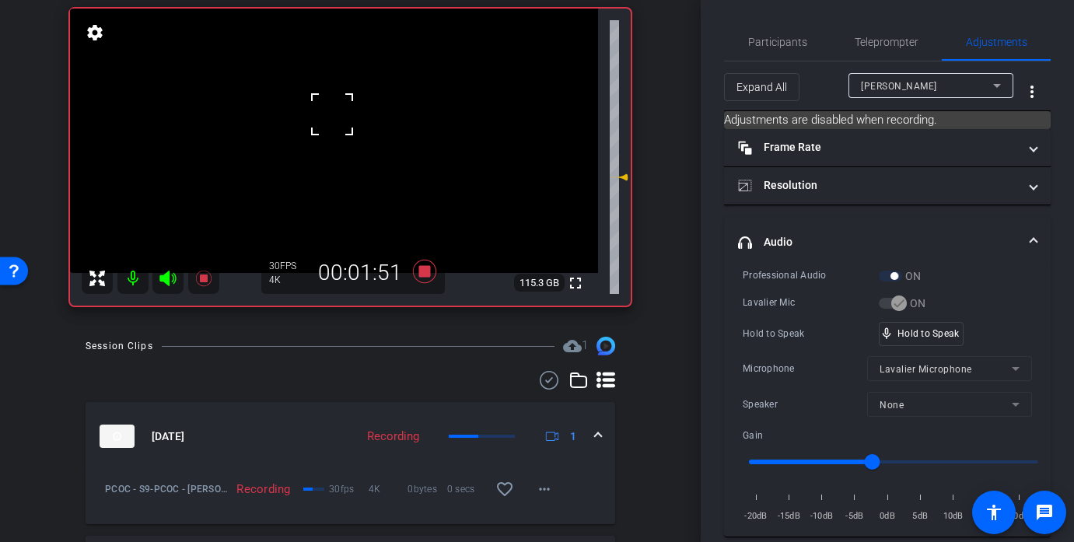
click at [332, 124] on div at bounding box center [332, 114] width 39 height 39
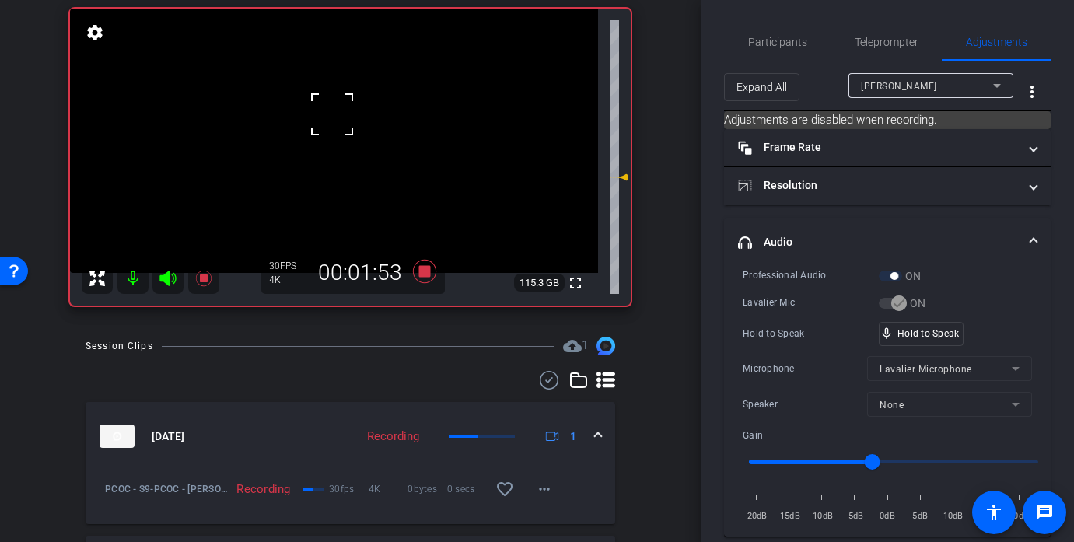
click at [332, 124] on div at bounding box center [332, 114] width 39 height 39
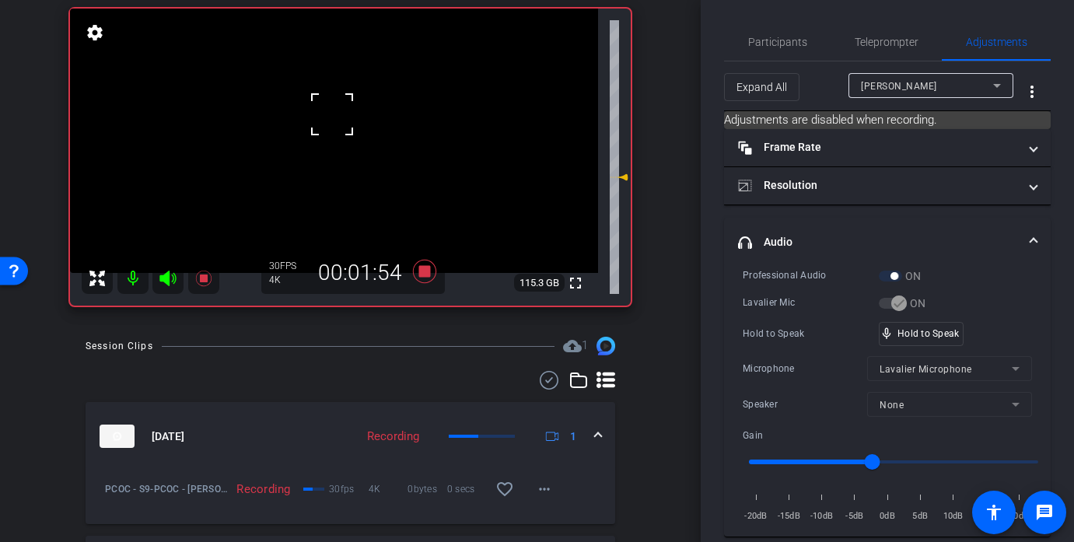
click at [332, 124] on div at bounding box center [332, 114] width 39 height 39
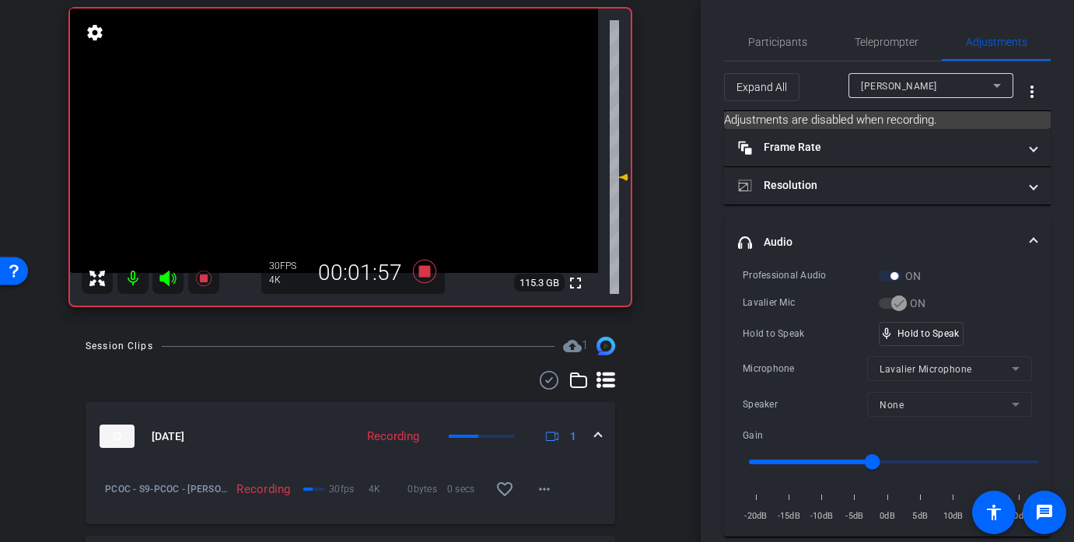
click at [349, 148] on video at bounding box center [334, 141] width 528 height 264
click at [349, 116] on video at bounding box center [334, 141] width 528 height 264
click at [349, 116] on div at bounding box center [349, 115] width 39 height 39
click at [347, 116] on div at bounding box center [349, 115] width 39 height 39
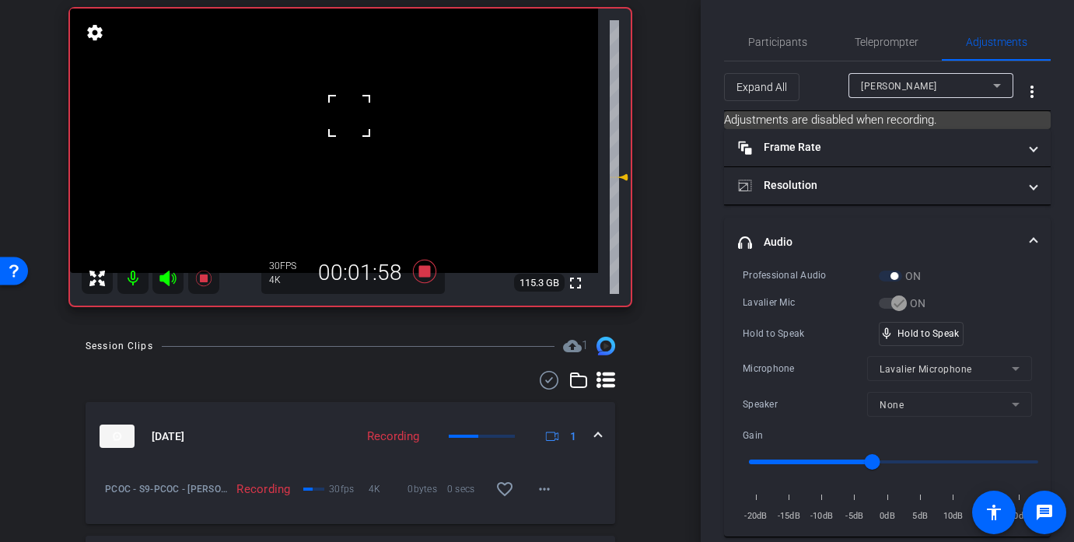
click at [347, 116] on div at bounding box center [349, 115] width 39 height 39
click at [347, 121] on div at bounding box center [349, 115] width 39 height 39
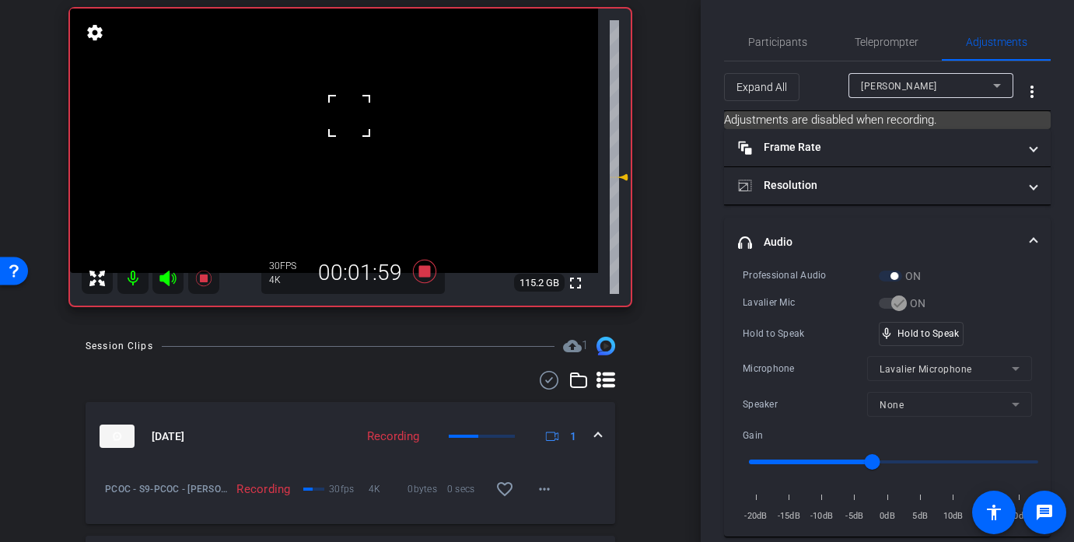
click at [347, 121] on div at bounding box center [349, 115] width 39 height 39
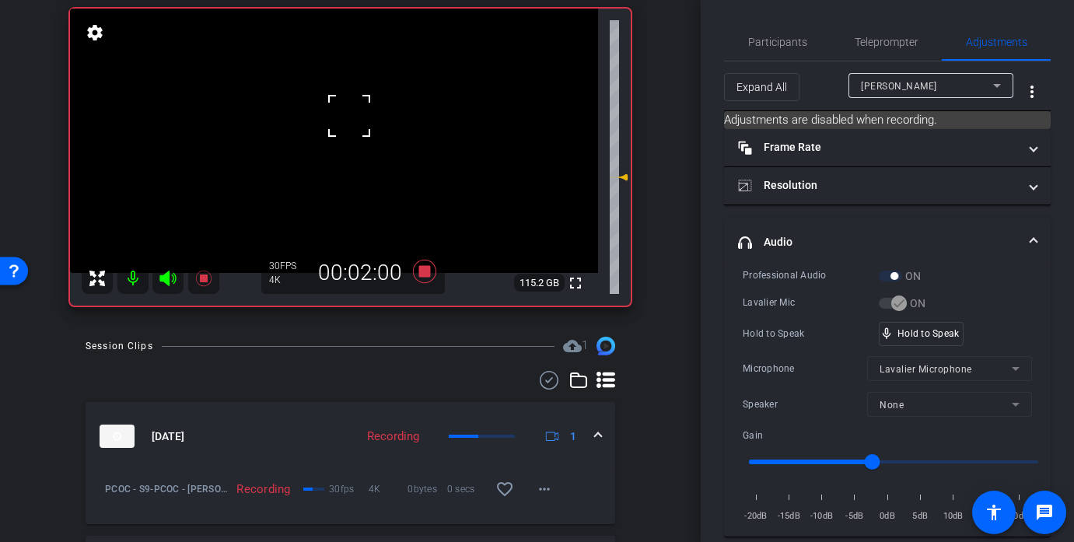
click at [347, 121] on div at bounding box center [349, 115] width 39 height 39
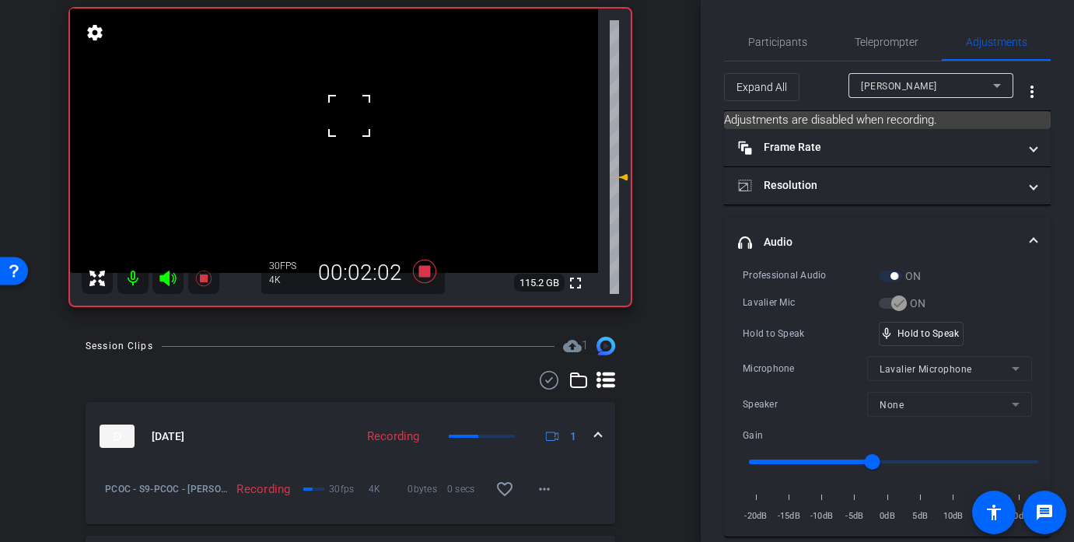
click at [347, 121] on div at bounding box center [349, 115] width 39 height 39
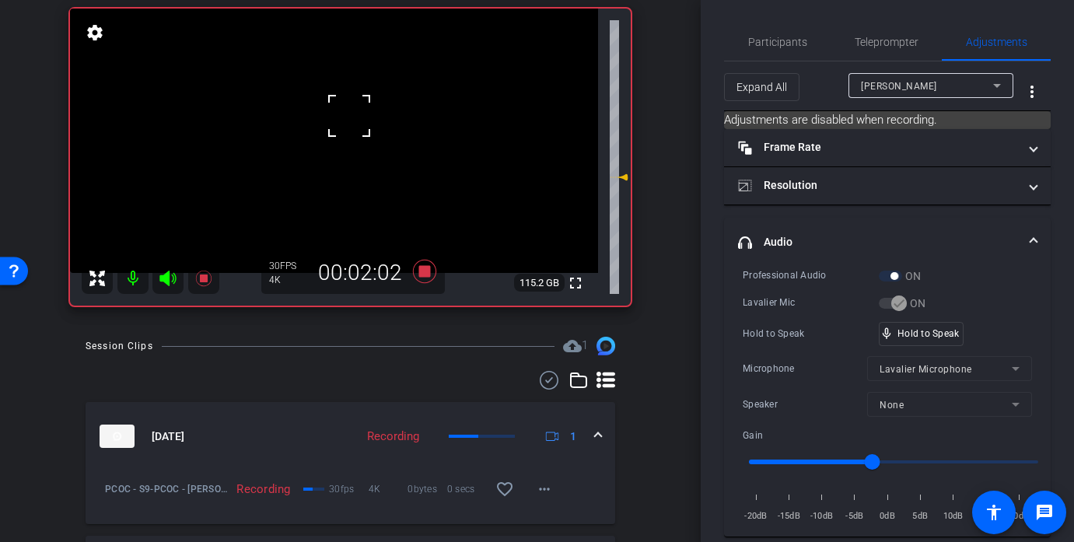
click at [347, 121] on div at bounding box center [349, 115] width 39 height 39
click at [347, 121] on video at bounding box center [334, 141] width 528 height 264
click at [340, 133] on video at bounding box center [334, 141] width 528 height 264
click at [340, 133] on div at bounding box center [339, 133] width 39 height 39
click at [933, 340] on div "mic_none Speaking..." at bounding box center [914, 334] width 70 height 23
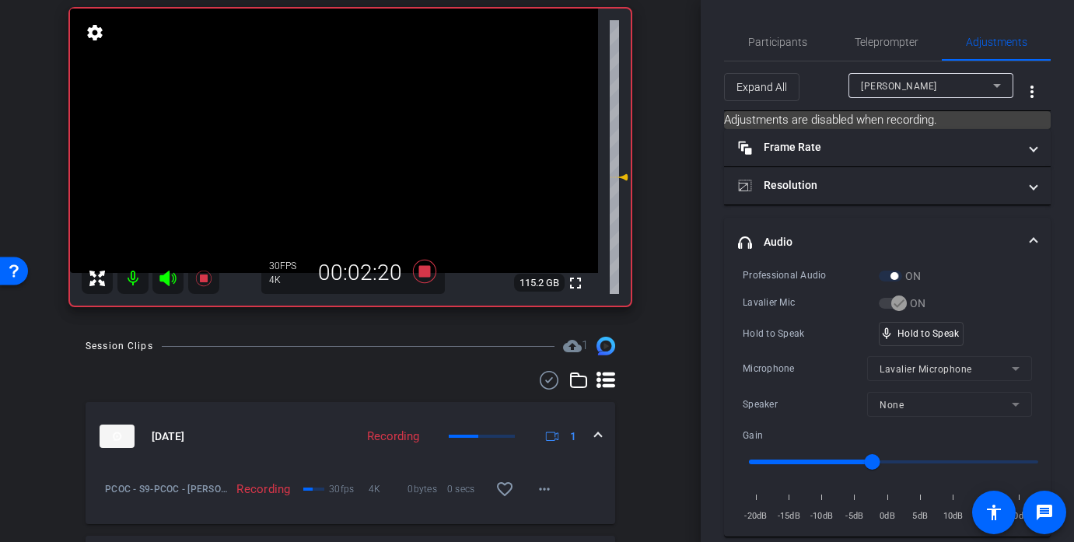
click at [332, 133] on video at bounding box center [334, 141] width 528 height 264
click at [334, 124] on div at bounding box center [332, 133] width 39 height 39
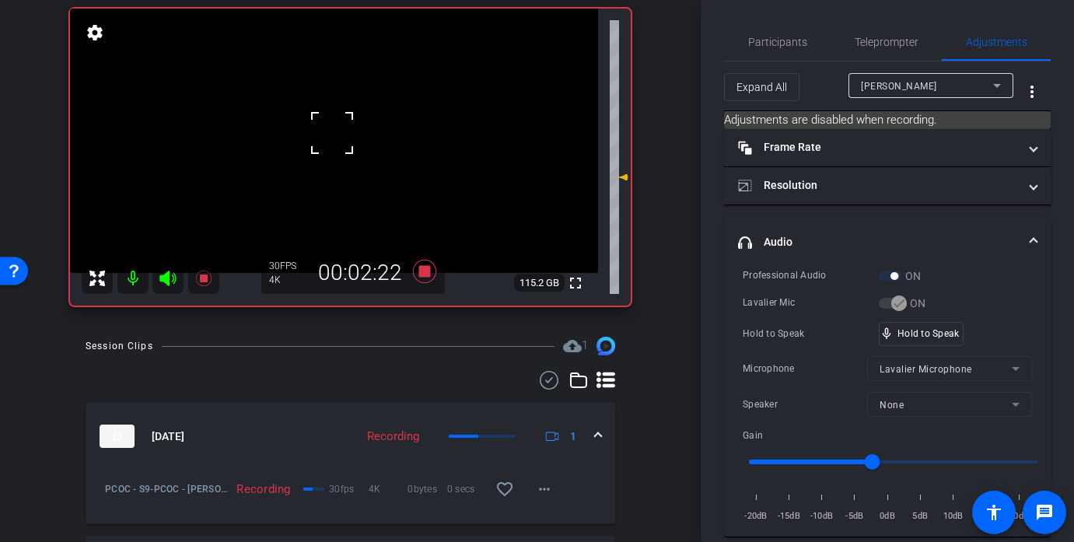
click at [334, 124] on div at bounding box center [332, 133] width 39 height 39
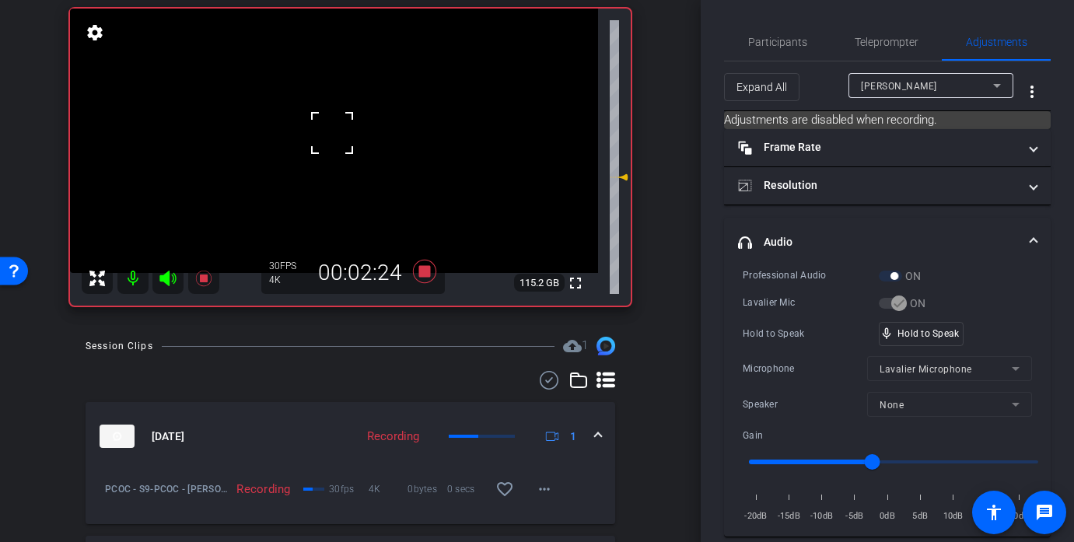
click at [334, 124] on div at bounding box center [332, 133] width 39 height 39
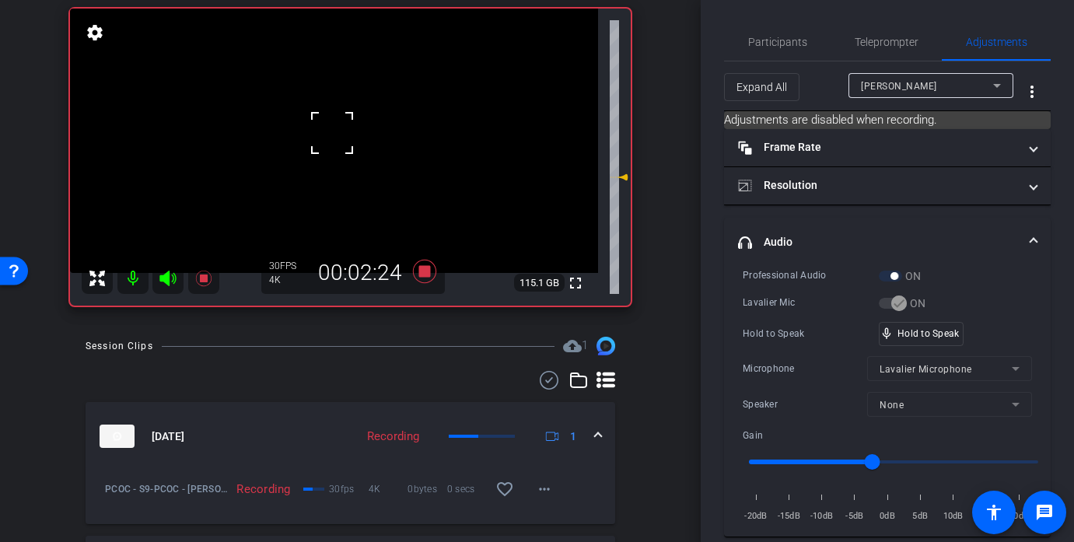
click at [334, 124] on div at bounding box center [332, 133] width 39 height 39
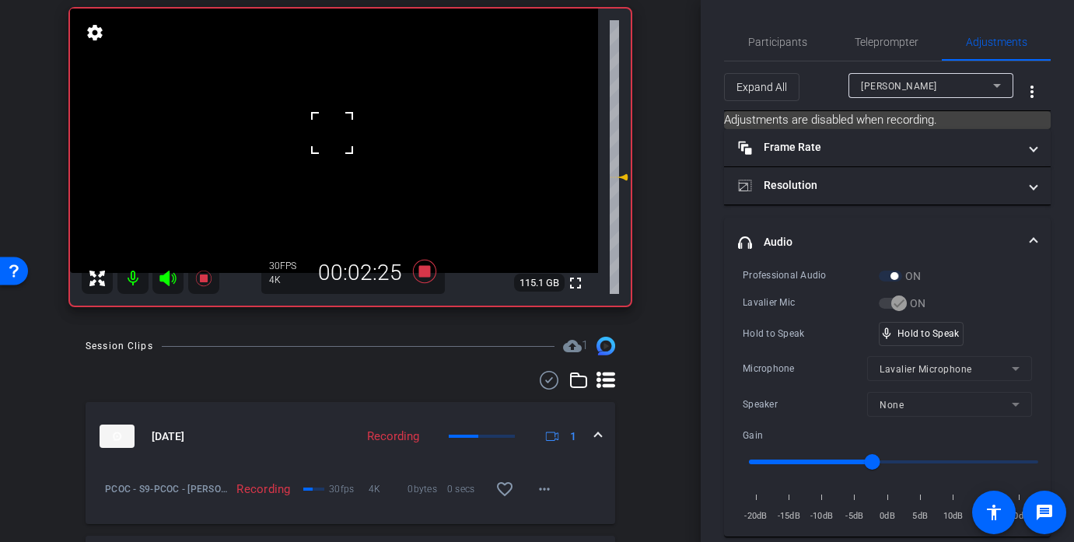
click at [334, 124] on div at bounding box center [332, 133] width 39 height 39
click at [334, 124] on div "fullscreen settings 115.1 GB" at bounding box center [350, 157] width 561 height 297
click at [334, 124] on video at bounding box center [334, 141] width 528 height 264
click at [334, 124] on div at bounding box center [334, 123] width 39 height 39
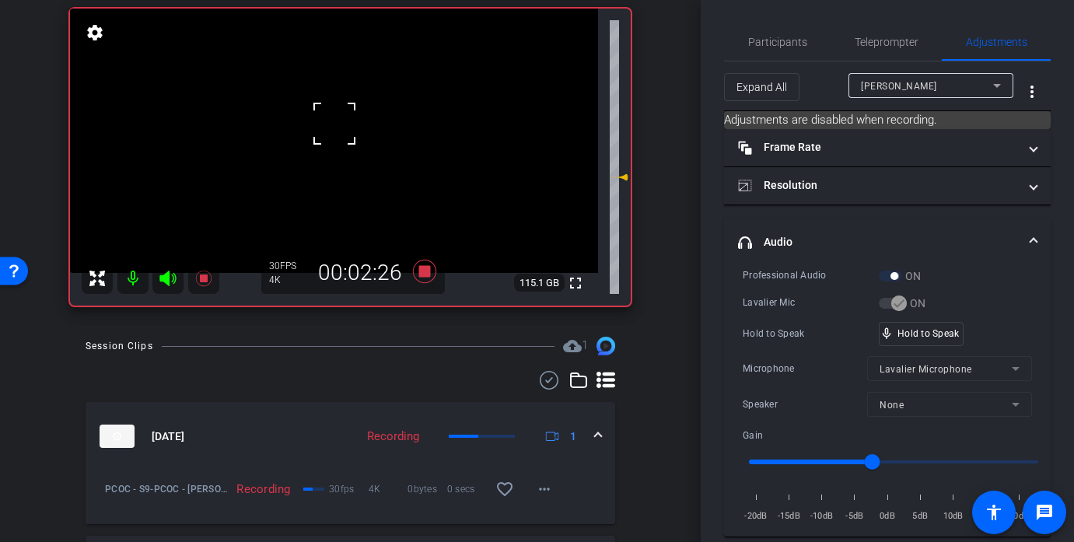
click at [334, 124] on div at bounding box center [334, 123] width 39 height 39
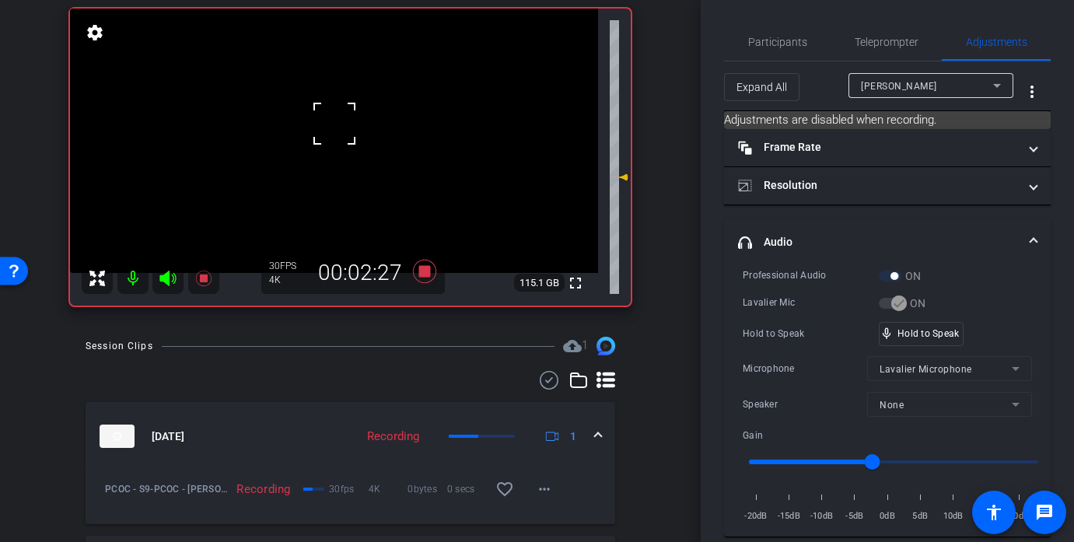
click at [334, 124] on div at bounding box center [334, 123] width 39 height 39
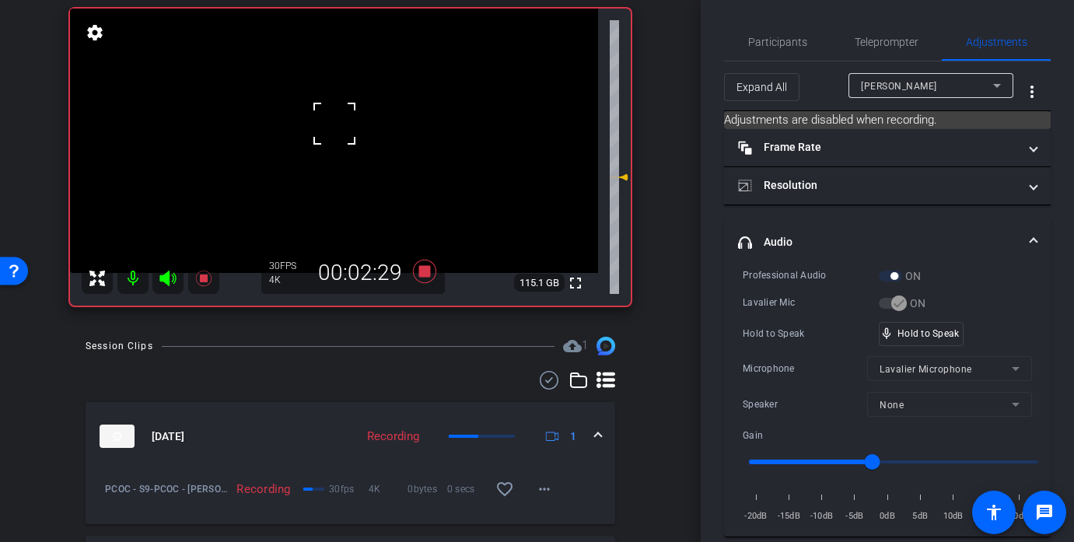
click at [334, 124] on div at bounding box center [334, 123] width 39 height 39
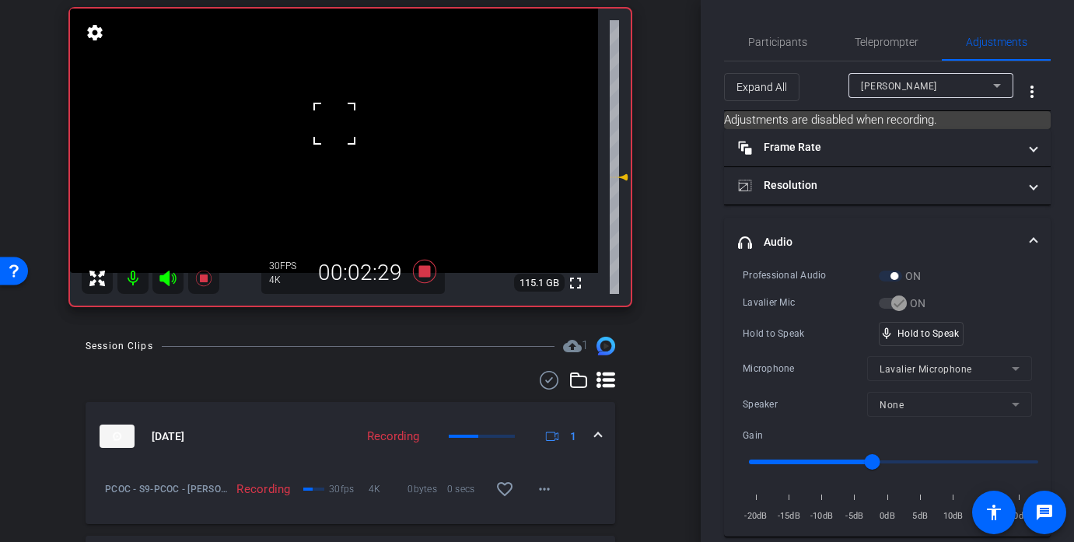
click at [334, 124] on div at bounding box center [334, 123] width 39 height 39
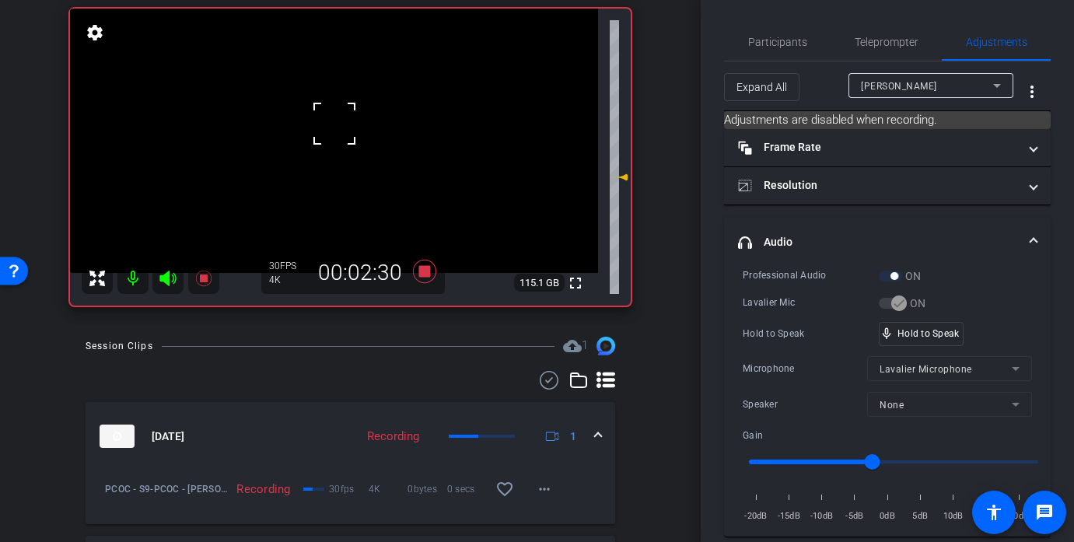
click at [334, 124] on div at bounding box center [334, 123] width 39 height 39
click at [334, 124] on video at bounding box center [334, 141] width 528 height 264
click at [334, 124] on div at bounding box center [334, 123] width 39 height 39
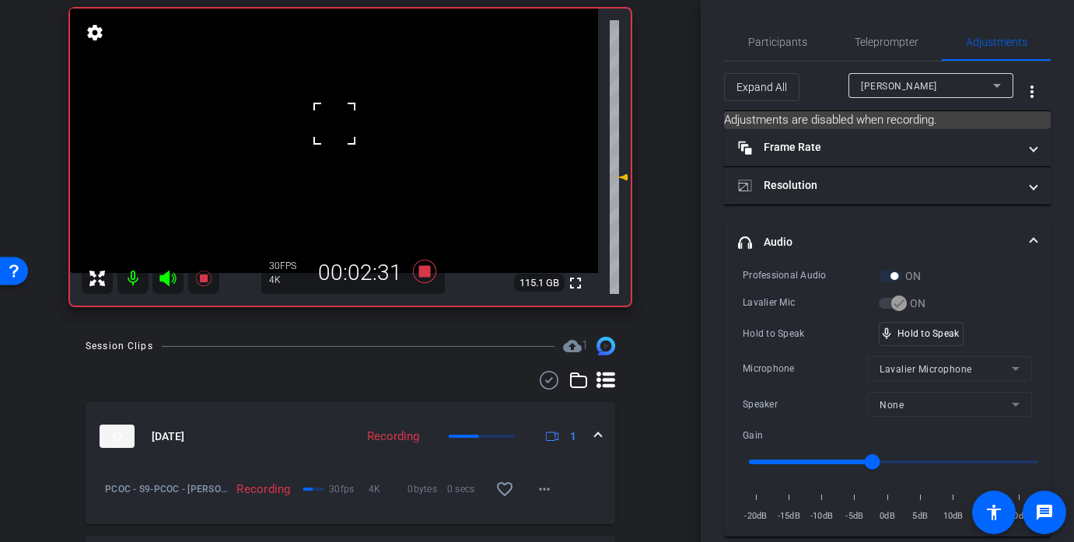
click at [334, 124] on div at bounding box center [334, 123] width 39 height 39
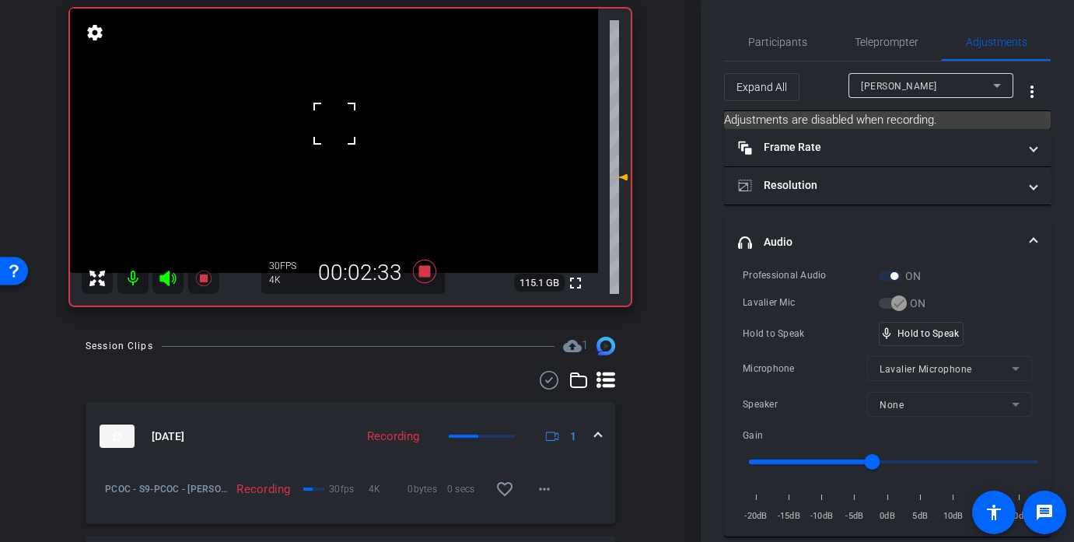
click at [334, 124] on div at bounding box center [334, 123] width 39 height 39
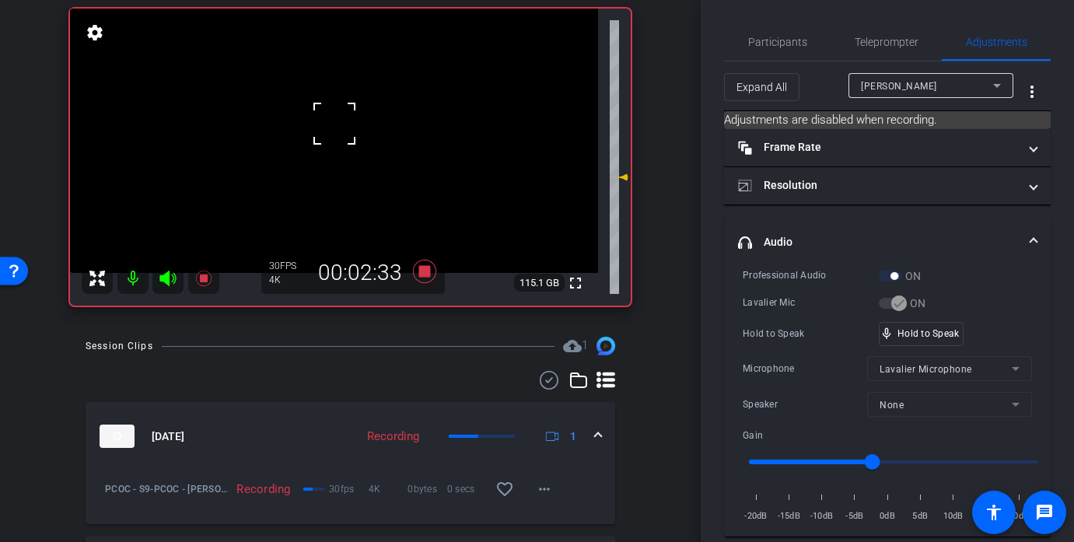
click at [334, 124] on div at bounding box center [334, 123] width 39 height 39
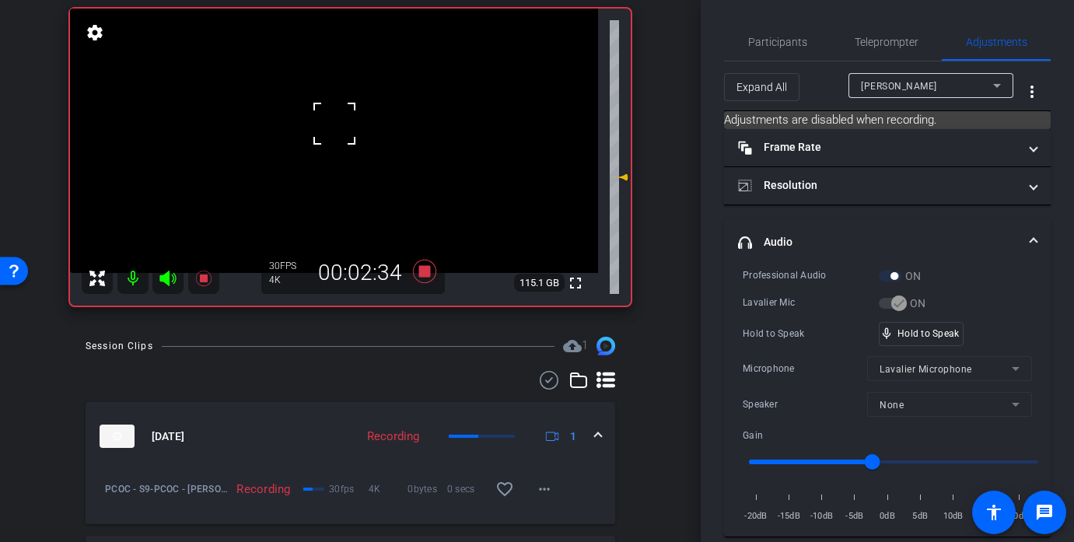
click at [334, 124] on div at bounding box center [334, 123] width 39 height 39
click at [939, 340] on div "mic_none Speaking..." at bounding box center [914, 334] width 70 height 23
click at [336, 117] on video at bounding box center [334, 141] width 528 height 264
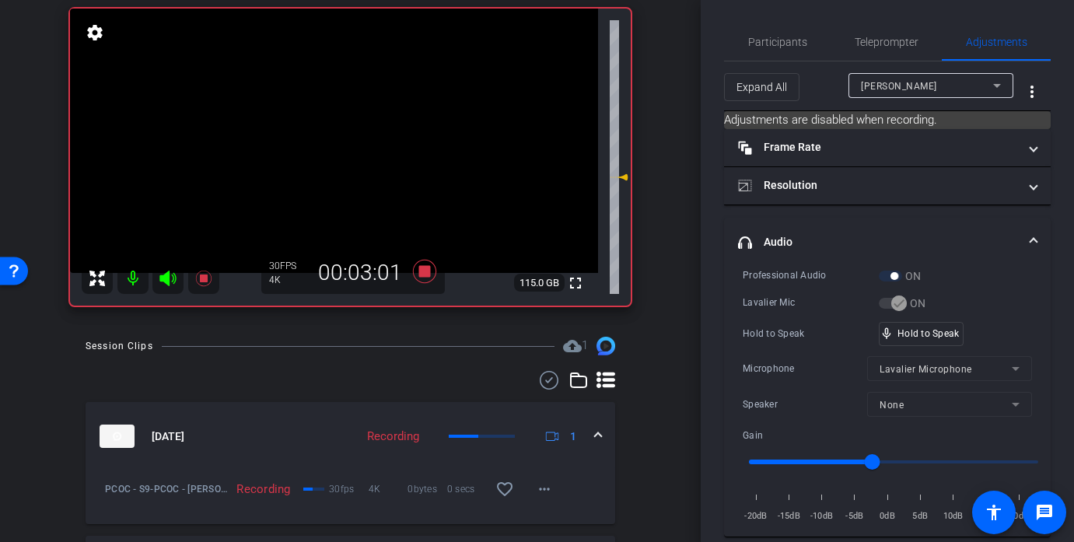
click at [336, 117] on div at bounding box center [334, 123] width 39 height 39
click at [336, 117] on div at bounding box center [335, 117] width 39 height 39
click at [341, 117] on div at bounding box center [335, 117] width 39 height 39
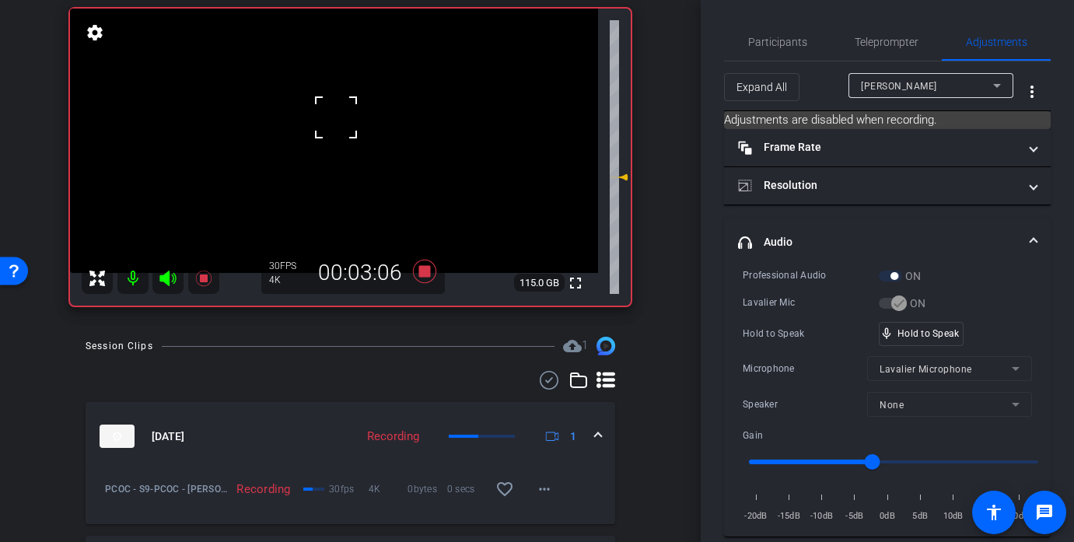
click at [341, 117] on video at bounding box center [334, 141] width 528 height 264
click at [341, 117] on div at bounding box center [341, 117] width 39 height 39
click at [344, 121] on div at bounding box center [341, 117] width 39 height 39
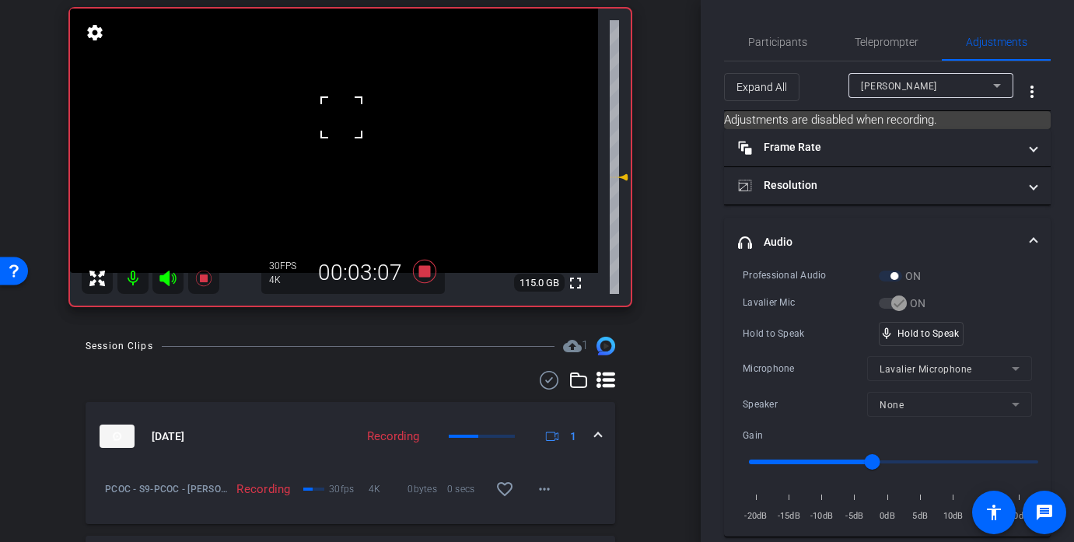
click at [344, 121] on div at bounding box center [341, 117] width 39 height 39
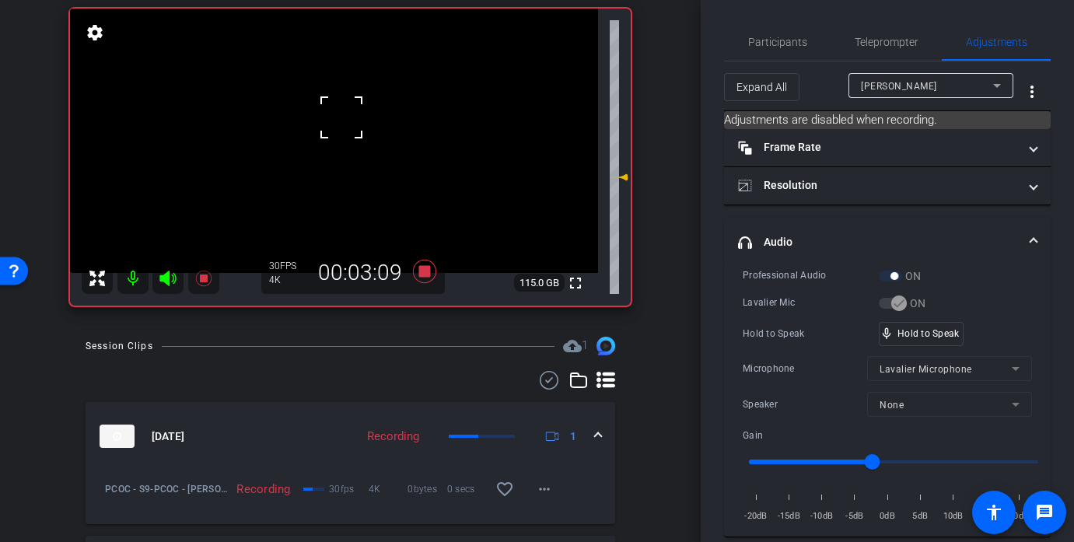
click at [344, 121] on div at bounding box center [341, 117] width 39 height 39
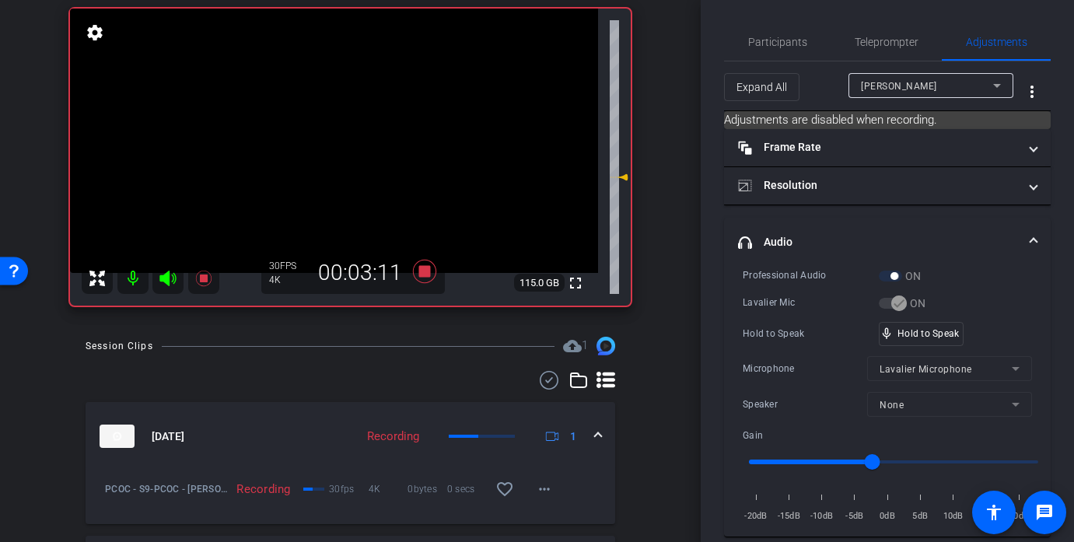
click at [344, 121] on video at bounding box center [334, 141] width 528 height 264
click at [344, 121] on div at bounding box center [344, 120] width 39 height 39
click at [344, 121] on video at bounding box center [334, 141] width 528 height 264
click at [344, 121] on div at bounding box center [344, 120] width 39 height 39
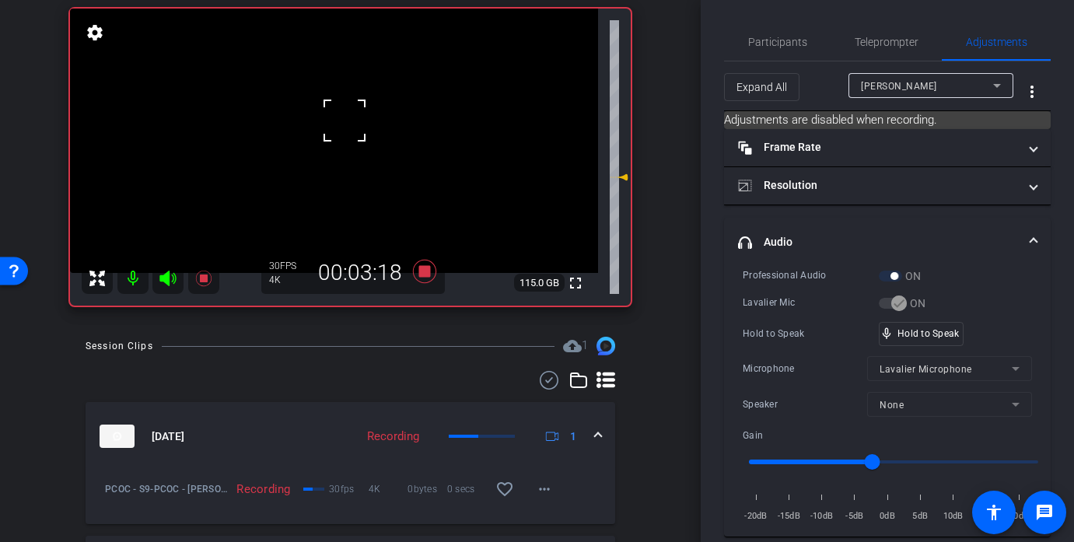
click at [344, 121] on div at bounding box center [344, 120] width 39 height 39
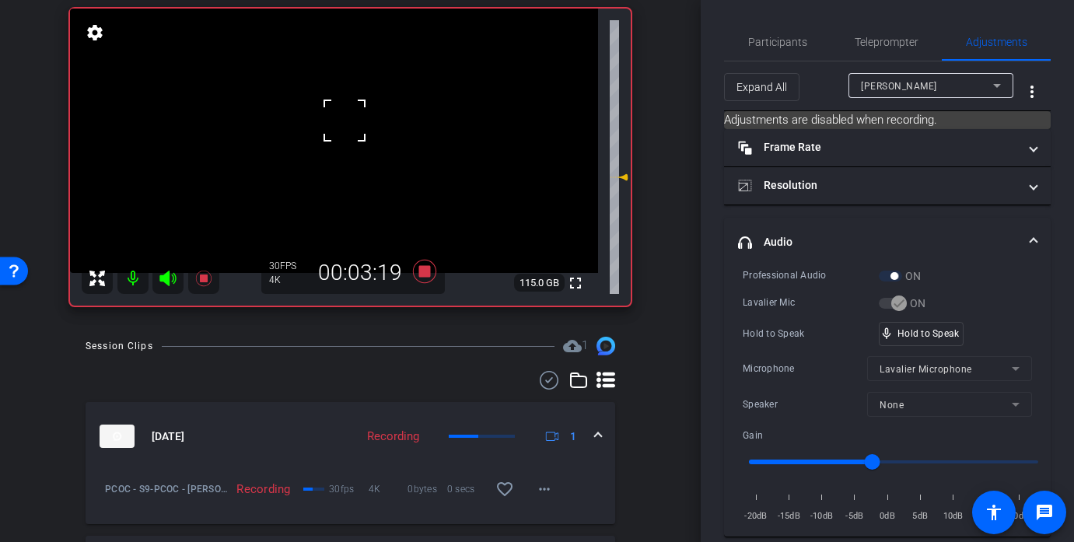
click at [344, 121] on div at bounding box center [344, 120] width 39 height 39
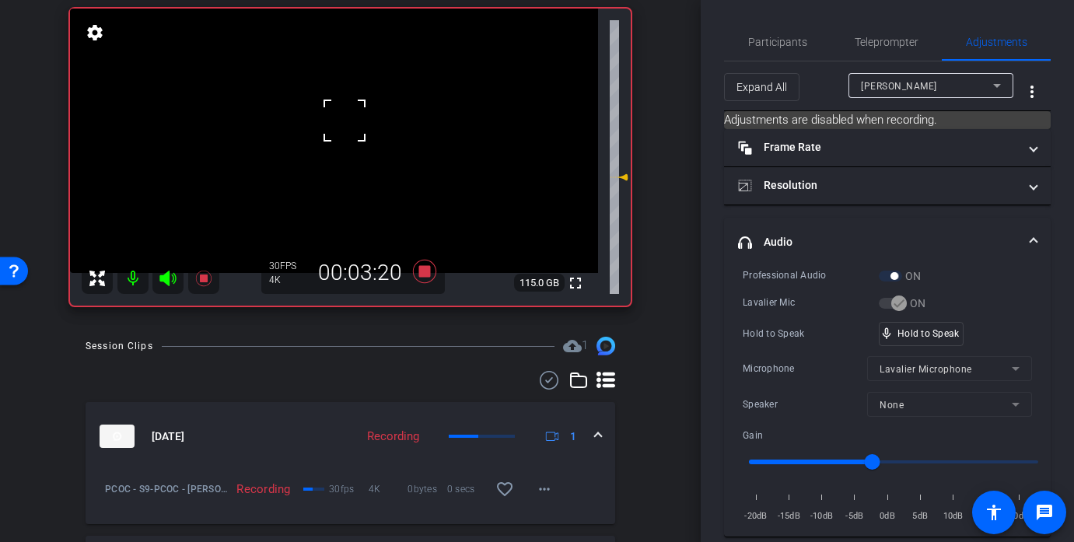
click at [344, 121] on div at bounding box center [344, 120] width 39 height 39
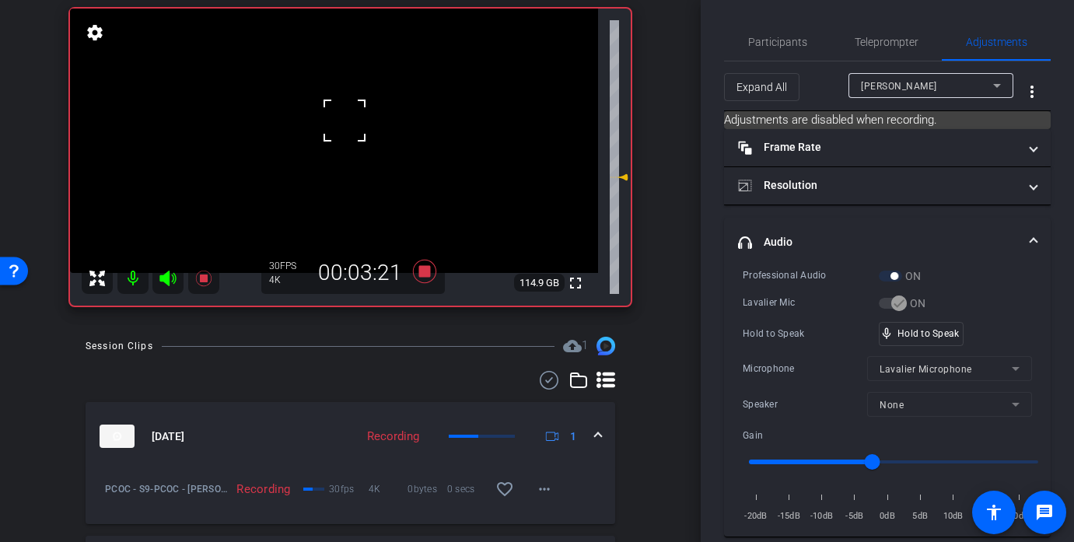
click at [344, 121] on div at bounding box center [344, 120] width 39 height 39
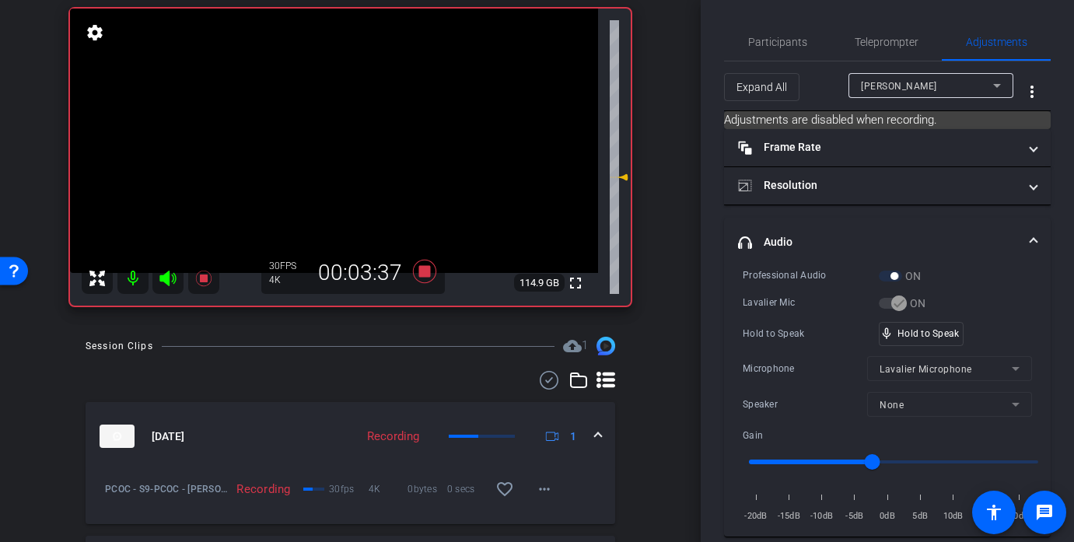
click at [334, 127] on video at bounding box center [334, 141] width 528 height 264
click at [334, 127] on div at bounding box center [334, 126] width 39 height 39
click at [339, 117] on div at bounding box center [334, 126] width 39 height 39
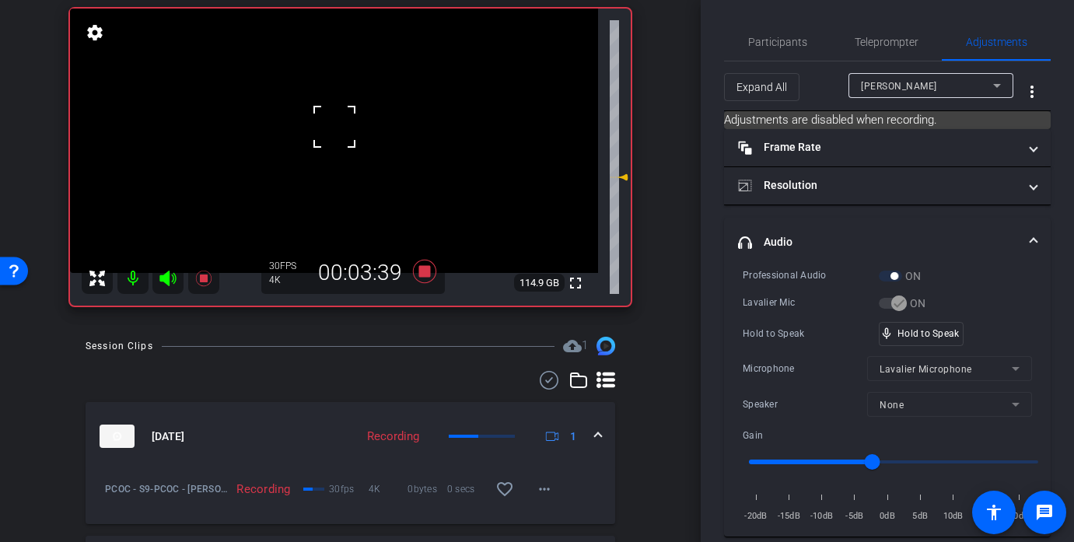
click at [339, 117] on div at bounding box center [334, 126] width 39 height 39
click at [334, 121] on div at bounding box center [334, 126] width 39 height 39
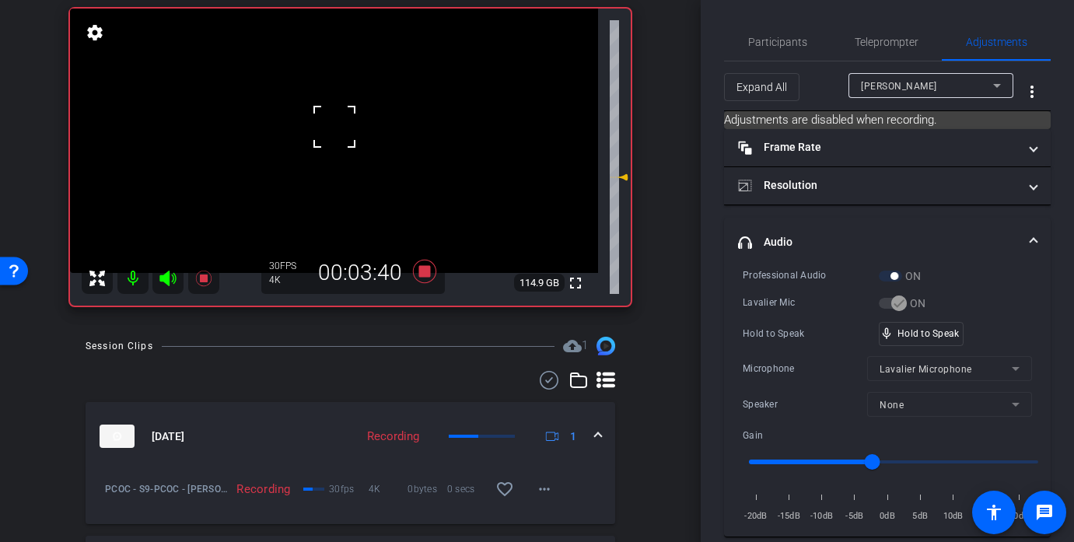
click at [334, 121] on div at bounding box center [334, 126] width 39 height 39
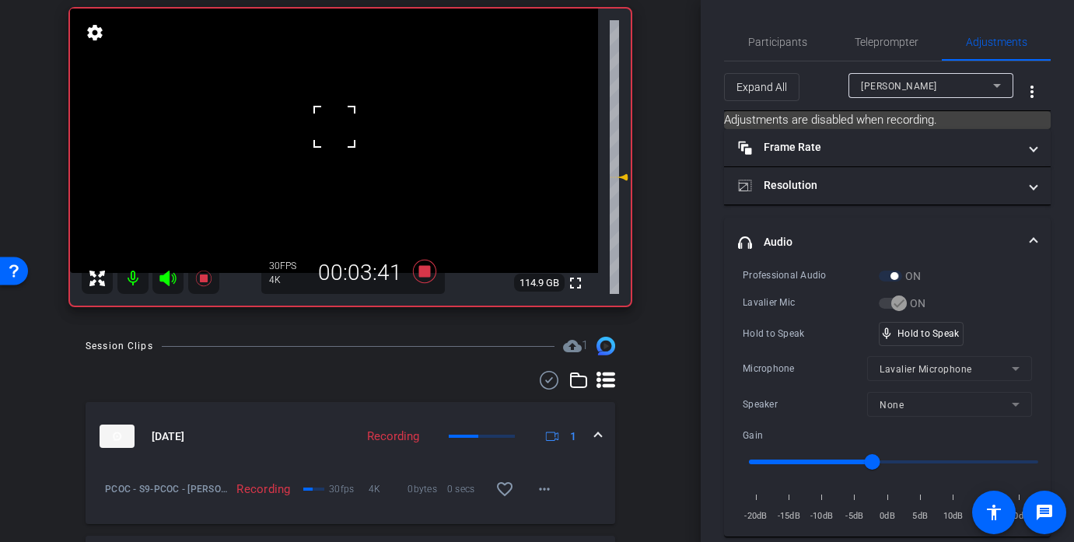
click at [334, 121] on div at bounding box center [334, 126] width 39 height 39
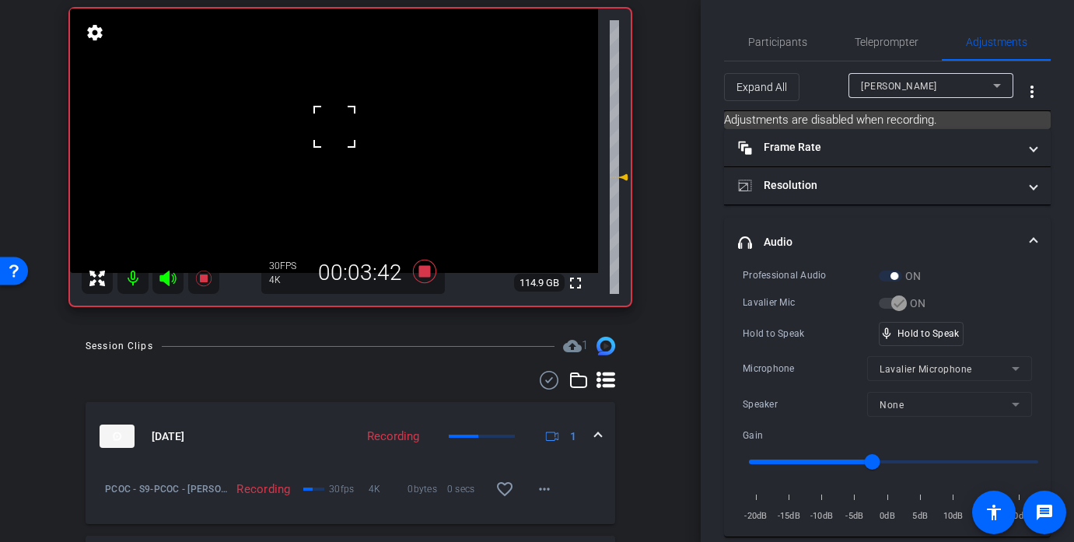
click at [334, 121] on div at bounding box center [334, 126] width 39 height 39
click at [334, 121] on video at bounding box center [334, 141] width 528 height 264
click at [334, 121] on div at bounding box center [333, 121] width 39 height 39
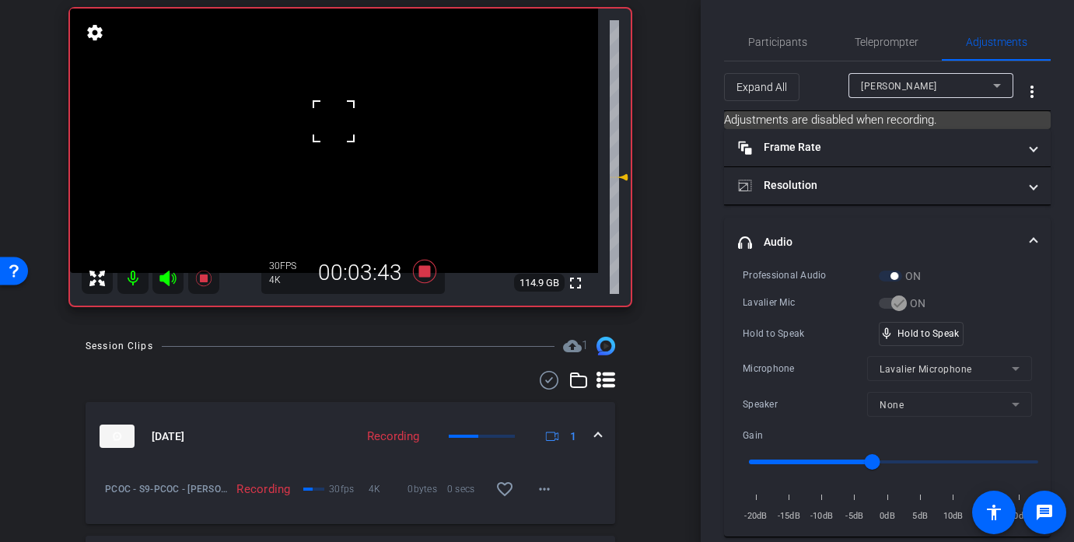
click at [334, 121] on div at bounding box center [333, 121] width 39 height 39
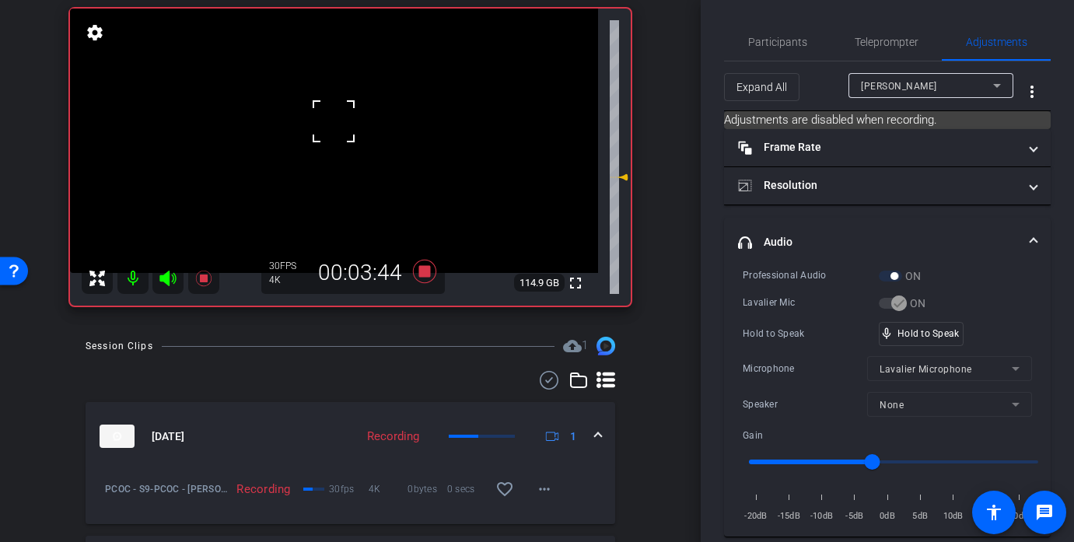
click at [334, 121] on div at bounding box center [333, 121] width 39 height 39
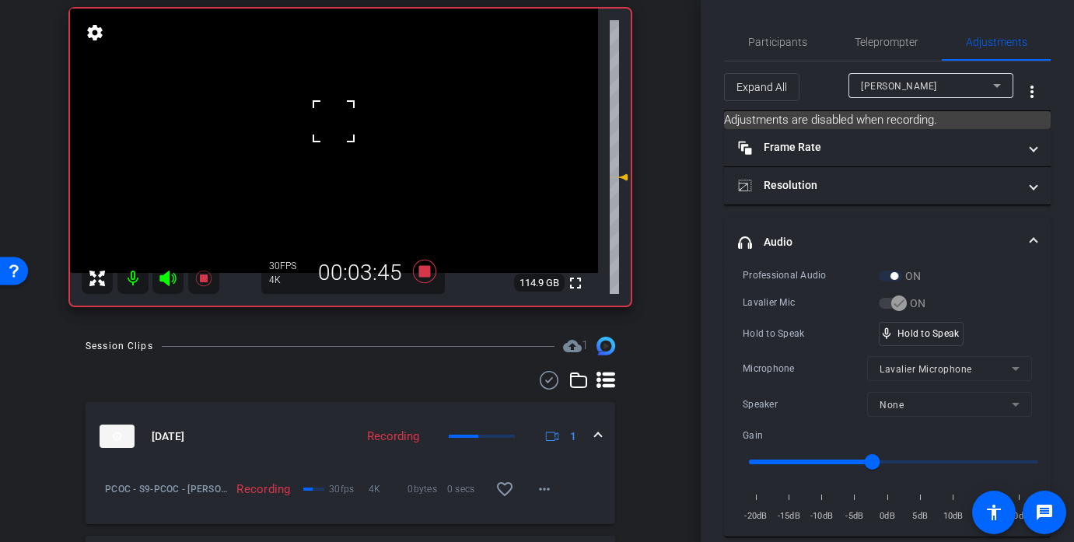
click at [334, 121] on div at bounding box center [333, 121] width 39 height 39
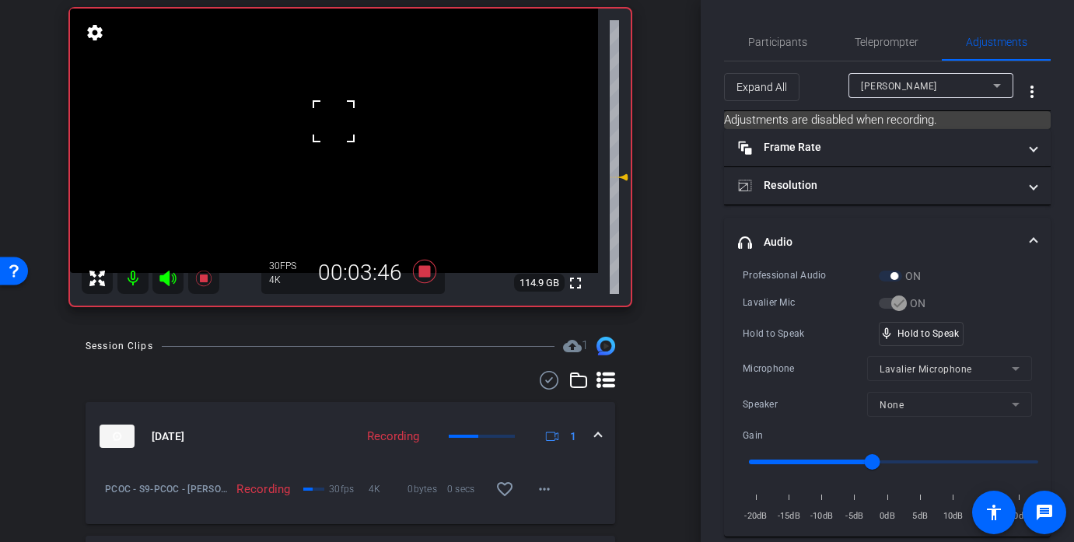
click at [334, 121] on div at bounding box center [333, 121] width 39 height 39
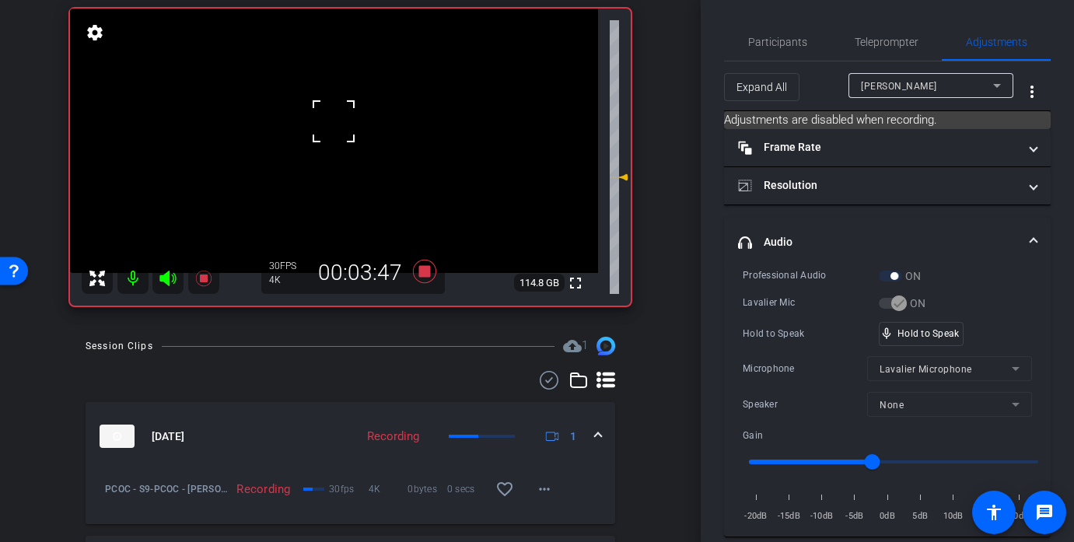
click at [334, 121] on div at bounding box center [333, 121] width 39 height 39
click at [334, 121] on video at bounding box center [334, 141] width 528 height 264
click at [334, 121] on div at bounding box center [333, 121] width 39 height 39
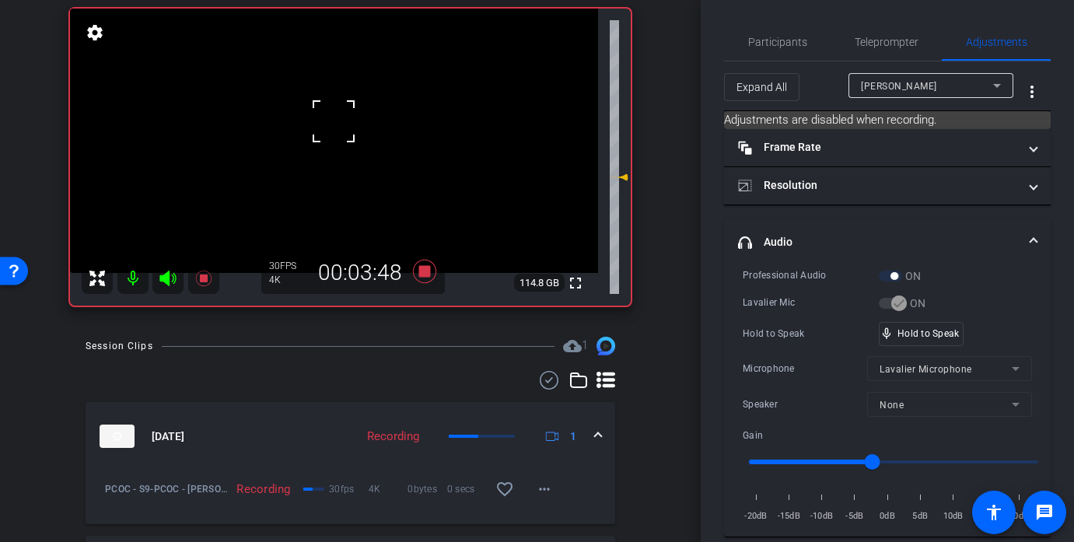
click at [334, 121] on div at bounding box center [333, 121] width 39 height 39
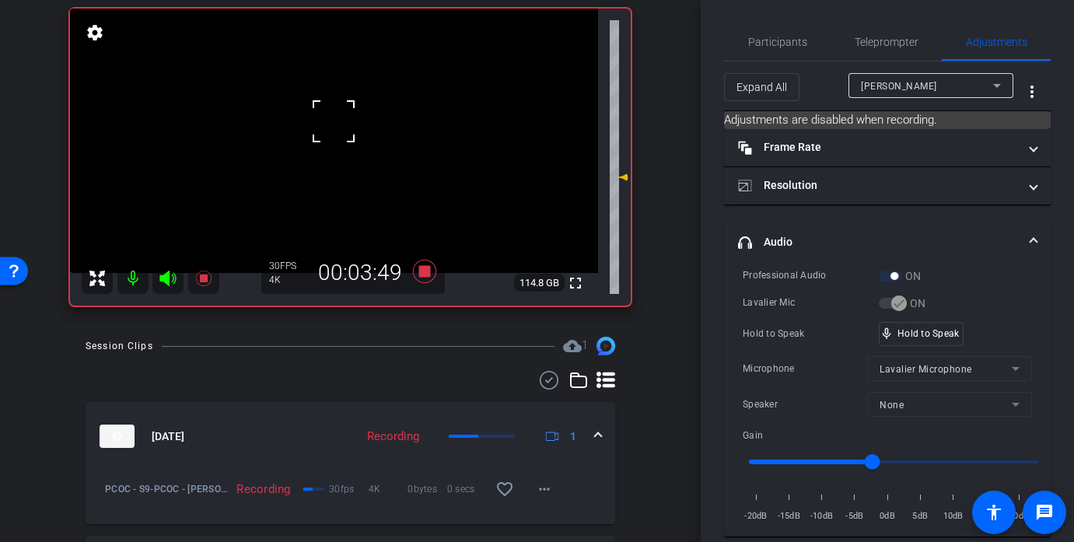
click at [334, 121] on div at bounding box center [333, 121] width 39 height 39
click at [802, 41] on span "Participants" at bounding box center [777, 42] width 59 height 11
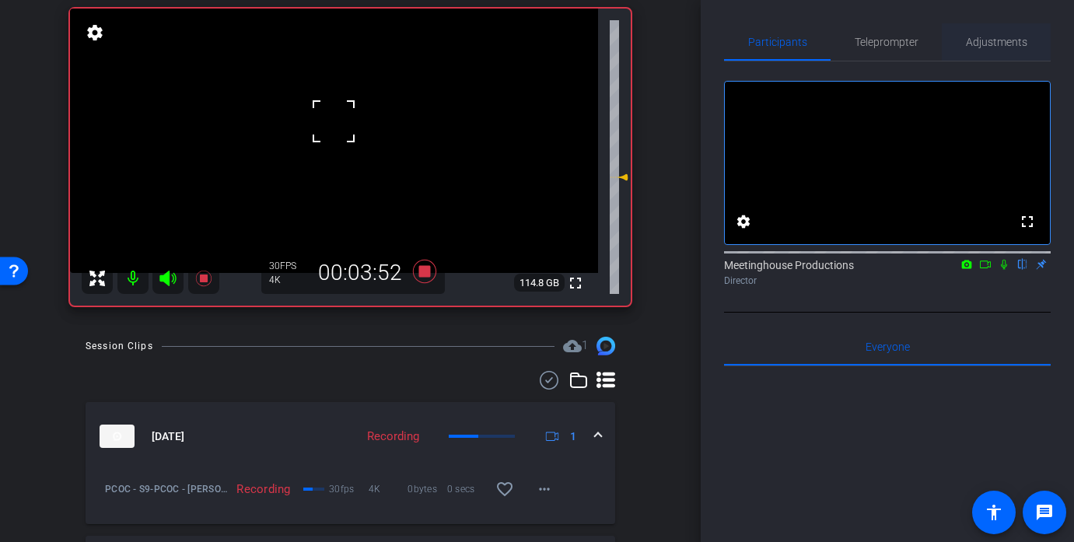
click at [996, 37] on span "Adjustments" at bounding box center [996, 42] width 61 height 11
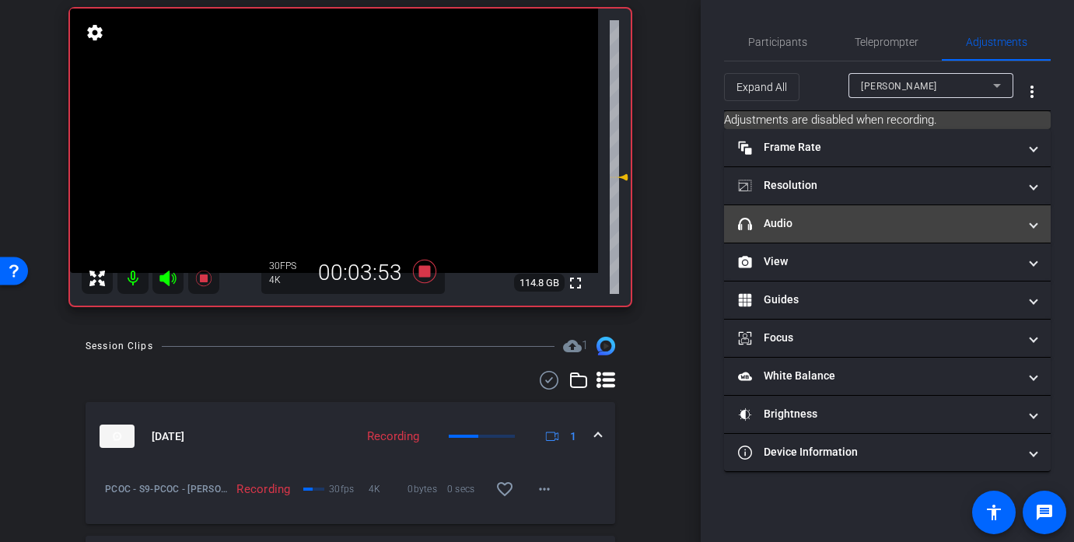
click at [786, 234] on mat-expansion-panel-header "headphone icon Audio" at bounding box center [887, 223] width 327 height 37
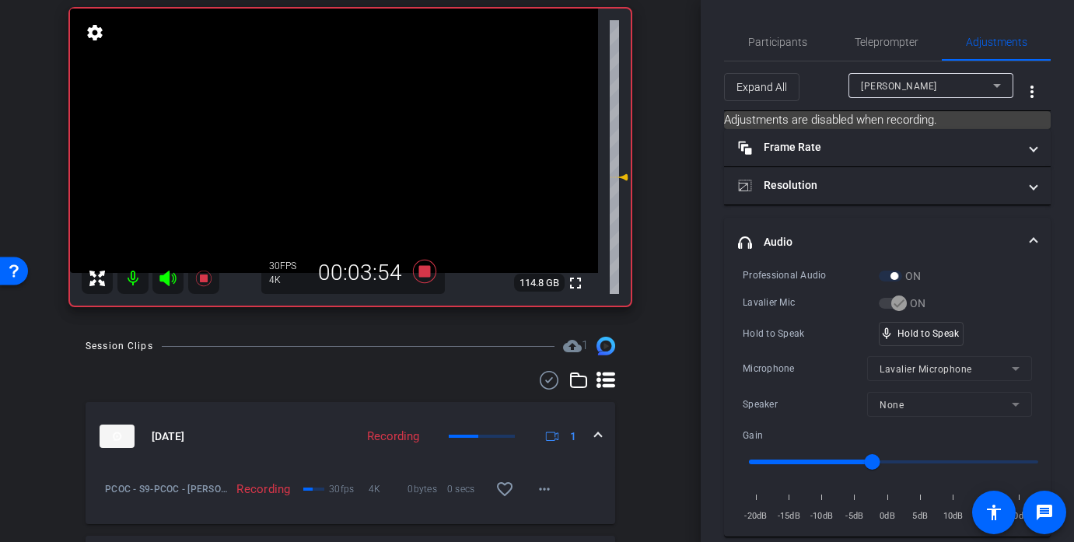
click at [329, 119] on video at bounding box center [334, 141] width 528 height 264
click at [329, 119] on div at bounding box center [328, 119] width 39 height 39
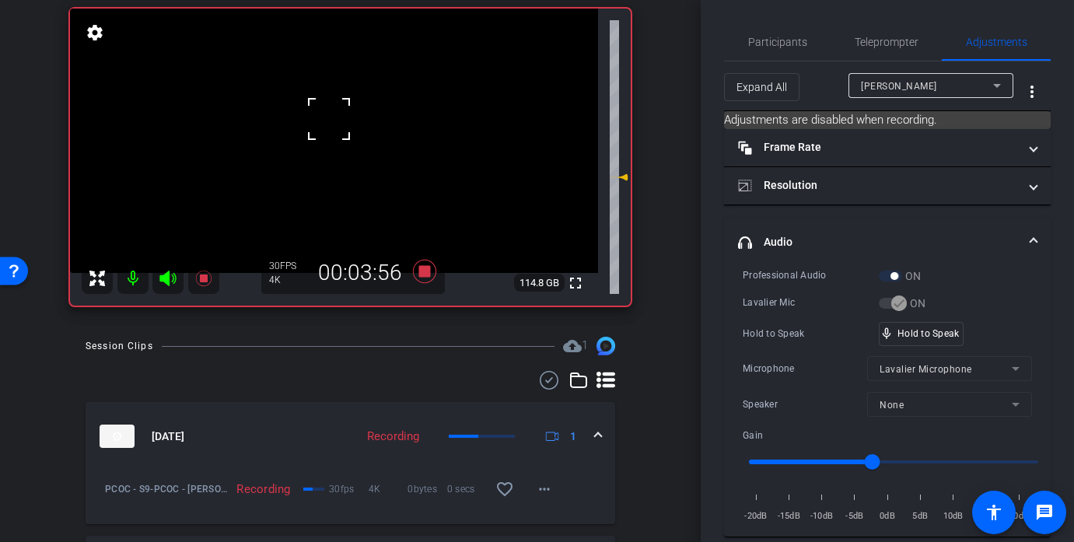
click at [335, 119] on div at bounding box center [328, 119] width 39 height 39
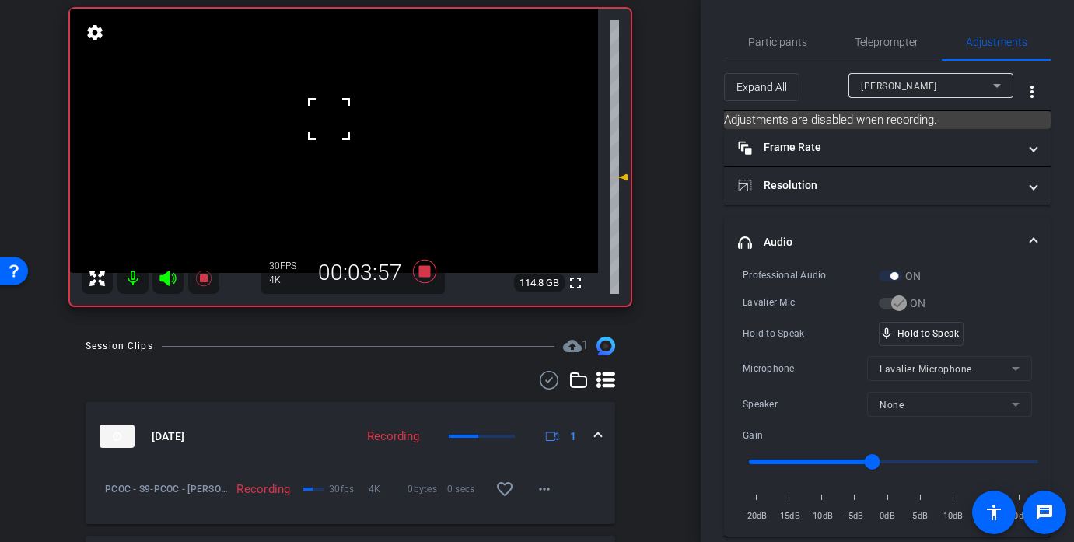
click at [335, 119] on div at bounding box center [328, 119] width 39 height 39
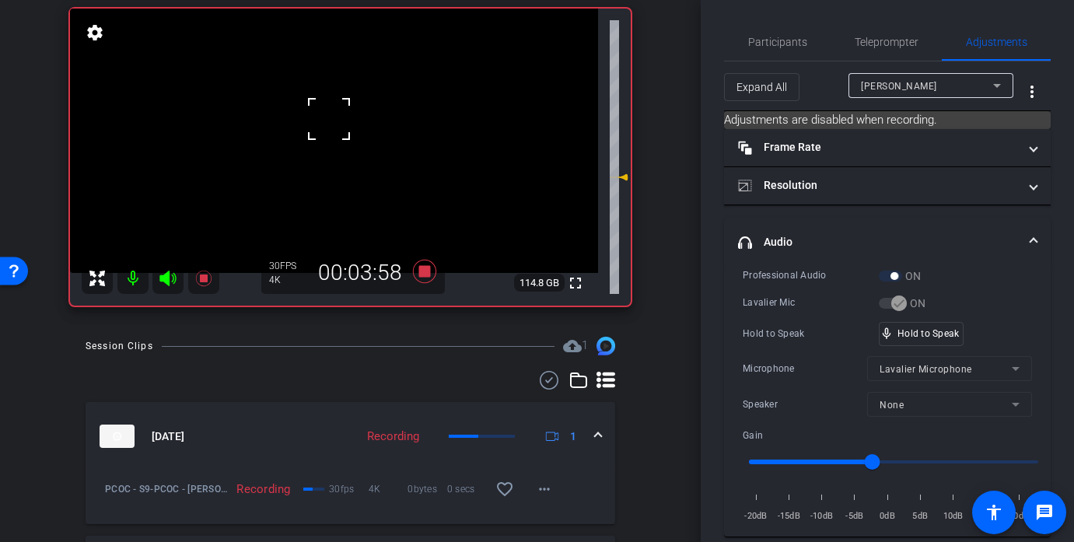
click at [335, 119] on div at bounding box center [328, 119] width 39 height 39
click at [341, 128] on video at bounding box center [334, 141] width 528 height 264
click at [341, 128] on div at bounding box center [340, 127] width 39 height 39
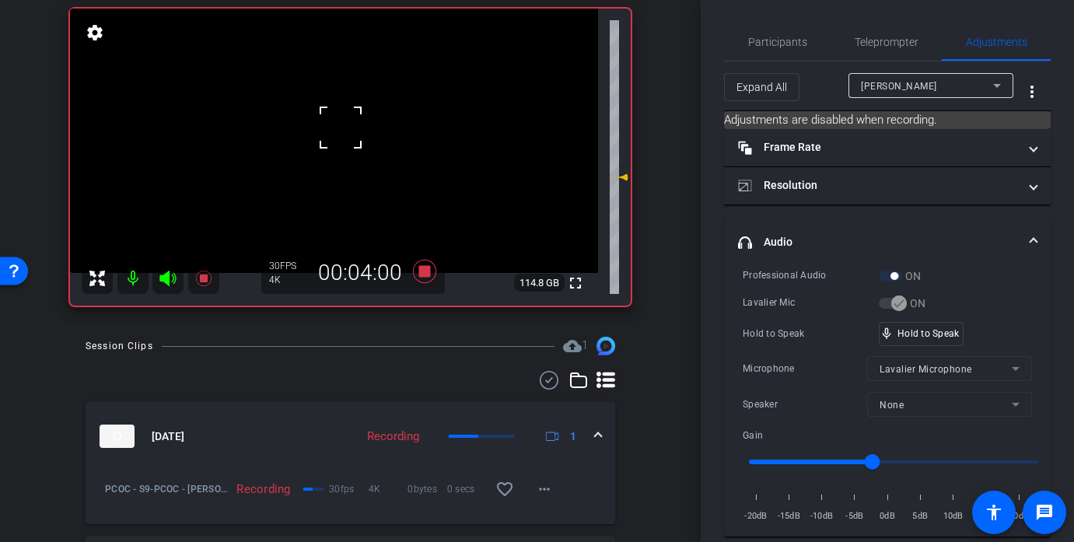
click at [341, 128] on div at bounding box center [340, 127] width 39 height 39
click at [947, 338] on div "mic_none Speaking..." at bounding box center [914, 334] width 70 height 23
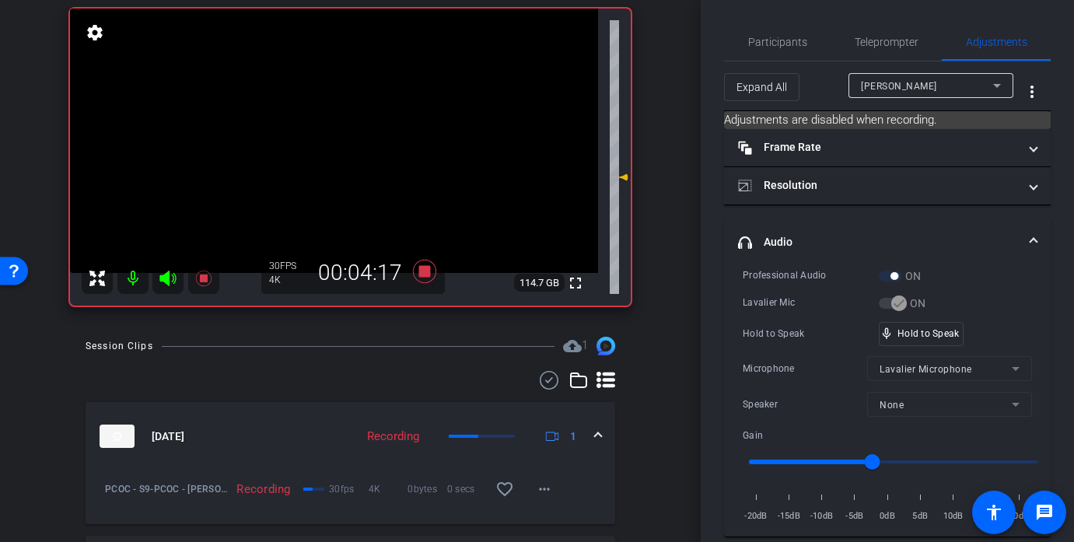
click at [334, 123] on video at bounding box center [334, 141] width 528 height 264
click at [334, 123] on div at bounding box center [333, 122] width 39 height 39
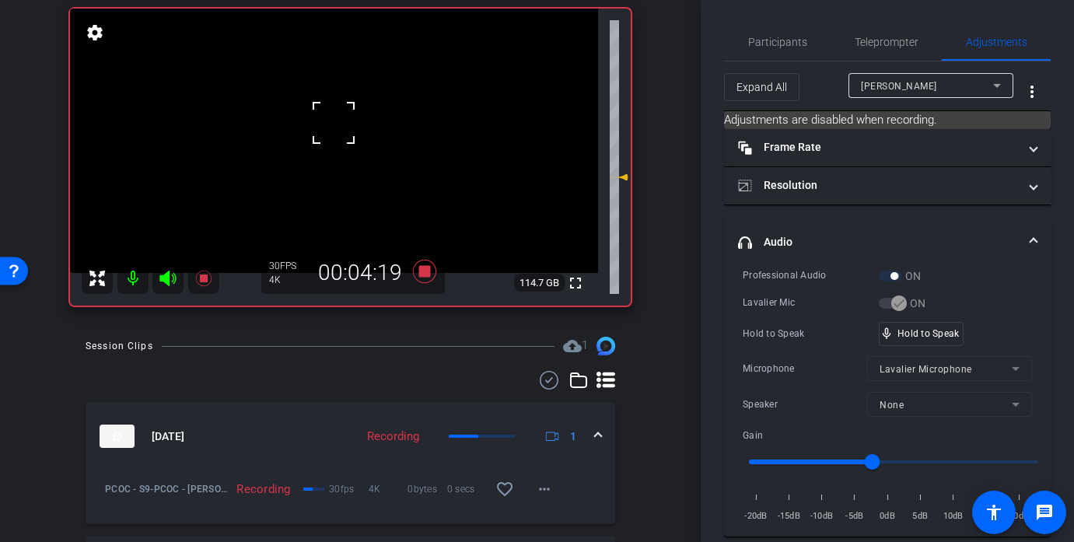
click at [334, 123] on div at bounding box center [333, 122] width 39 height 39
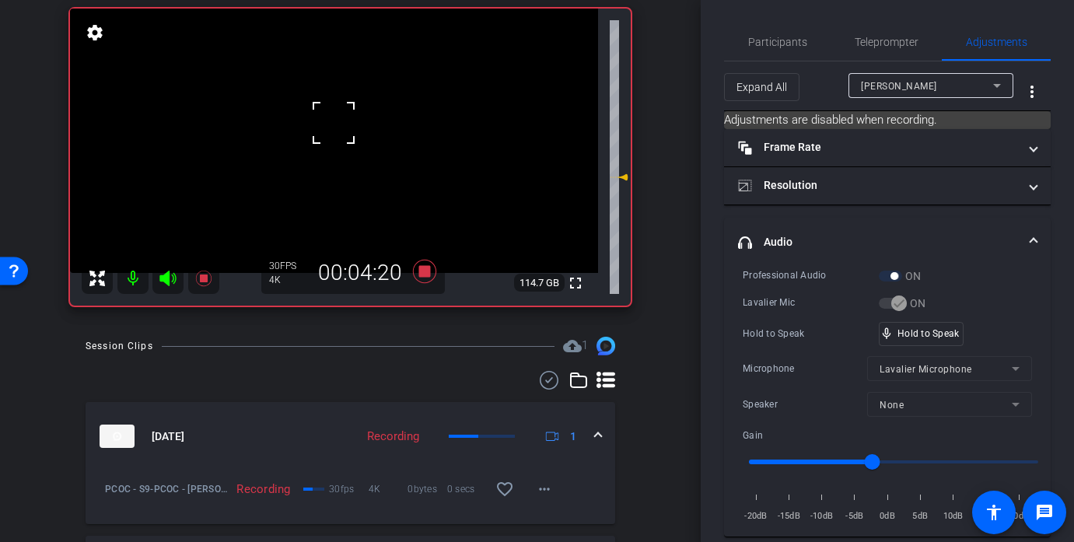
click at [334, 123] on div at bounding box center [333, 122] width 39 height 39
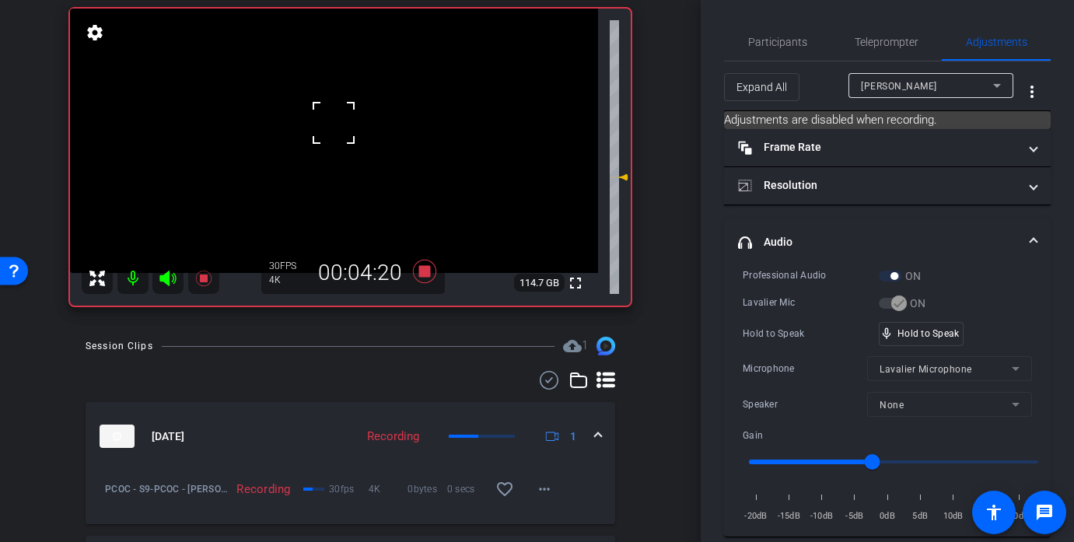
click at [334, 123] on div at bounding box center [333, 122] width 39 height 39
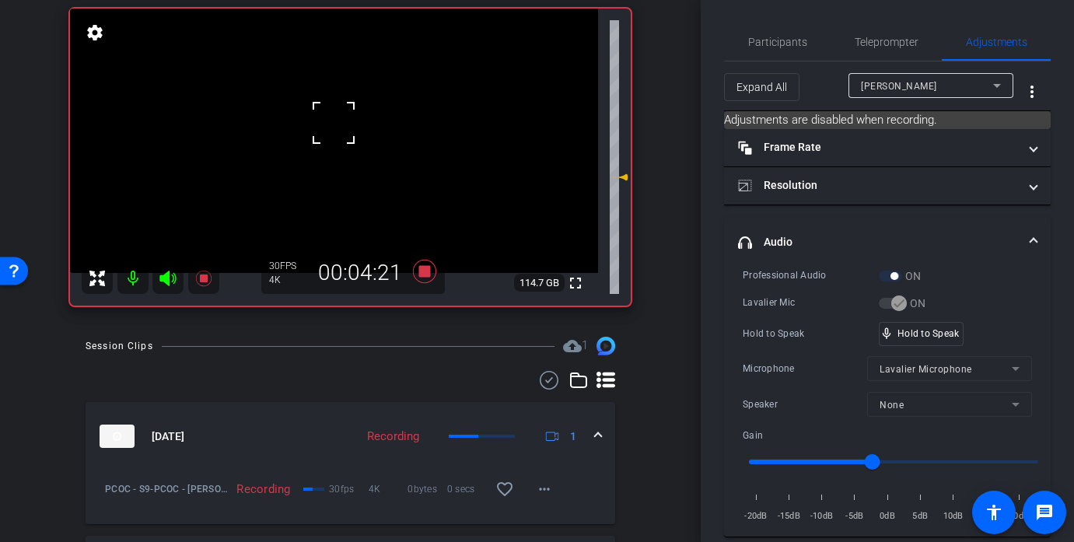
click at [334, 123] on div at bounding box center [333, 122] width 39 height 39
click at [334, 123] on div "fullscreen settings 114.7 GB" at bounding box center [350, 157] width 561 height 297
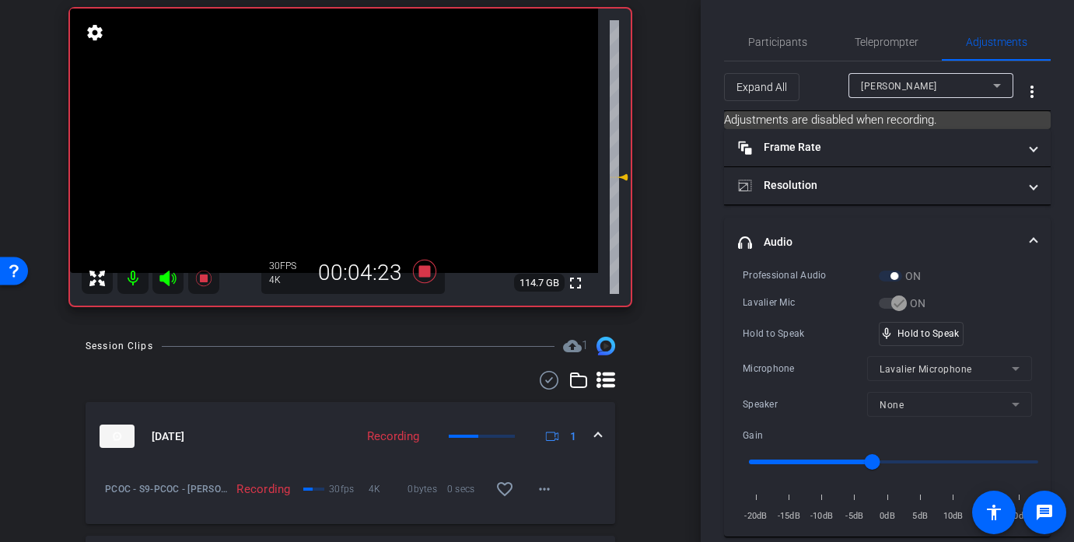
click at [334, 123] on video at bounding box center [334, 141] width 528 height 264
click at [334, 123] on div at bounding box center [333, 122] width 39 height 39
click at [751, 50] on span "Participants" at bounding box center [777, 41] width 59 height 37
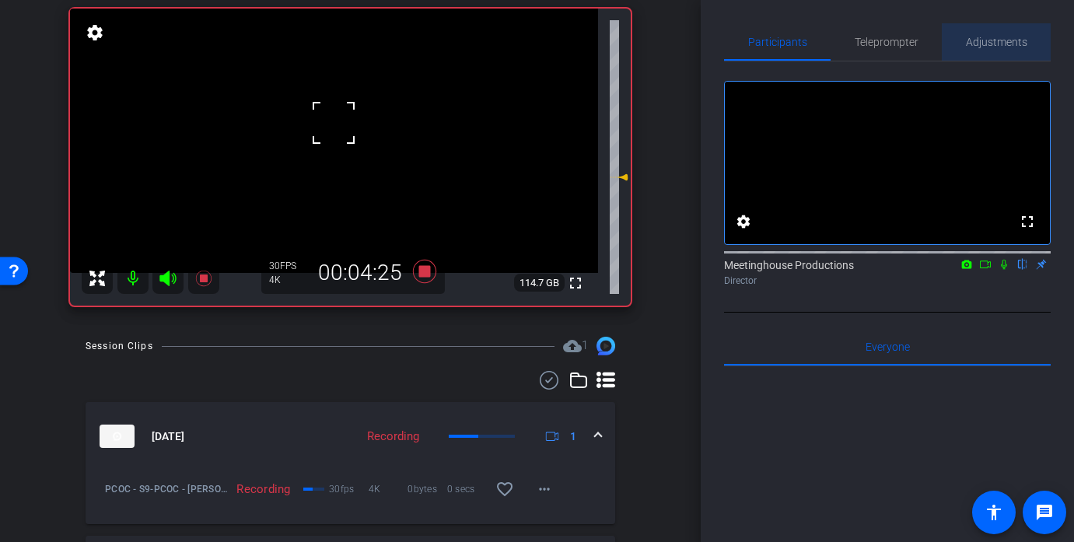
click at [997, 42] on span "Adjustments" at bounding box center [996, 42] width 61 height 11
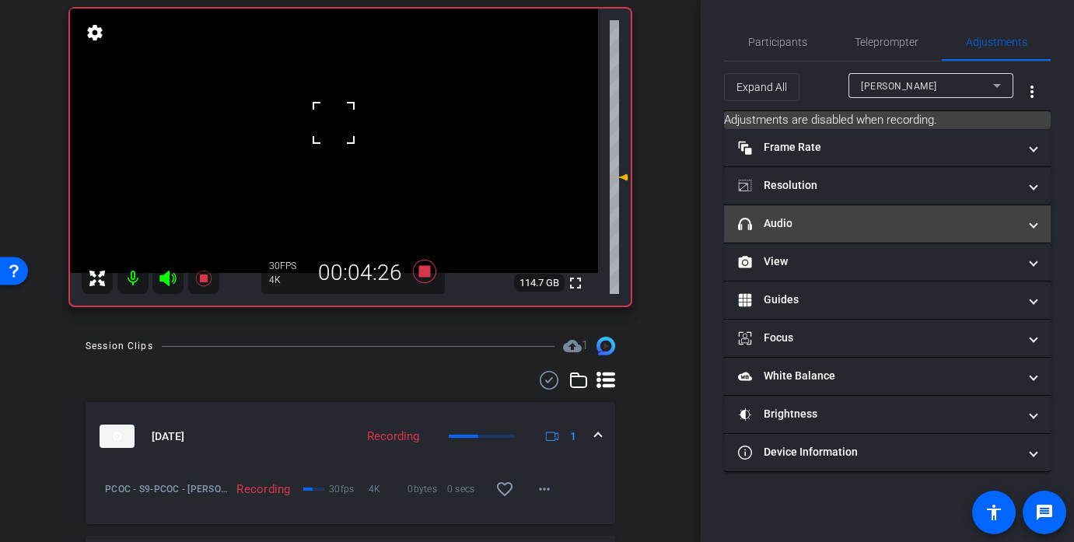
click at [828, 228] on mat-panel-title "headphone icon Audio" at bounding box center [878, 223] width 280 height 16
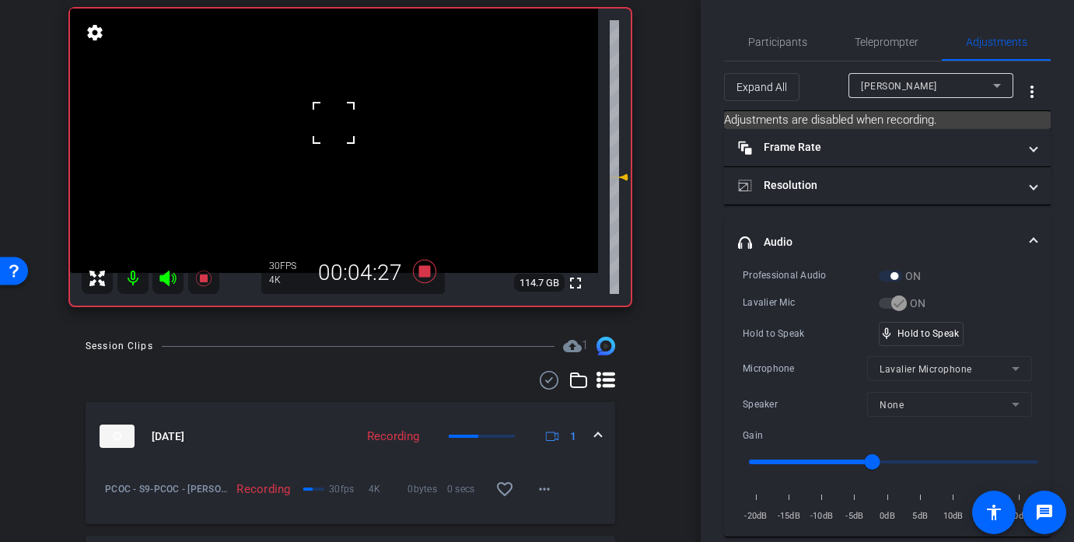
click at [342, 121] on div at bounding box center [333, 122] width 39 height 39
click at [342, 121] on div "fullscreen settings 114.7 GB" at bounding box center [350, 157] width 561 height 297
click at [342, 121] on video at bounding box center [334, 141] width 528 height 264
click at [342, 121] on div at bounding box center [342, 121] width 39 height 39
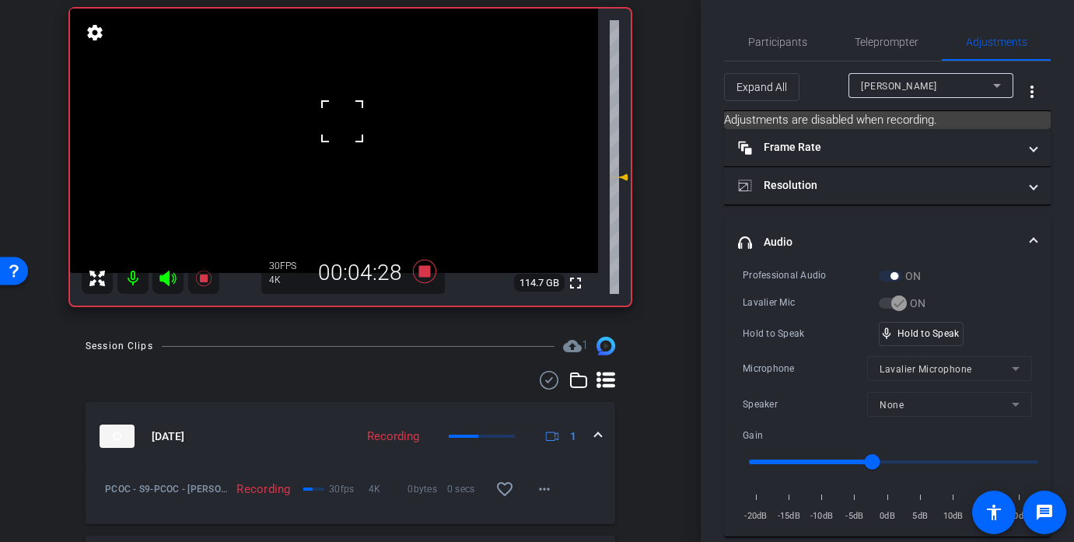
click at [342, 121] on div at bounding box center [342, 121] width 39 height 39
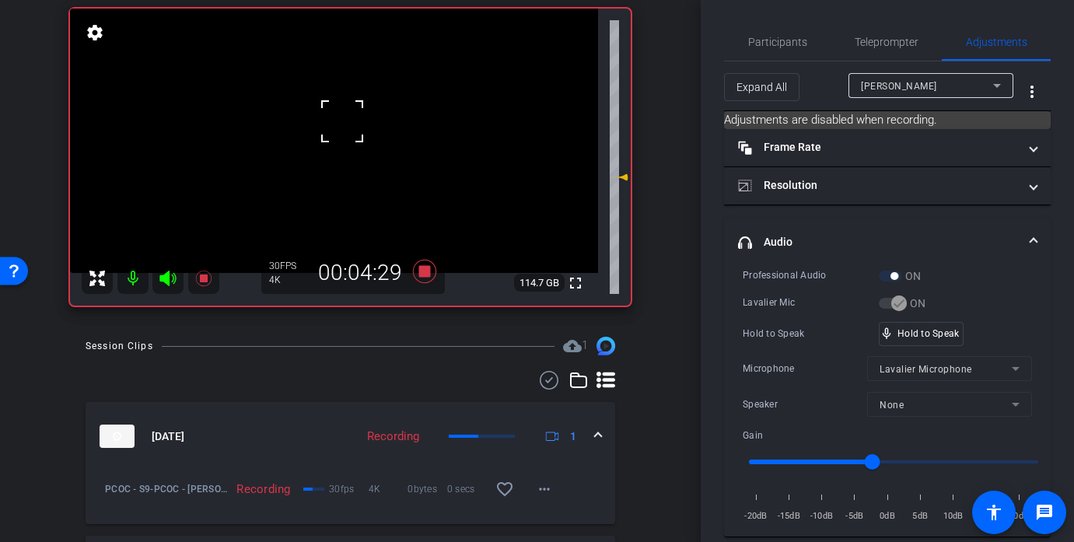
click at [342, 121] on div at bounding box center [342, 121] width 39 height 39
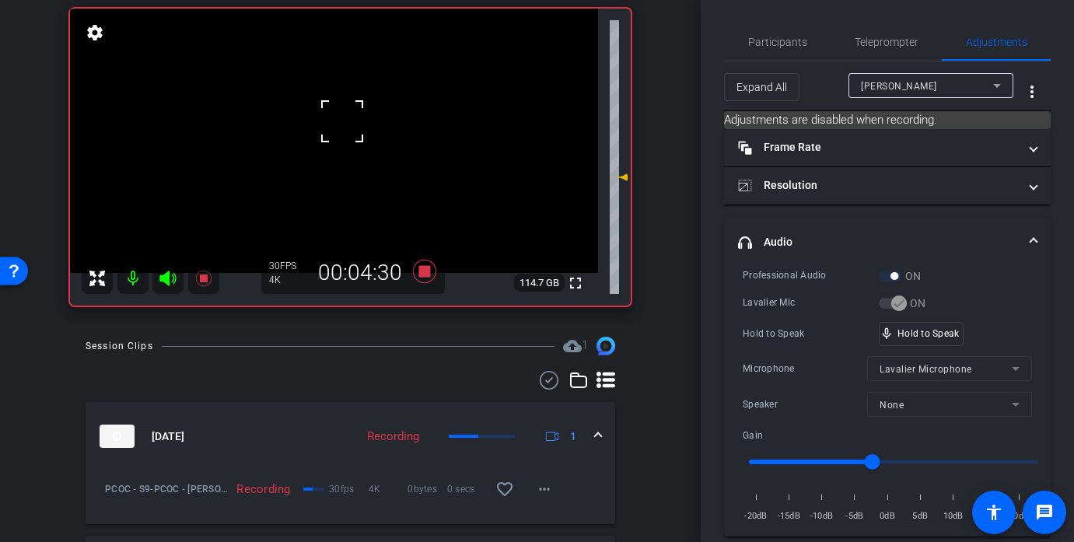
click at [342, 121] on div at bounding box center [342, 121] width 39 height 39
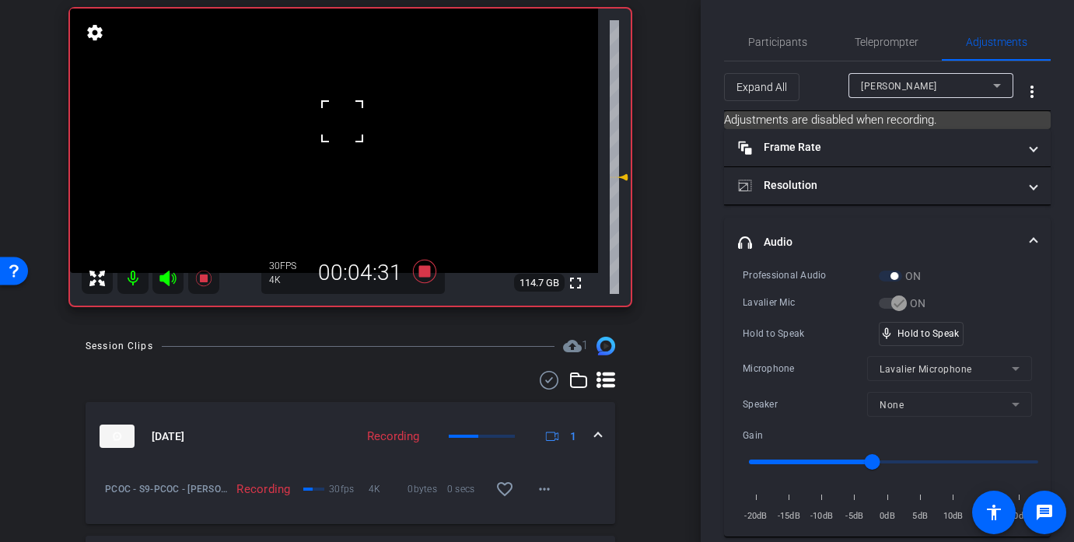
click at [342, 121] on div at bounding box center [342, 121] width 39 height 39
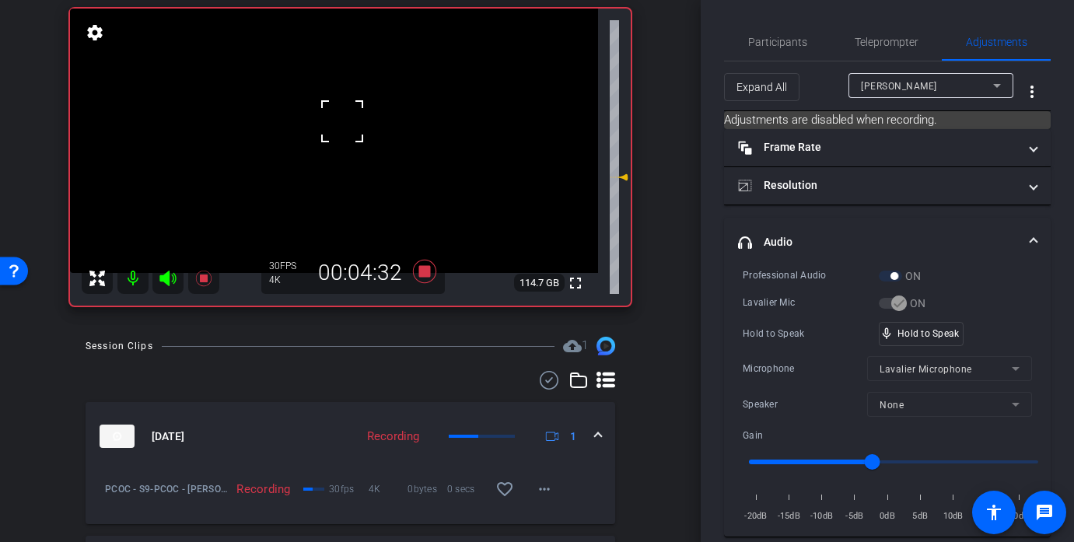
click at [342, 121] on div at bounding box center [342, 121] width 39 height 39
click at [352, 137] on div at bounding box center [342, 121] width 39 height 39
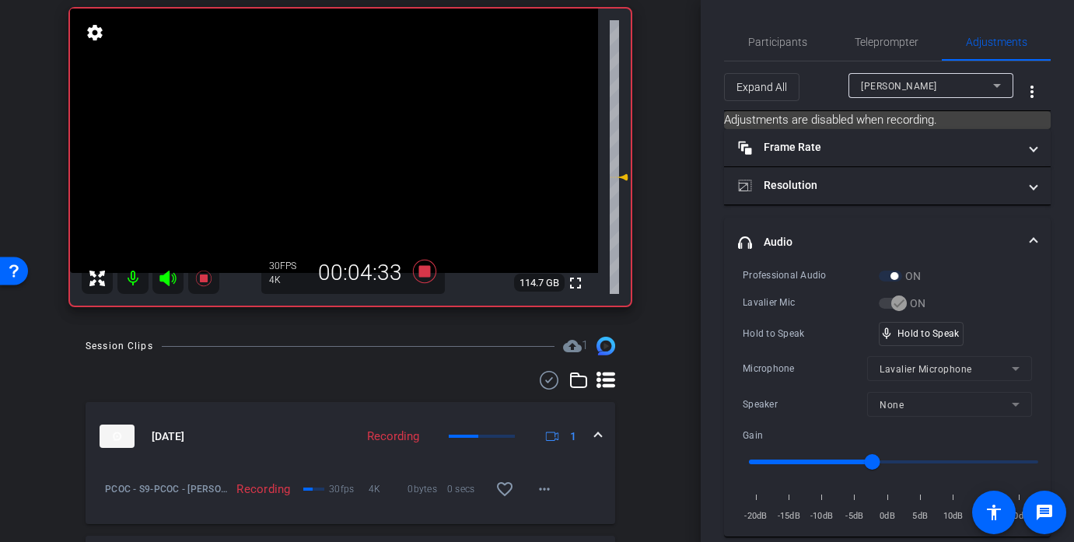
click at [354, 124] on video at bounding box center [334, 141] width 528 height 264
click at [354, 124] on div at bounding box center [353, 124] width 39 height 39
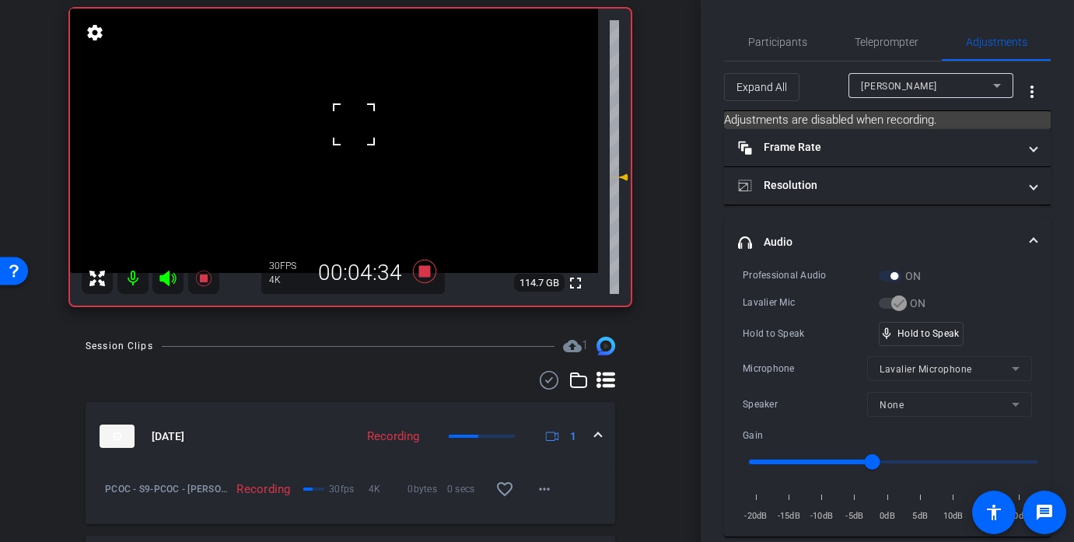
click at [354, 124] on div at bounding box center [353, 124] width 39 height 39
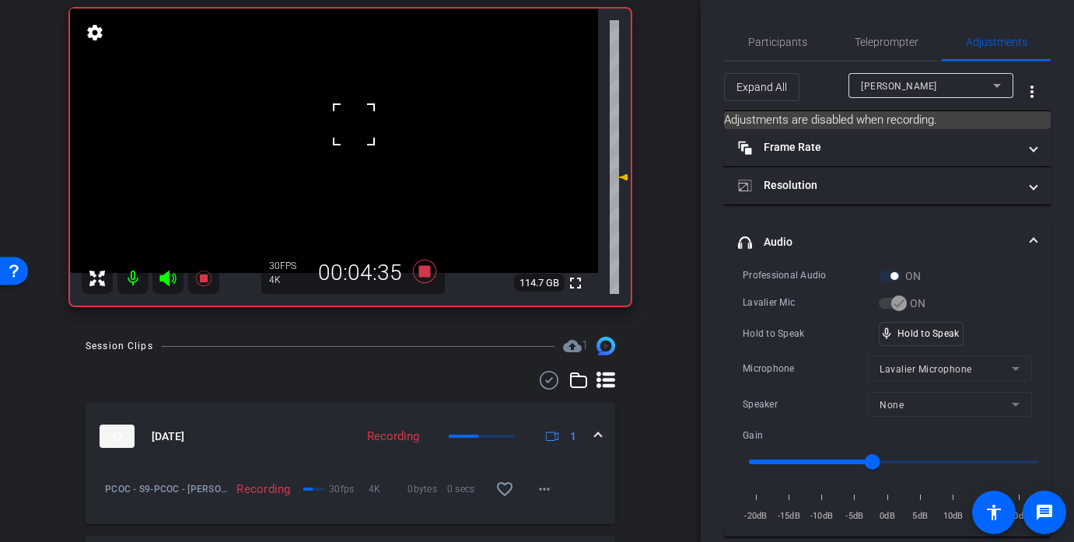
click at [354, 124] on div at bounding box center [353, 124] width 39 height 39
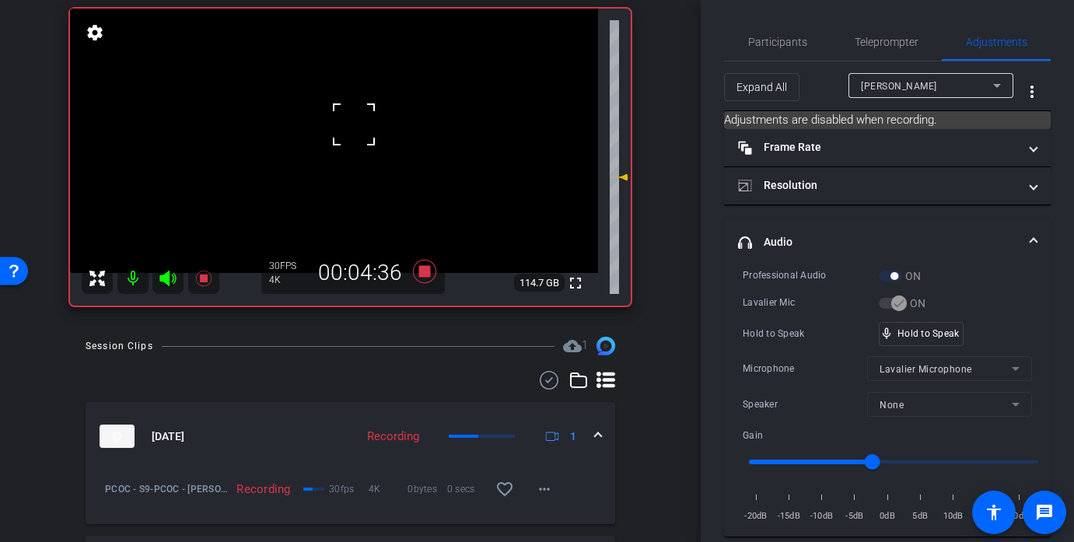
click at [354, 124] on div at bounding box center [353, 124] width 39 height 39
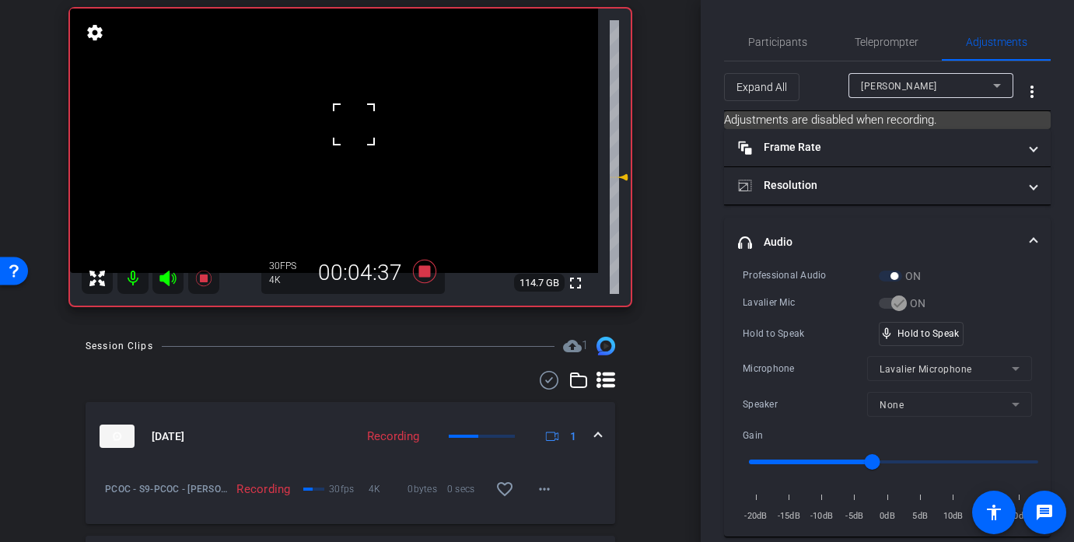
click at [354, 124] on div at bounding box center [353, 124] width 39 height 39
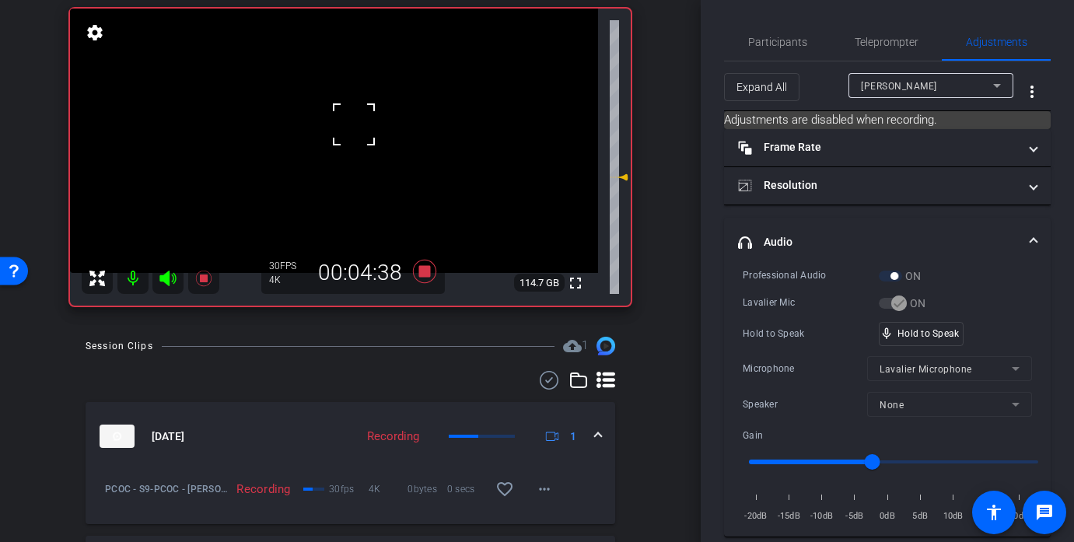
click at [354, 124] on div at bounding box center [353, 124] width 39 height 39
click at [354, 124] on div "fullscreen settings 114.7 GB" at bounding box center [350, 157] width 561 height 297
click at [343, 124] on video at bounding box center [334, 141] width 528 height 264
click at [341, 124] on div at bounding box center [342, 124] width 39 height 39
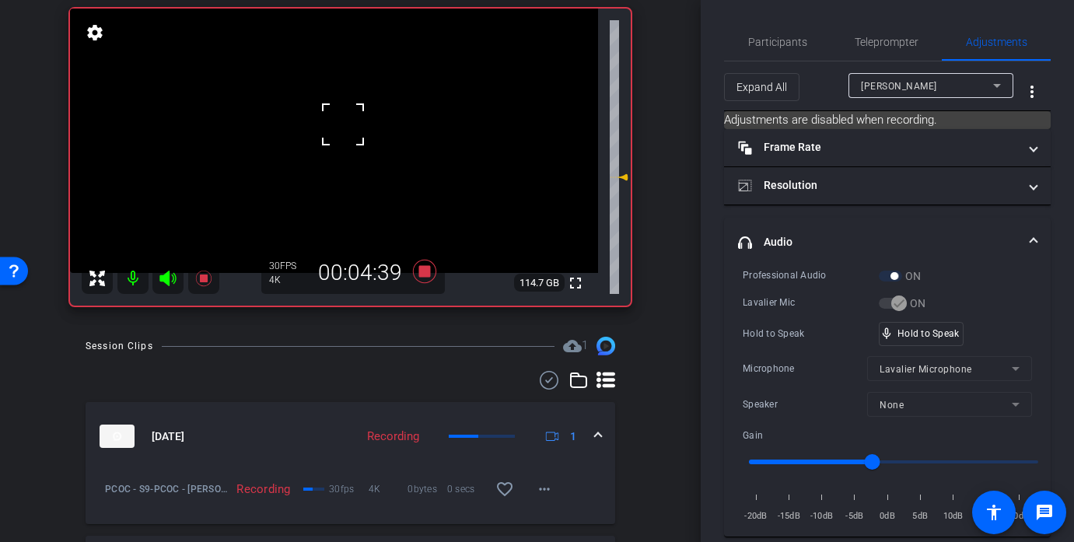
click at [341, 124] on div at bounding box center [342, 124] width 39 height 39
click at [348, 125] on div at bounding box center [342, 124] width 39 height 39
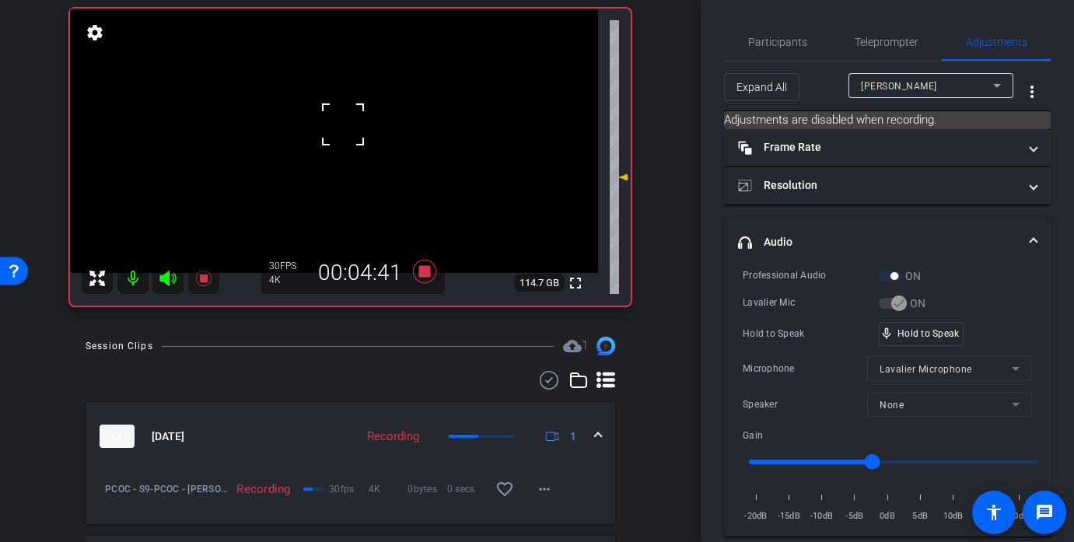
click at [348, 125] on div at bounding box center [342, 124] width 39 height 39
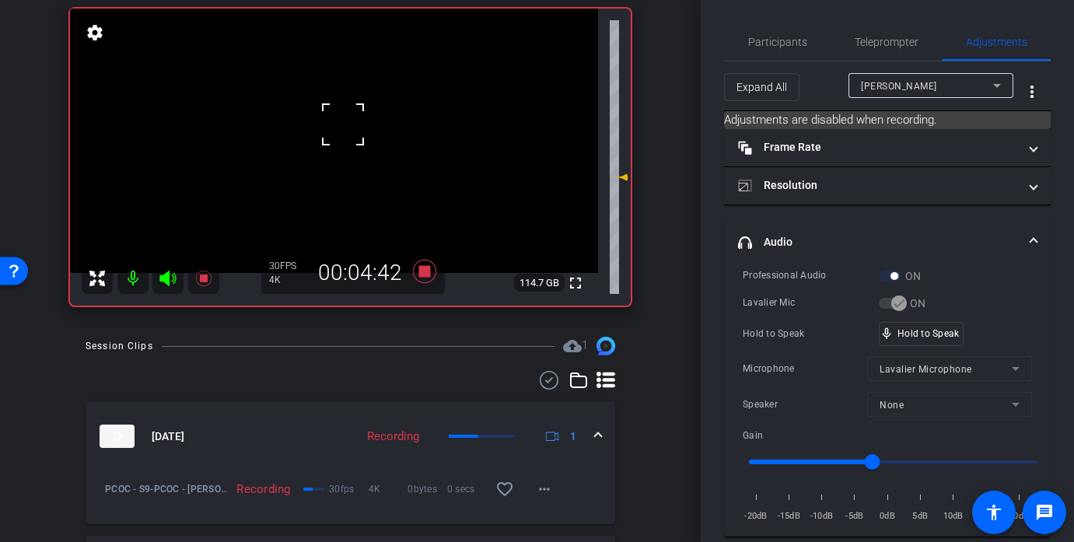
click at [348, 125] on div at bounding box center [342, 124] width 39 height 39
click at [348, 126] on div at bounding box center [342, 124] width 39 height 39
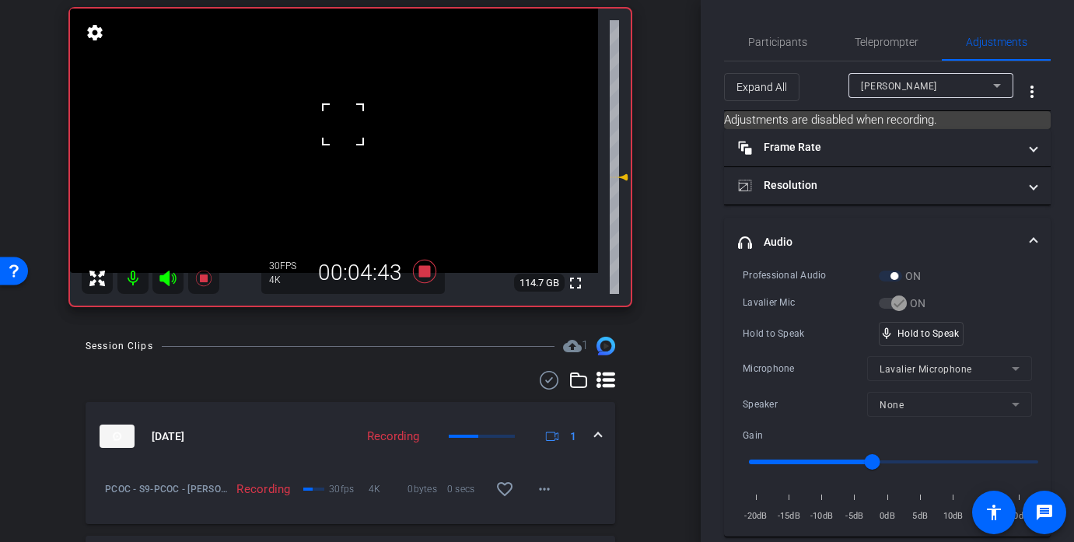
click at [348, 126] on div at bounding box center [342, 124] width 39 height 39
click at [348, 126] on video at bounding box center [334, 141] width 528 height 264
click at [348, 127] on div at bounding box center [348, 126] width 39 height 39
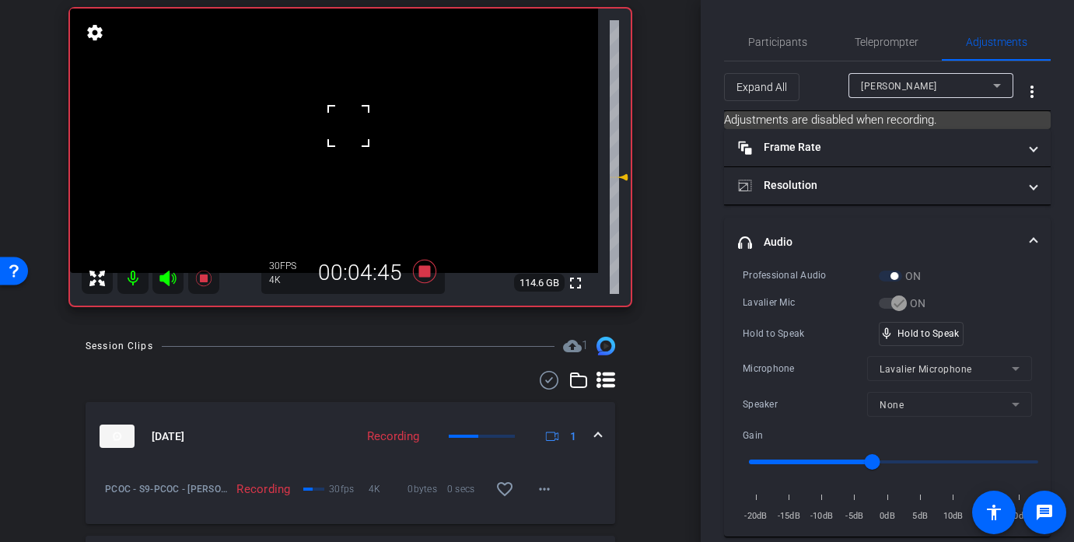
click at [348, 127] on div at bounding box center [348, 126] width 39 height 39
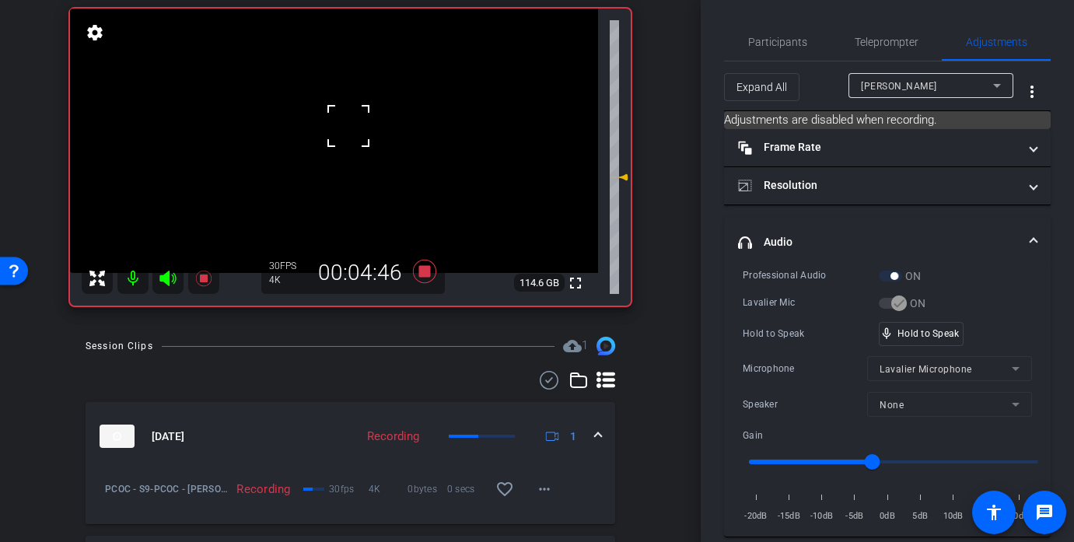
click at [348, 127] on div at bounding box center [348, 126] width 39 height 39
click at [341, 107] on video at bounding box center [334, 141] width 528 height 264
click at [341, 107] on div at bounding box center [340, 106] width 39 height 39
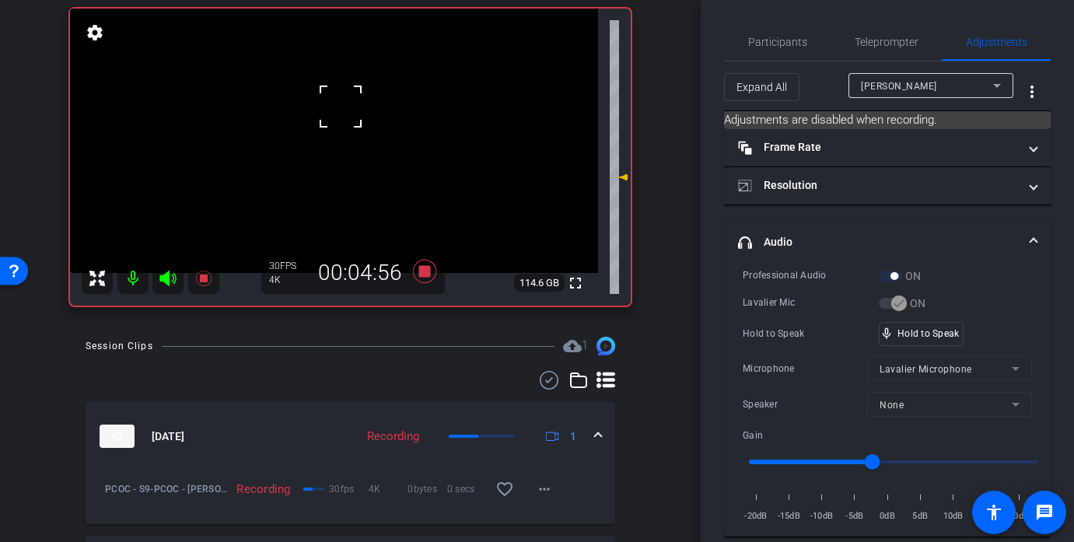
click at [362, 143] on video at bounding box center [334, 141] width 528 height 264
click at [362, 143] on div at bounding box center [362, 143] width 39 height 39
click at [354, 138] on div at bounding box center [362, 143] width 39 height 39
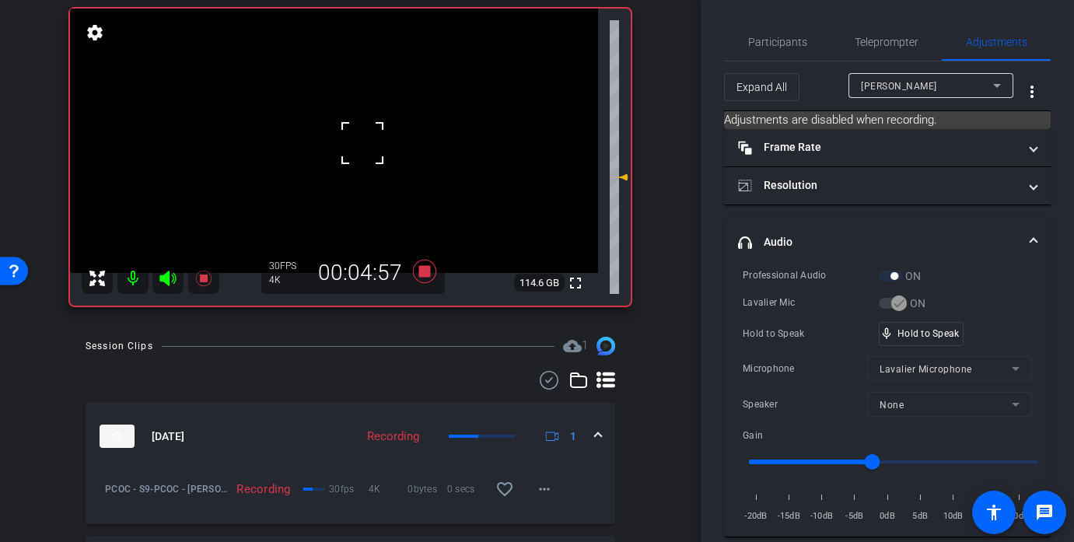
click at [354, 138] on div at bounding box center [362, 143] width 39 height 39
click at [354, 138] on video at bounding box center [334, 141] width 528 height 264
click at [354, 138] on div at bounding box center [362, 143] width 39 height 39
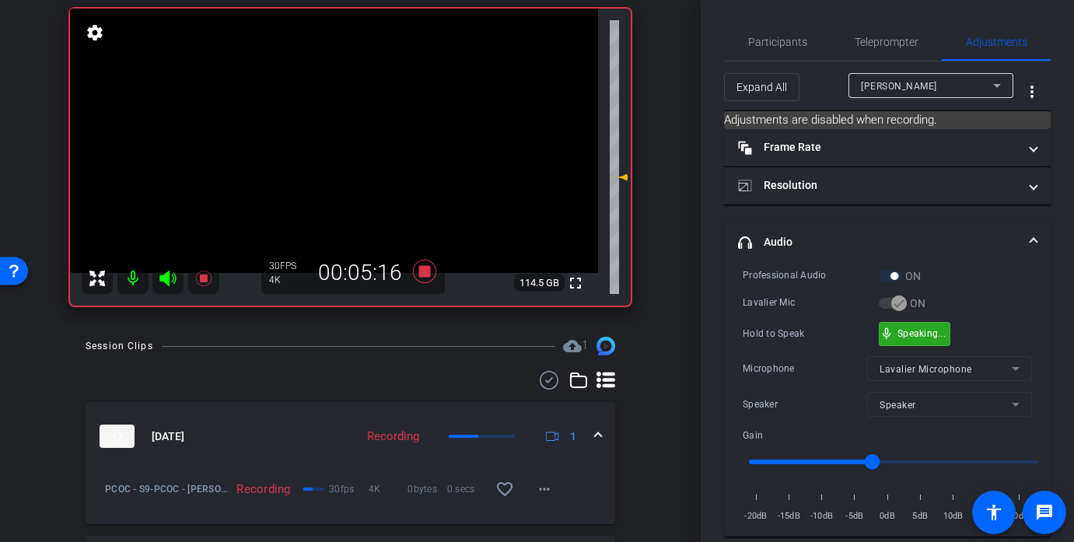
click at [931, 339] on div "mic_none Speaking..." at bounding box center [914, 334] width 70 height 23
click at [920, 324] on div "mic_none Speaking..." at bounding box center [914, 334] width 70 height 23
click at [334, 141] on video at bounding box center [334, 141] width 528 height 264
click at [334, 141] on div at bounding box center [353, 138] width 39 height 39
click at [334, 141] on div at bounding box center [334, 141] width 39 height 39
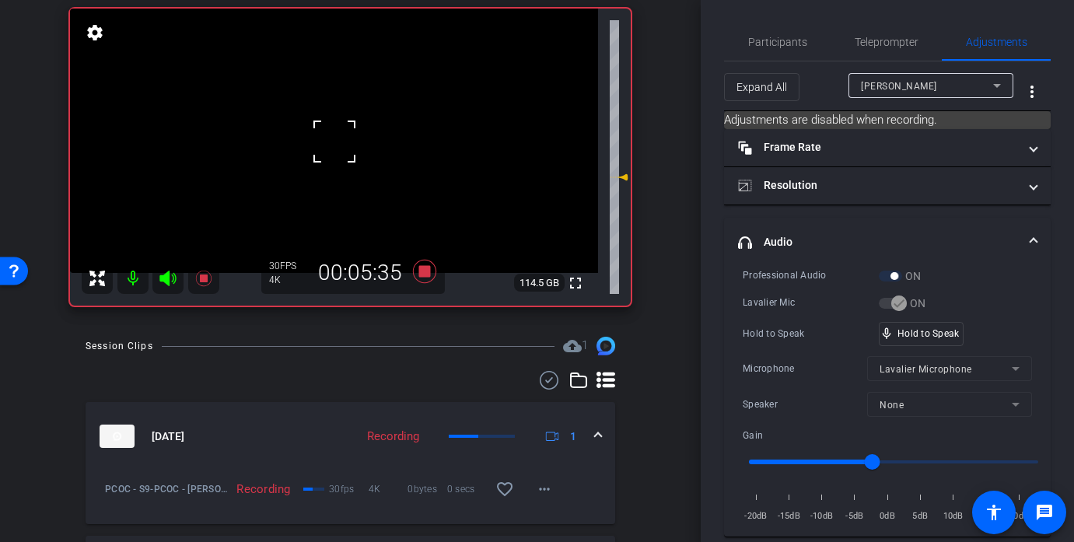
click at [355, 145] on video at bounding box center [334, 141] width 528 height 264
click at [355, 145] on div at bounding box center [354, 145] width 39 height 39
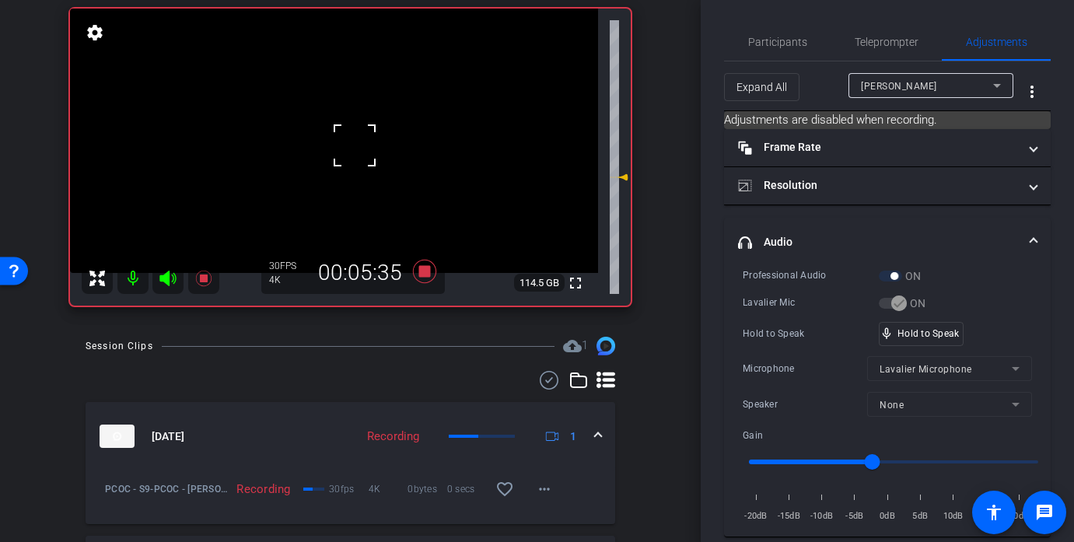
click at [355, 145] on div at bounding box center [354, 145] width 39 height 39
click at [351, 135] on video at bounding box center [334, 141] width 528 height 264
click at [351, 135] on div at bounding box center [354, 145] width 39 height 39
click at [351, 135] on div at bounding box center [350, 135] width 39 height 39
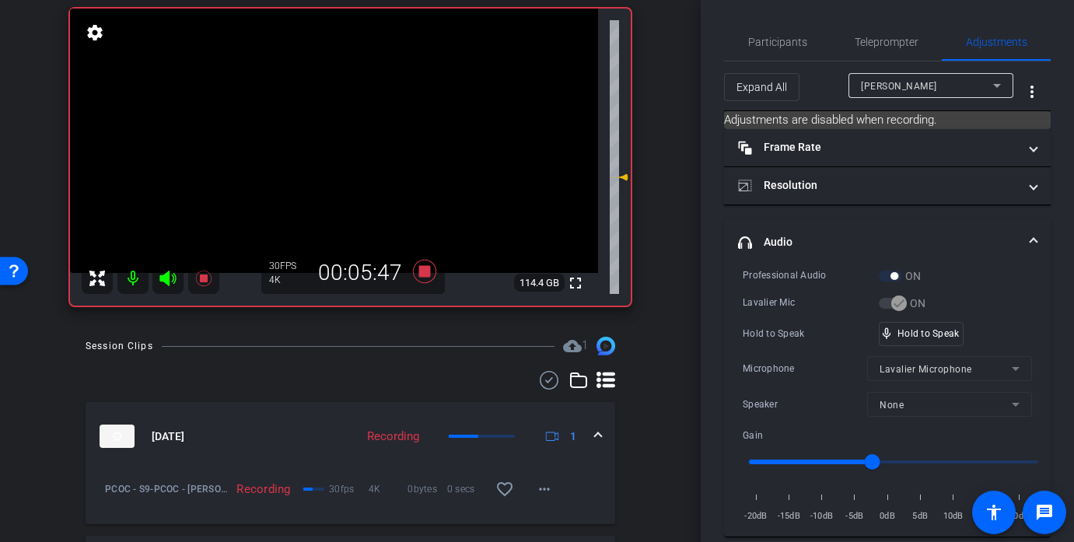
click at [349, 130] on video at bounding box center [334, 141] width 528 height 264
click at [349, 130] on div at bounding box center [349, 129] width 39 height 39
click at [337, 117] on video at bounding box center [334, 141] width 528 height 264
click at [337, 117] on div at bounding box center [337, 117] width 39 height 39
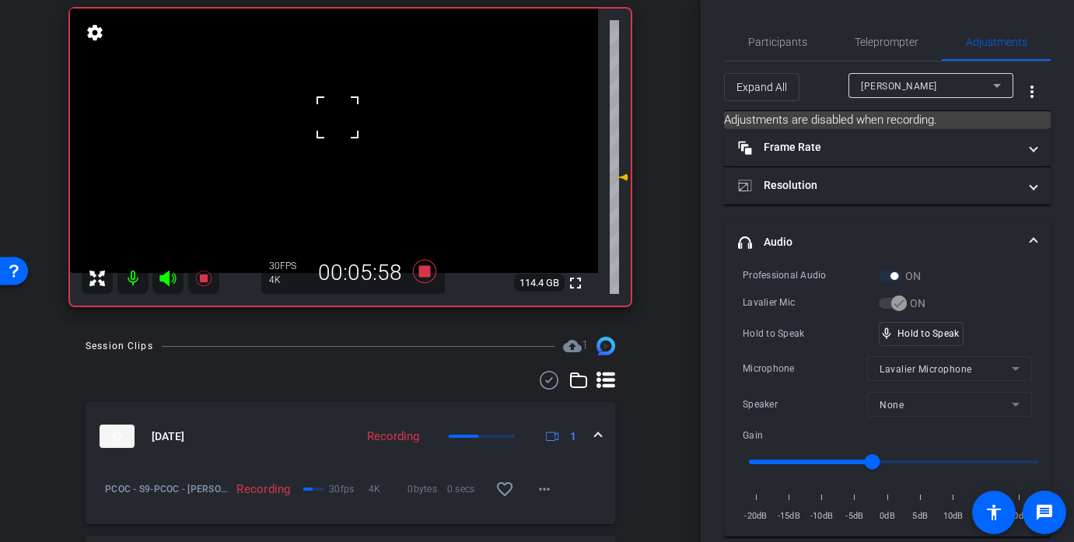
click at [337, 117] on div at bounding box center [337, 117] width 39 height 39
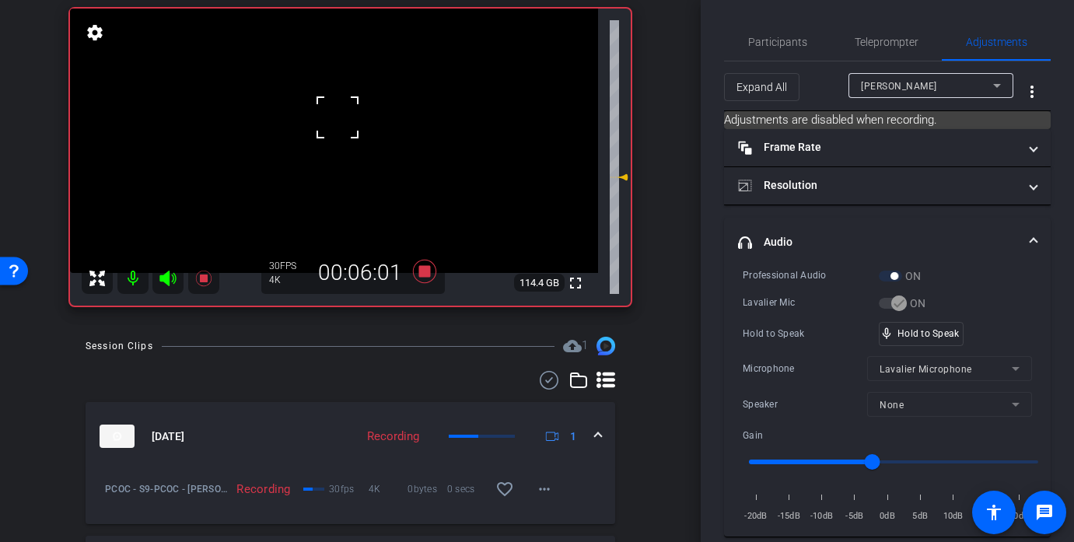
click at [337, 117] on div at bounding box center [337, 117] width 39 height 39
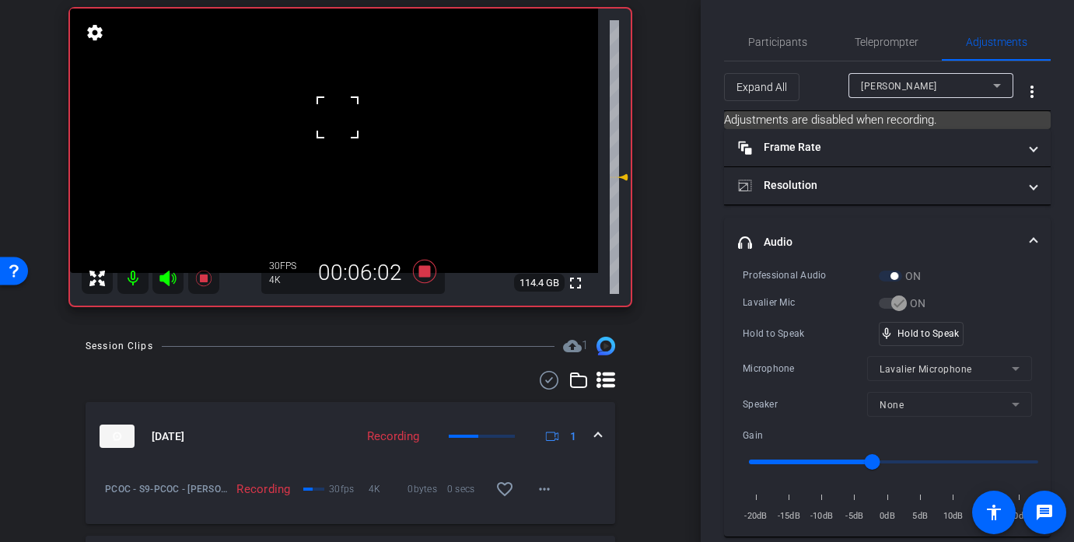
click at [337, 117] on div at bounding box center [337, 117] width 39 height 39
click at [337, 117] on video at bounding box center [334, 141] width 528 height 264
click at [337, 117] on div at bounding box center [337, 117] width 39 height 39
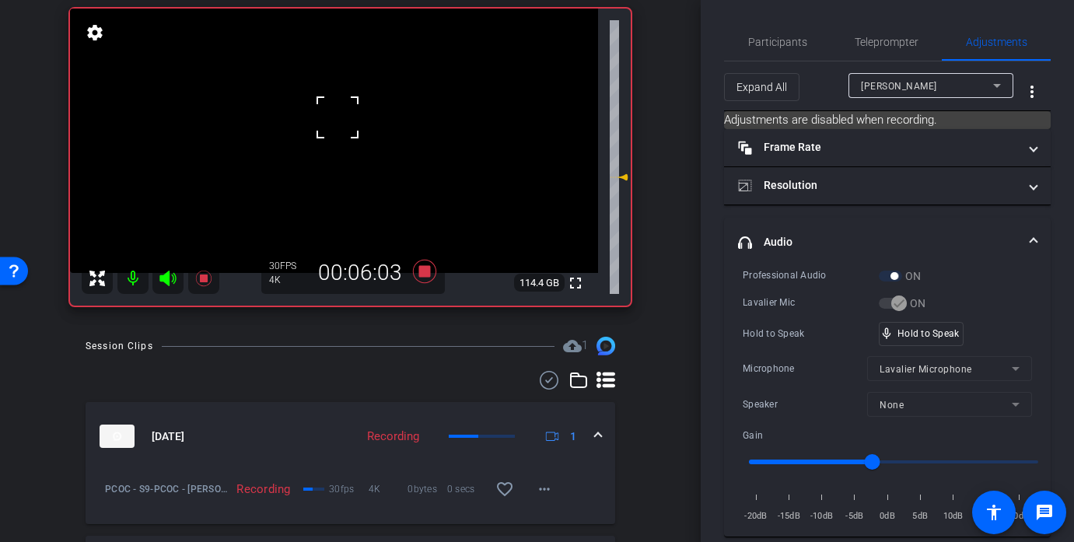
click at [337, 117] on div at bounding box center [337, 117] width 39 height 39
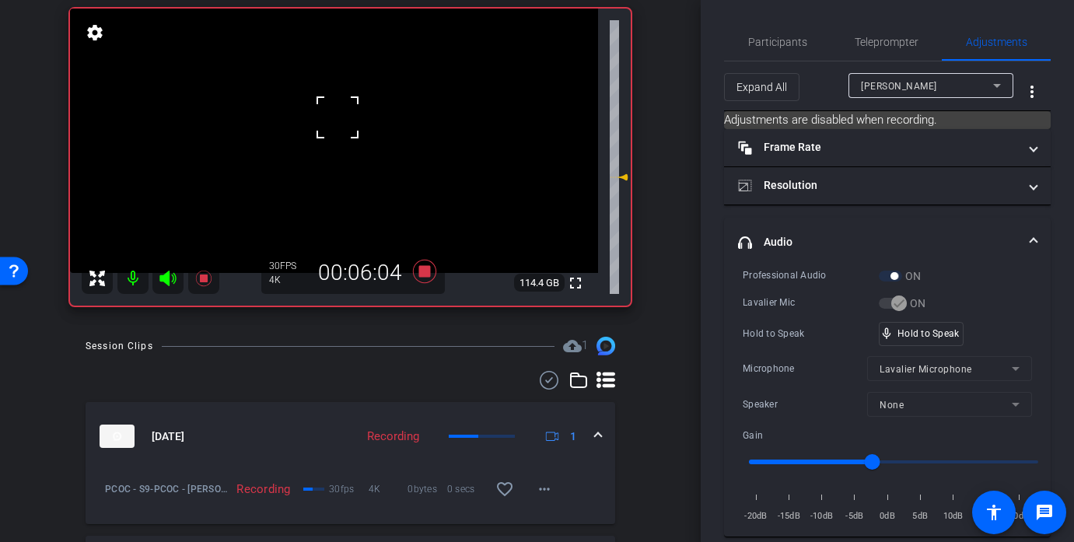
click at [337, 117] on div at bounding box center [337, 117] width 39 height 39
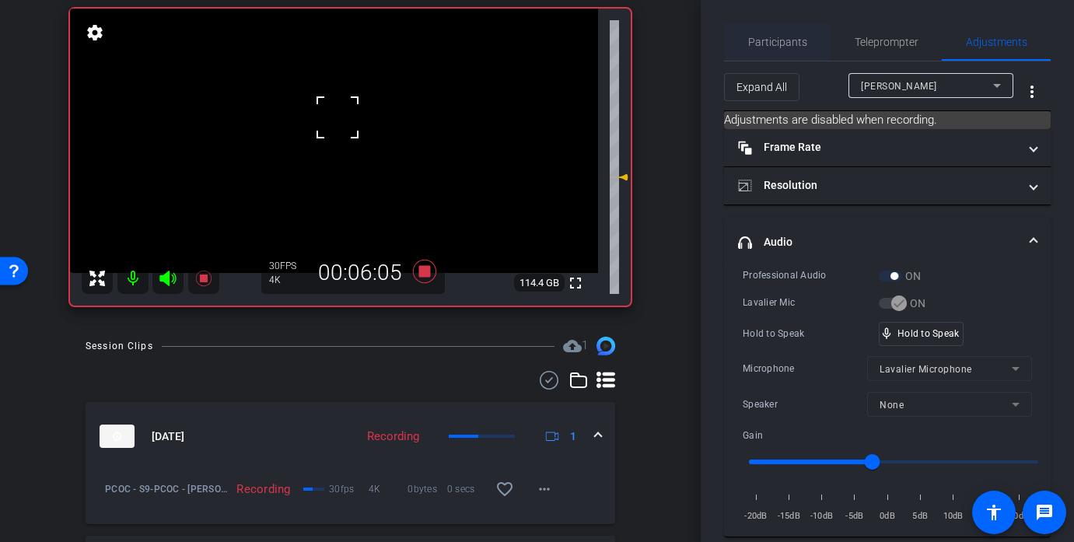
click at [781, 37] on span "Participants" at bounding box center [777, 42] width 59 height 11
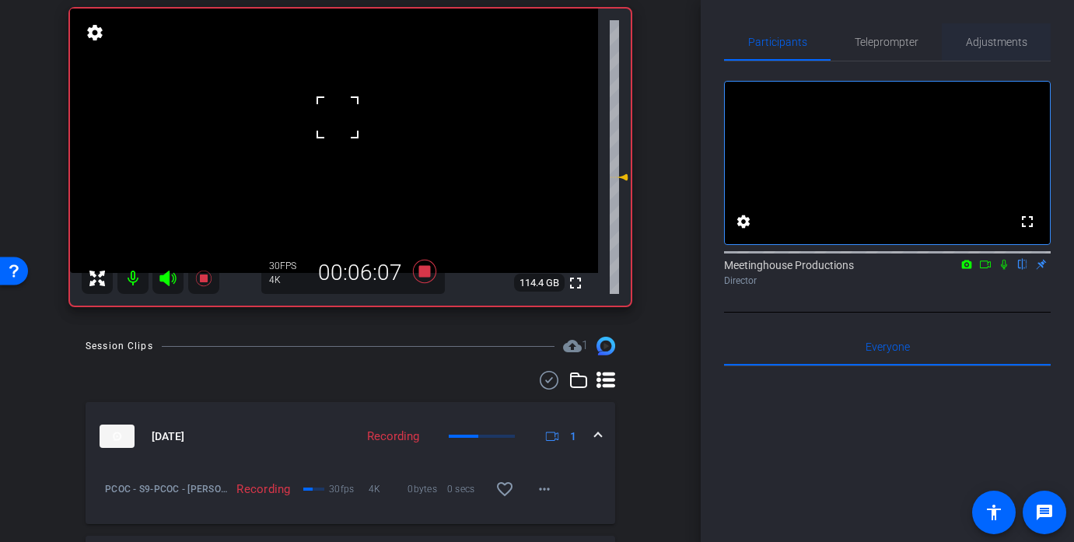
click at [1011, 37] on span "Adjustments" at bounding box center [996, 42] width 61 height 11
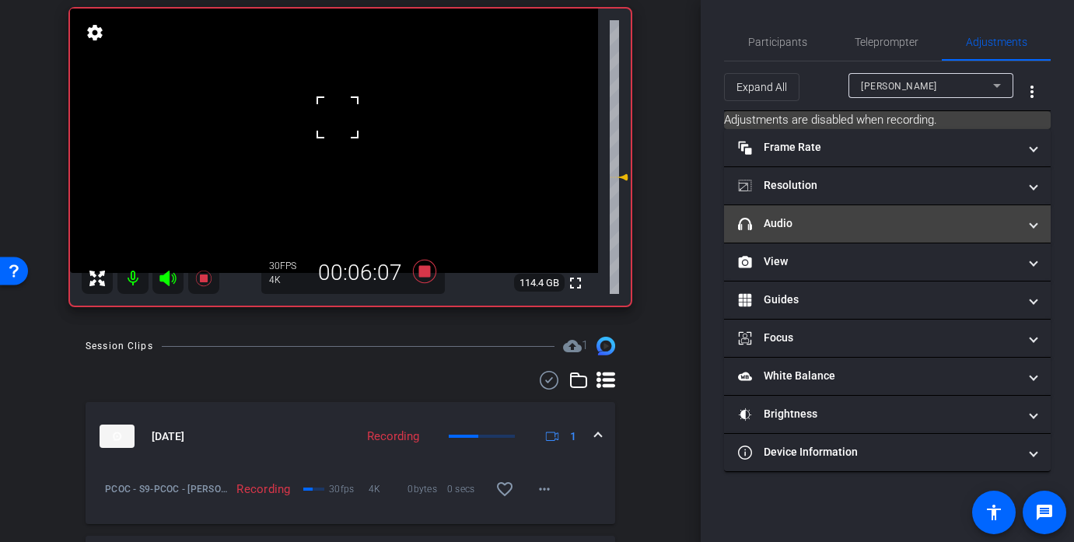
click at [816, 234] on mat-expansion-panel-header "headphone icon Audio" at bounding box center [887, 223] width 327 height 37
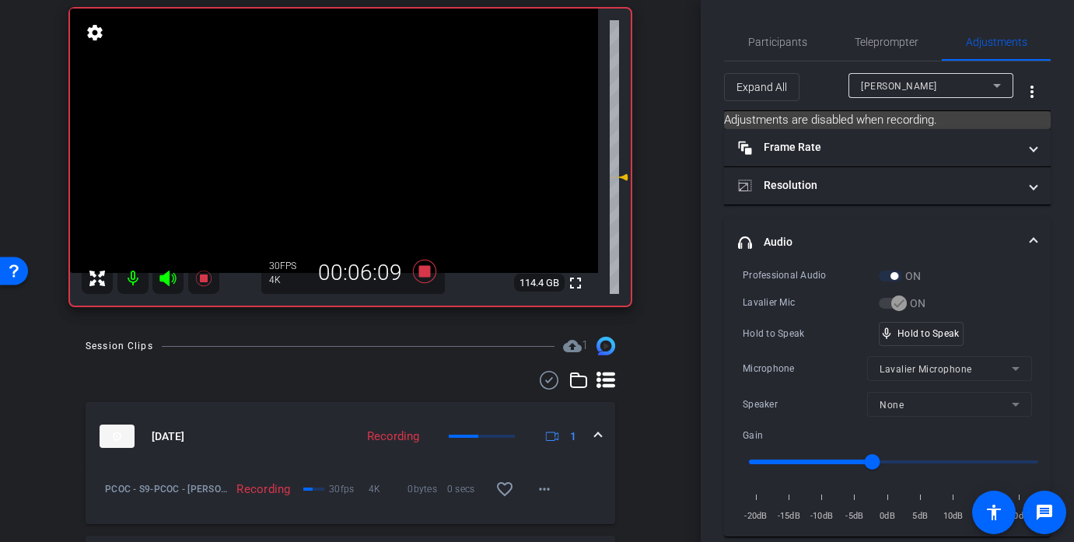
click at [359, 136] on video at bounding box center [334, 141] width 528 height 264
click at [357, 136] on div at bounding box center [337, 117] width 39 height 39
click at [326, 131] on video at bounding box center [334, 141] width 528 height 264
click at [340, 131] on div at bounding box center [359, 136] width 39 height 39
click at [326, 131] on div at bounding box center [325, 130] width 39 height 39
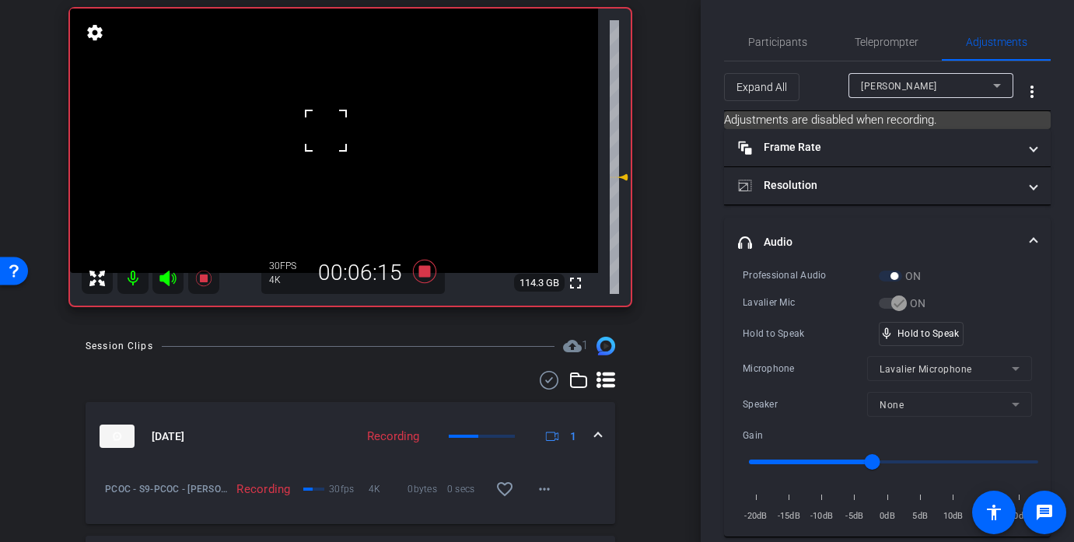
click at [326, 131] on div at bounding box center [325, 130] width 39 height 39
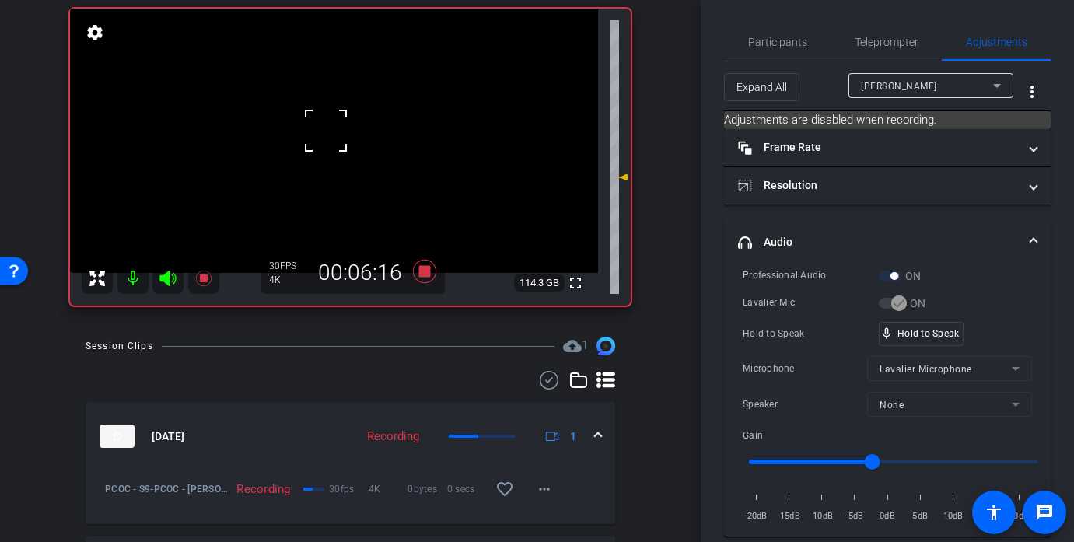
click at [326, 131] on div at bounding box center [325, 130] width 39 height 39
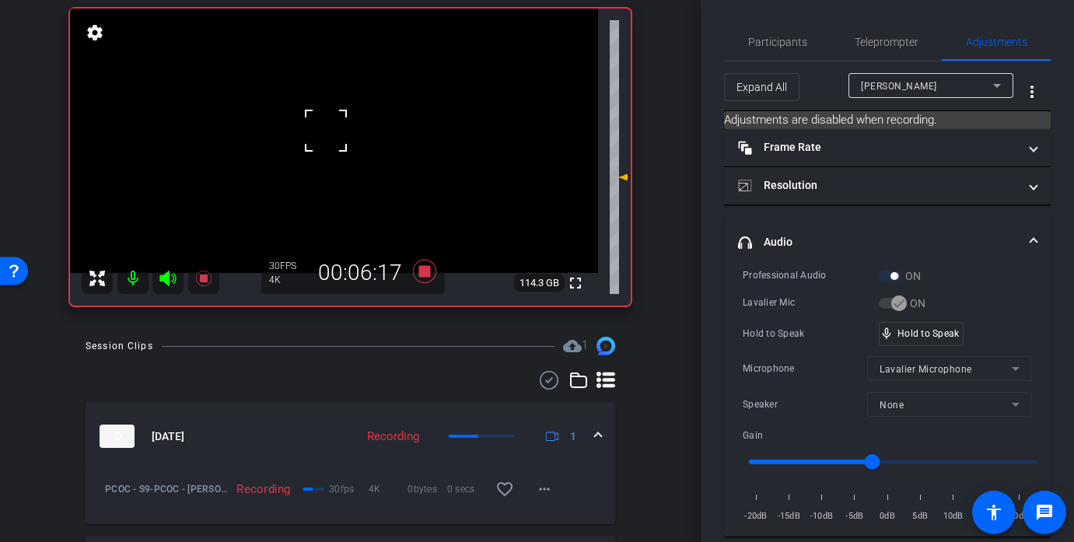
click at [334, 131] on div at bounding box center [325, 130] width 39 height 39
click at [332, 129] on div at bounding box center [325, 130] width 39 height 39
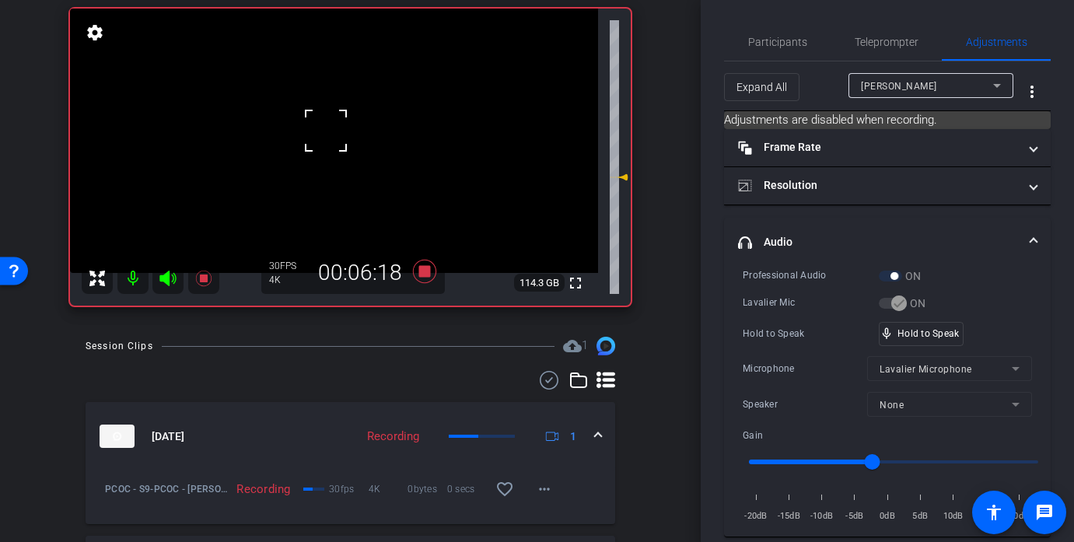
click at [332, 129] on div at bounding box center [325, 130] width 39 height 39
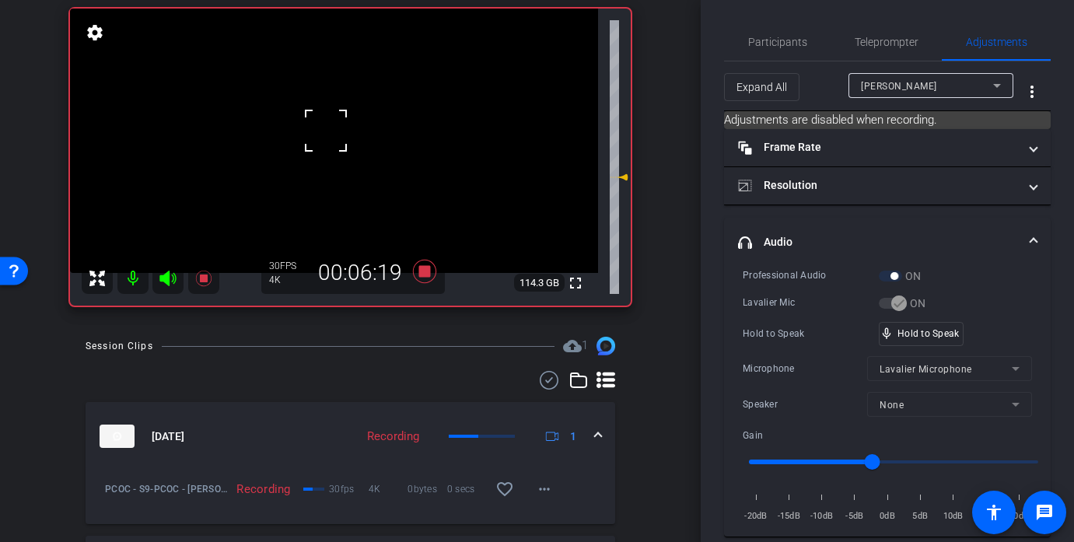
click at [332, 129] on div "fullscreen settings 114.3 GB" at bounding box center [350, 157] width 561 height 297
click at [332, 129] on video at bounding box center [334, 141] width 528 height 264
click at [332, 129] on div at bounding box center [332, 129] width 39 height 39
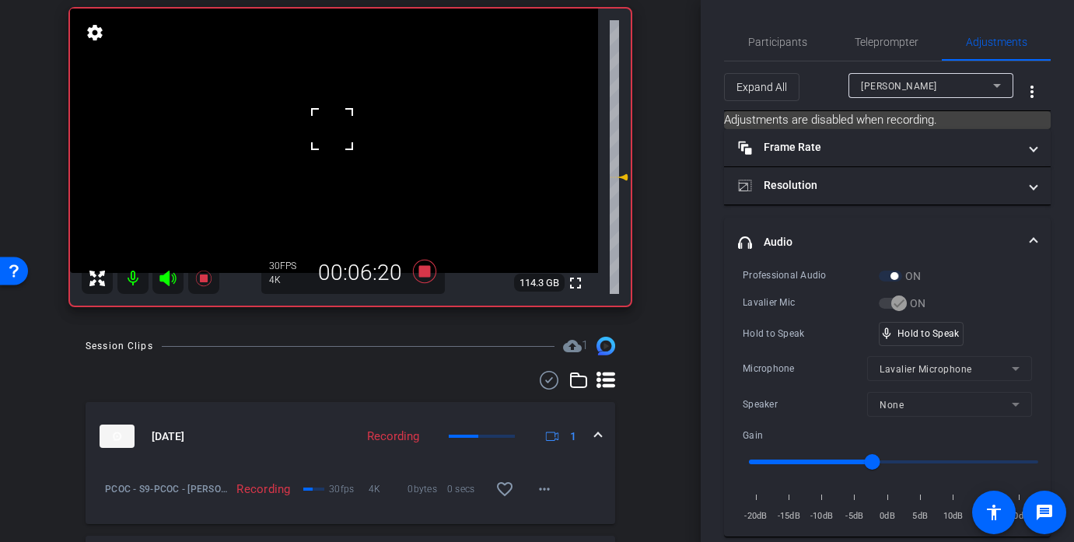
click at [332, 129] on div at bounding box center [332, 129] width 39 height 39
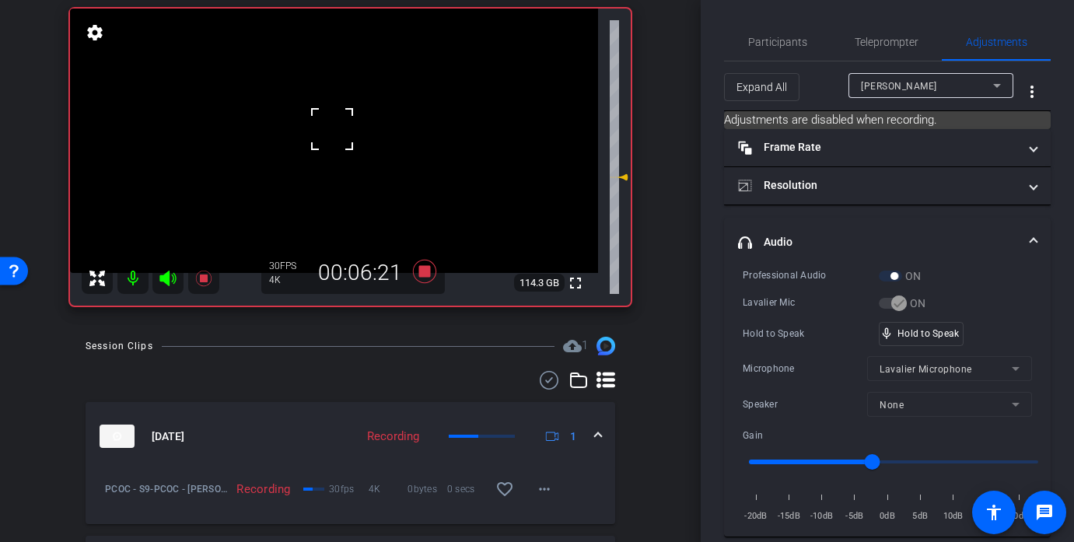
click at [332, 129] on div at bounding box center [332, 129] width 39 height 39
click
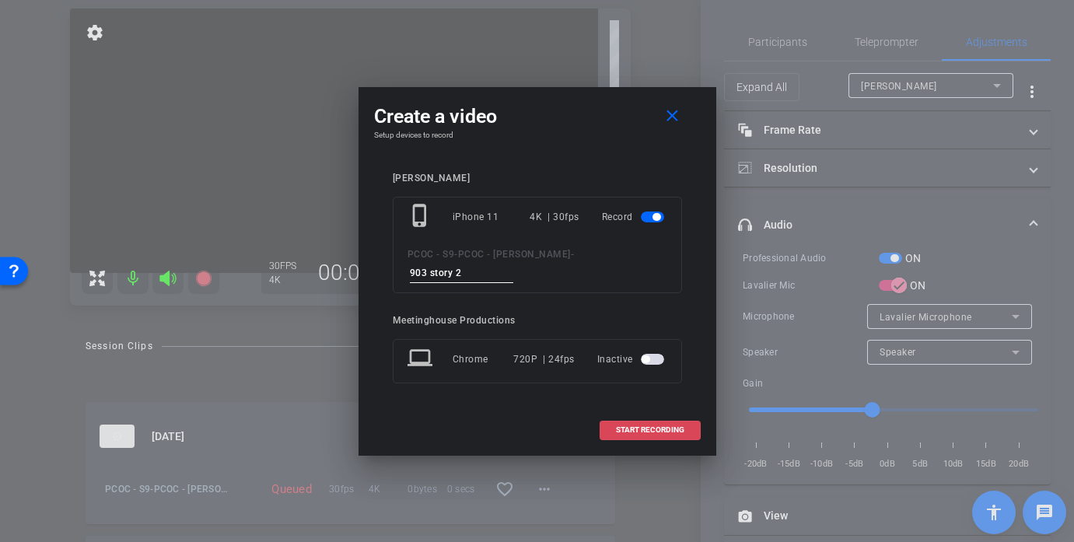
type input "903 story 2"
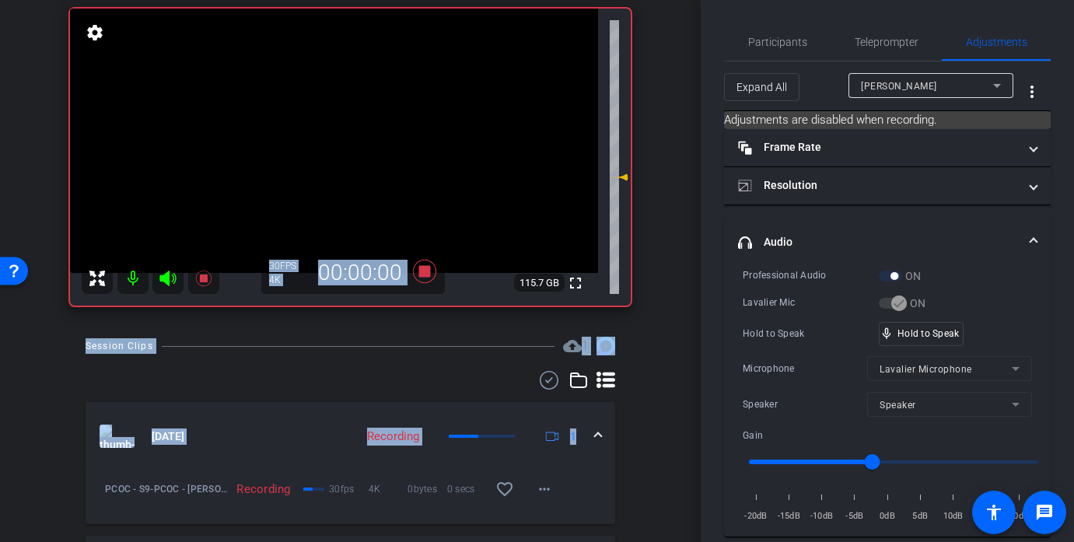
drag, startPoint x: 658, startPoint y: 435, endPoint x: 334, endPoint y: 134, distance: 441.8
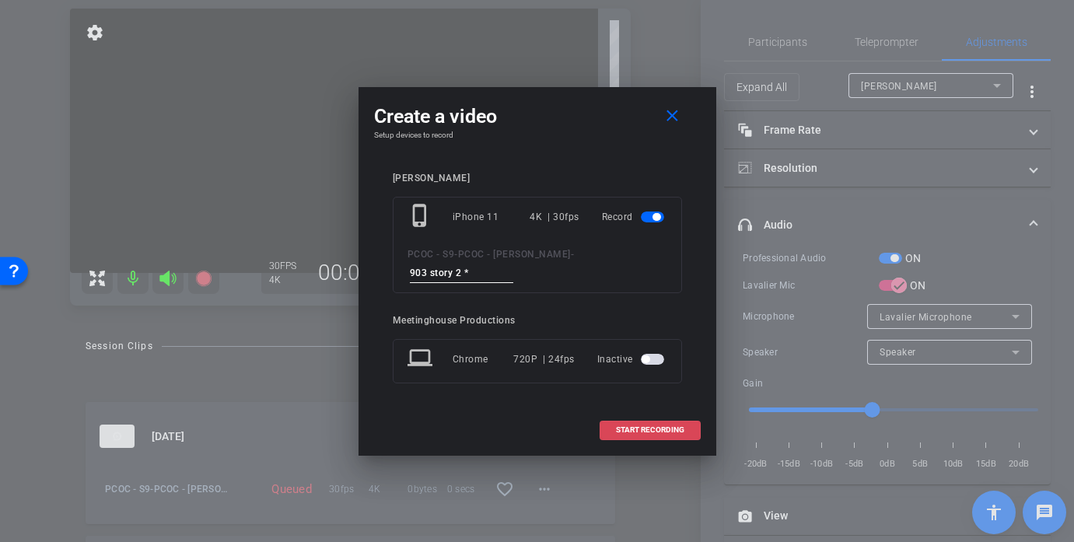
type input "903 story 2 *"
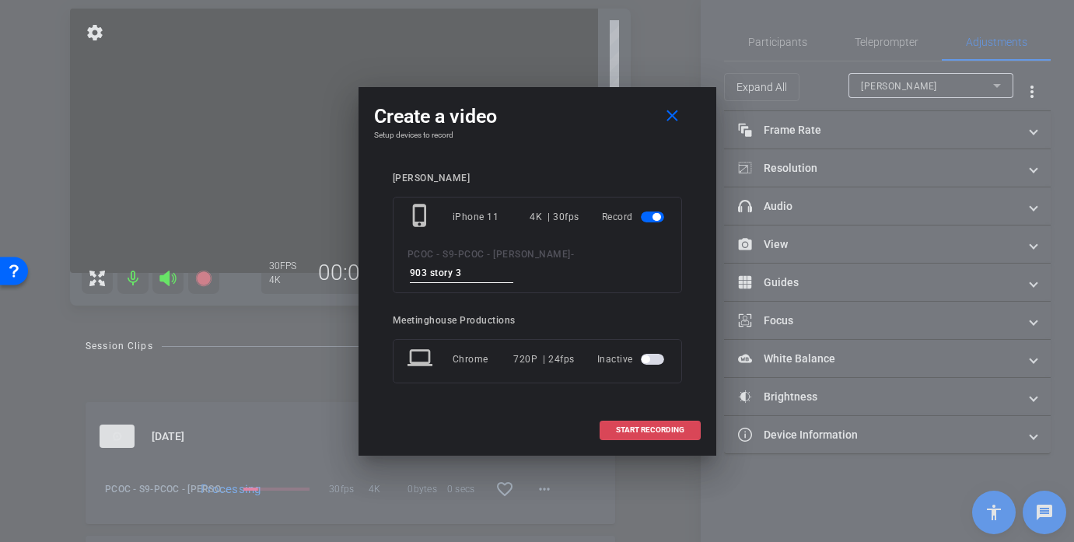
type input "903 story 3"
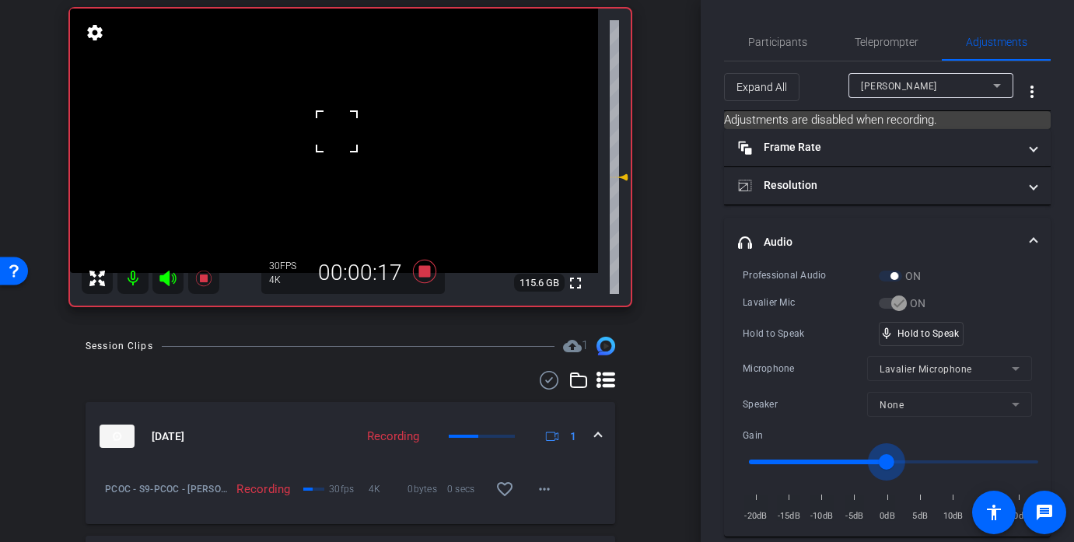
drag, startPoint x: 869, startPoint y: 456, endPoint x: 886, endPoint y: 458, distance: 17.2
type input "-1"
drag, startPoint x: 959, startPoint y: 330, endPoint x: 938, endPoint y: 334, distance: 21.5
drag, startPoint x: 955, startPoint y: 343, endPoint x: 942, endPoint y: 334, distance: 15.7
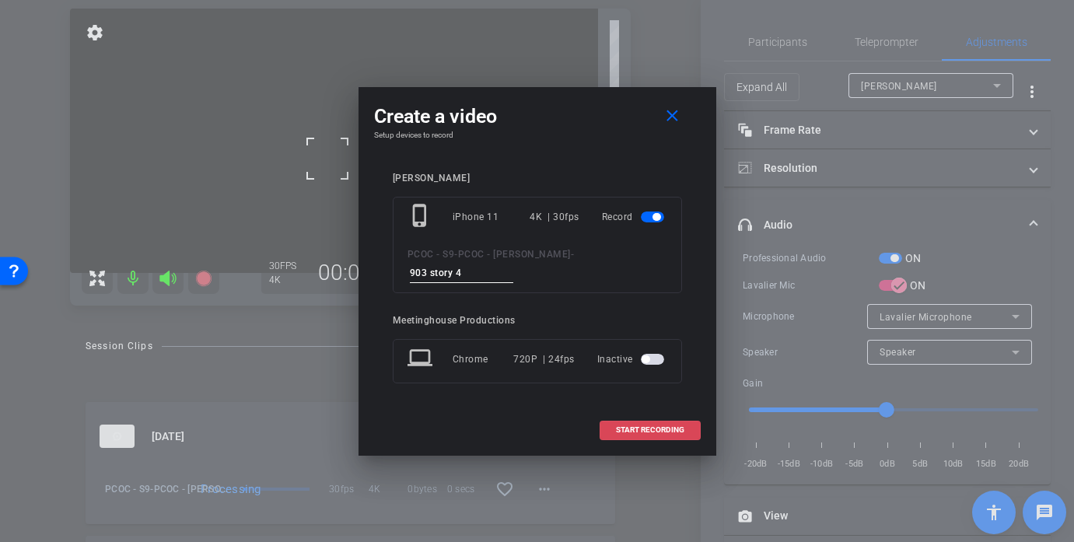
type input "903 story 4"
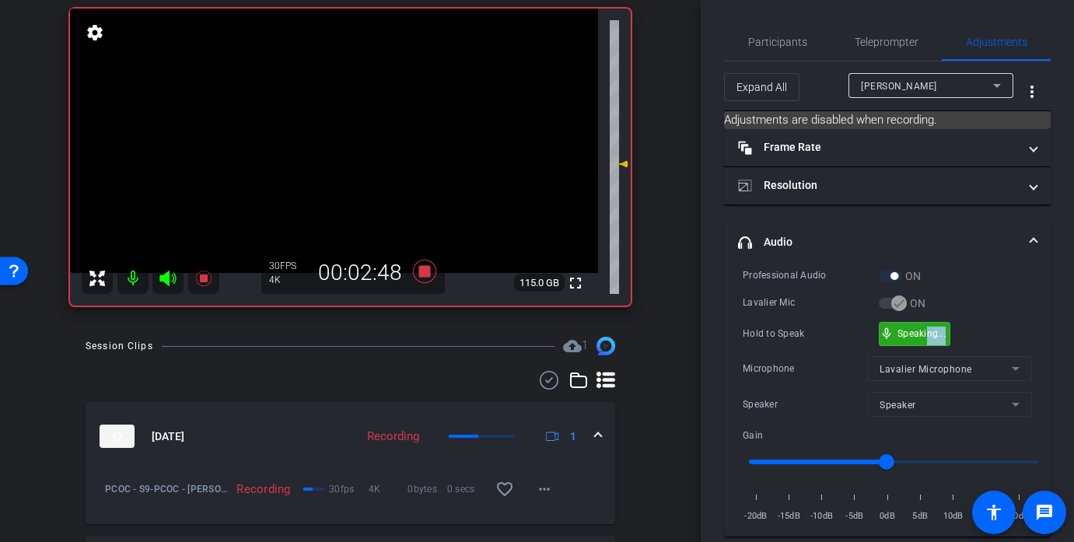
drag, startPoint x: 948, startPoint y: 339, endPoint x: 927, endPoint y: 330, distance: 23.4
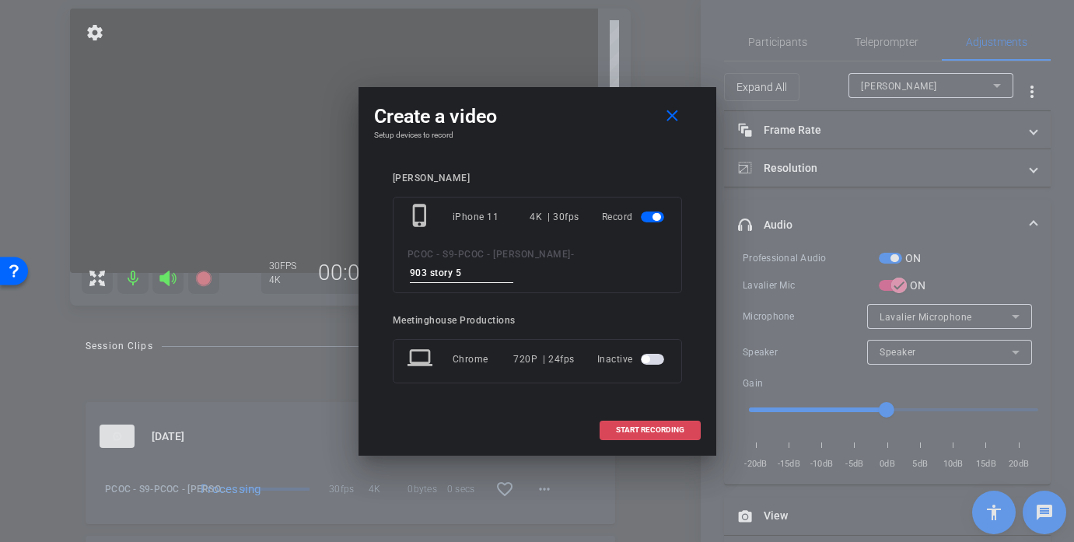
type input "903 story 5"
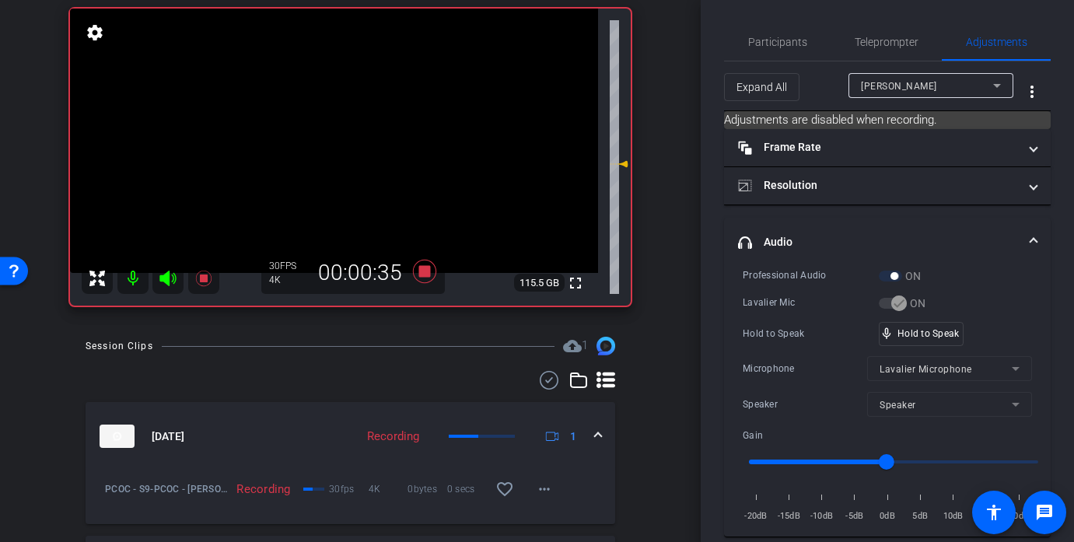
drag, startPoint x: 934, startPoint y: 334, endPoint x: 1014, endPoint y: 9, distance: 333.8
drag, startPoint x: 920, startPoint y: 333, endPoint x: 466, endPoint y: 243, distance: 462.9
type input "-2"
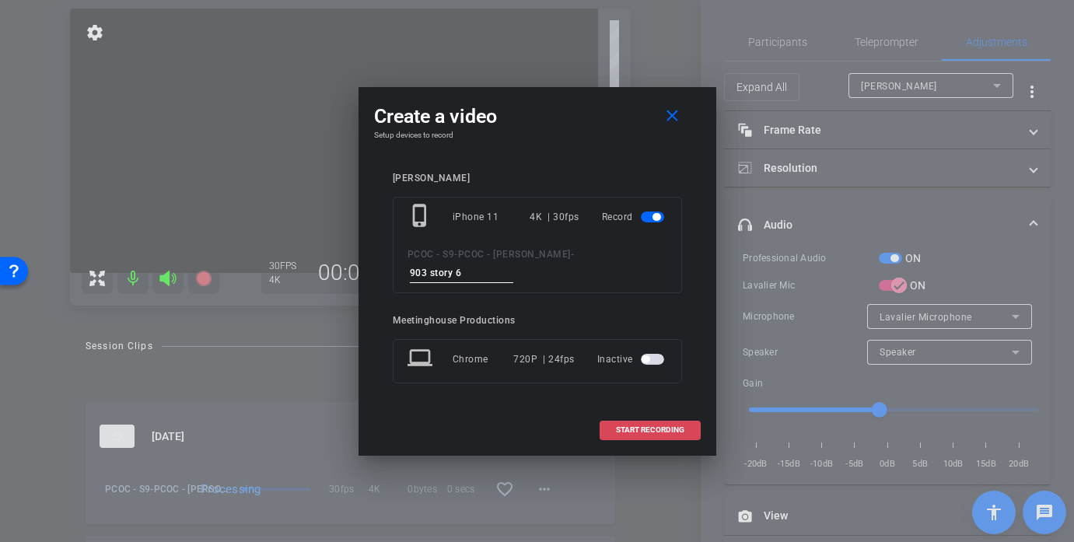
type input "903 story 6"
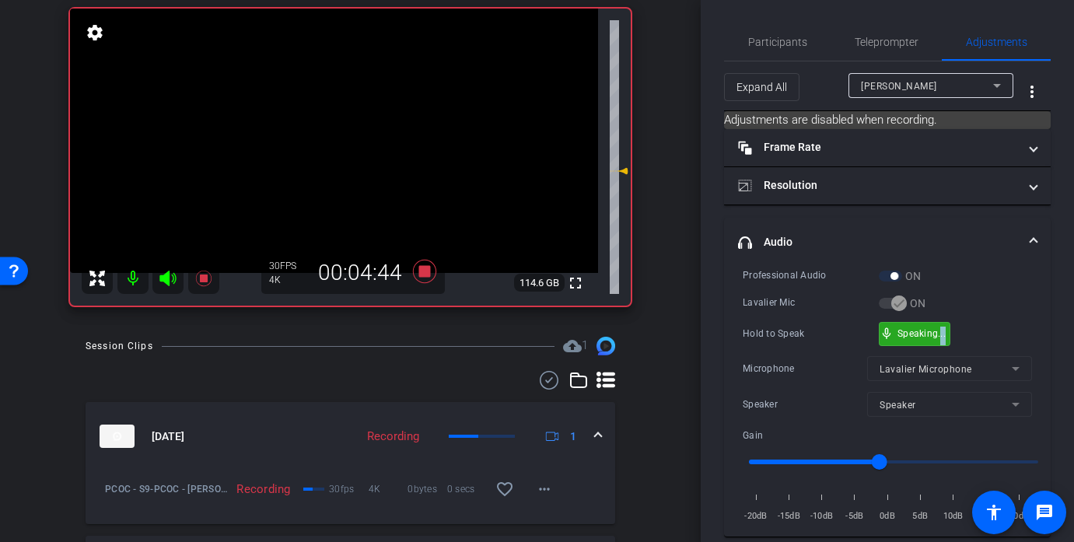
drag, startPoint x: 951, startPoint y: 337, endPoint x: 941, endPoint y: 338, distance: 10.2
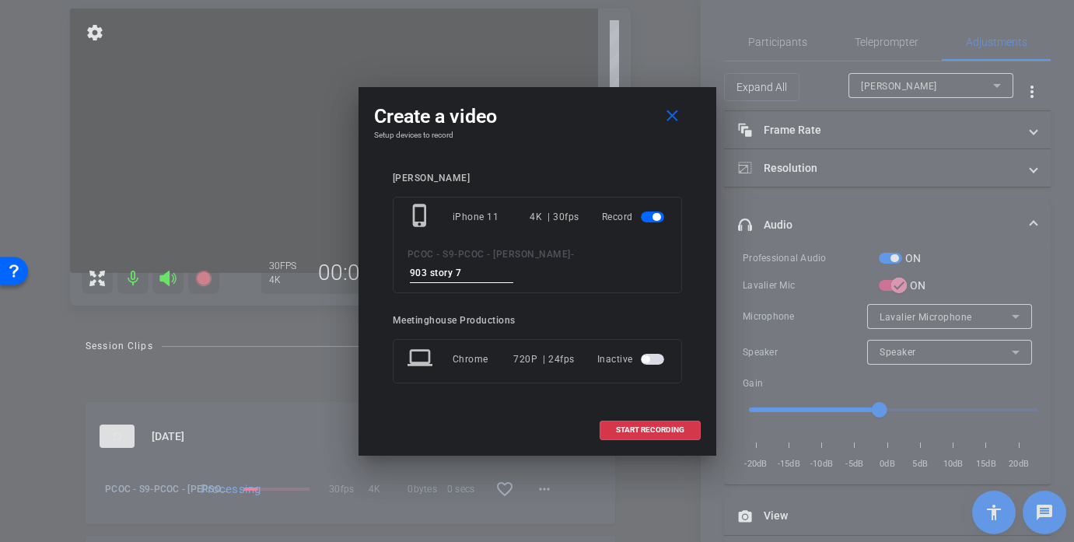
type input "903 story 7"
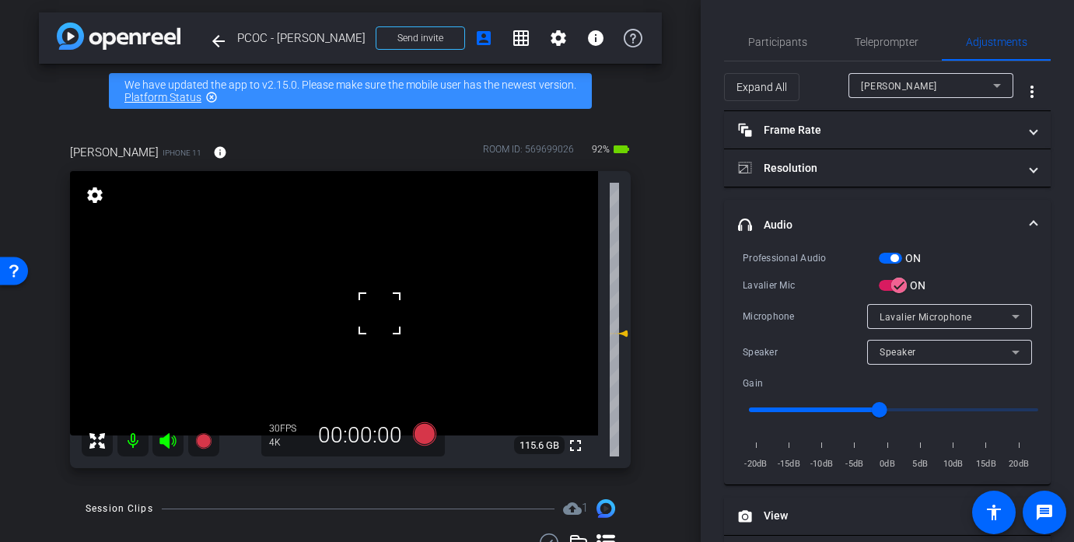
scroll to position [2, 0]
